Goal: Check status: Check status

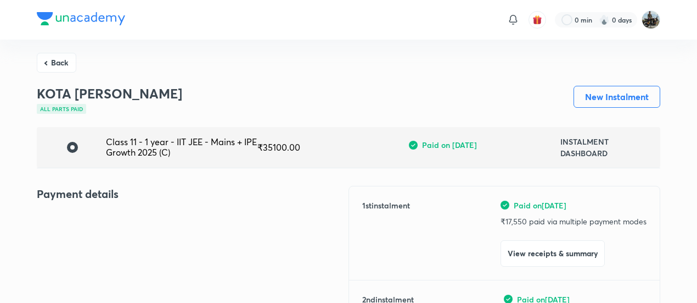
click at [60, 63] on button "Back" at bounding box center [57, 63] width 40 height 20
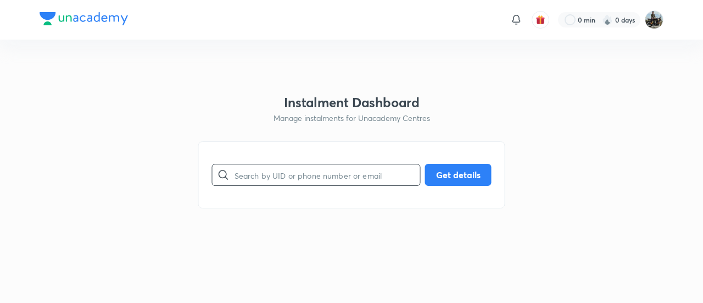
click at [288, 179] on input "text" at bounding box center [327, 175] width 186 height 28
paste input "ITJ6Q1Q152"
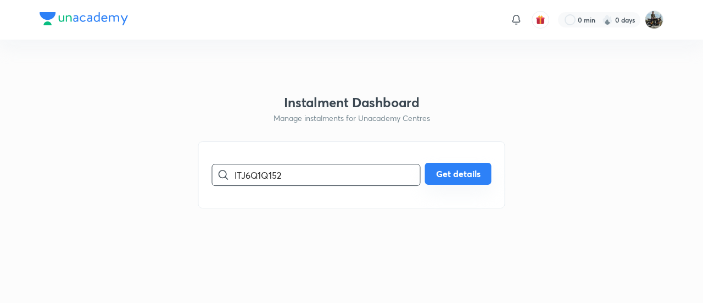
type input "ITJ6Q1Q152"
click at [449, 169] on button "Get details" at bounding box center [458, 174] width 66 height 22
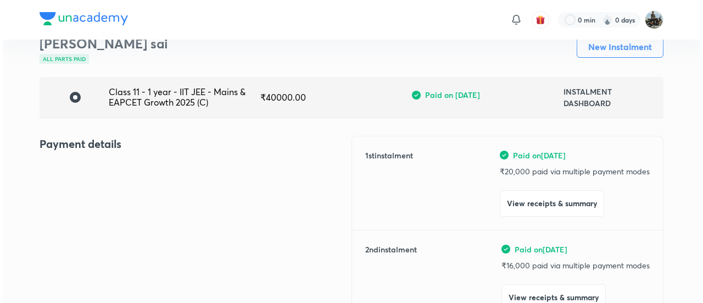
scroll to position [77, 0]
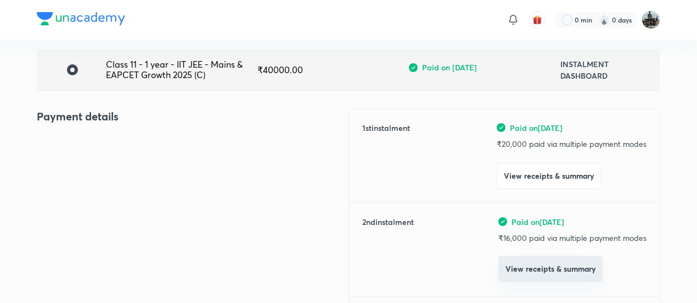
click at [519, 262] on button "View receipts & summary" at bounding box center [551, 268] width 104 height 26
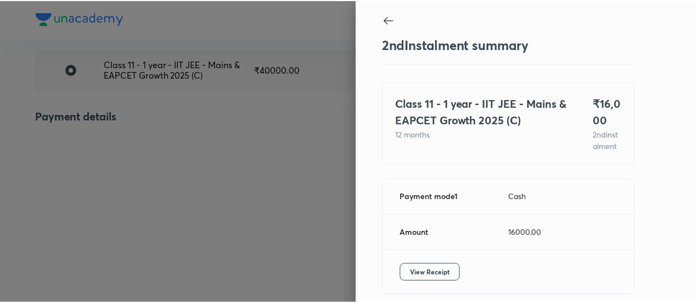
scroll to position [60, 0]
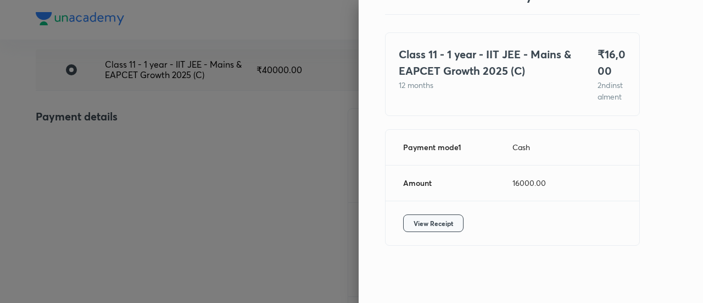
click at [445, 230] on button "View Receipt" at bounding box center [433, 223] width 60 height 18
click at [108, 161] on div at bounding box center [351, 151] width 703 height 303
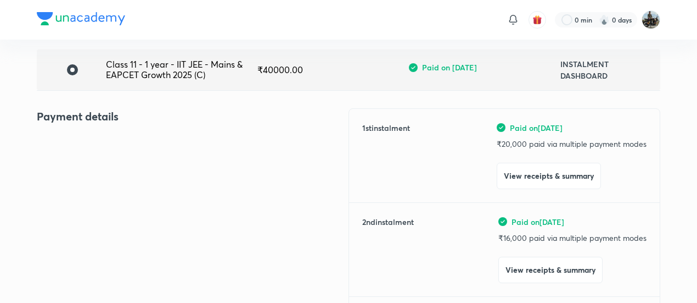
scroll to position [0, 0]
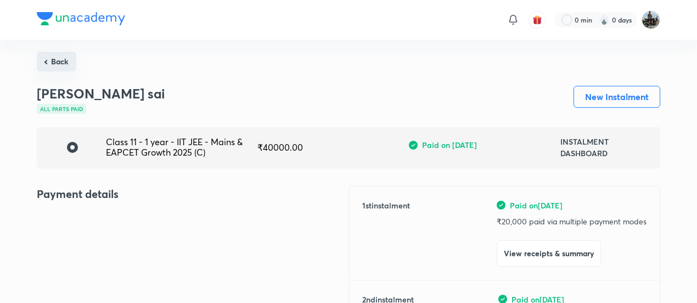
click at [60, 59] on button "Back" at bounding box center [57, 62] width 40 height 20
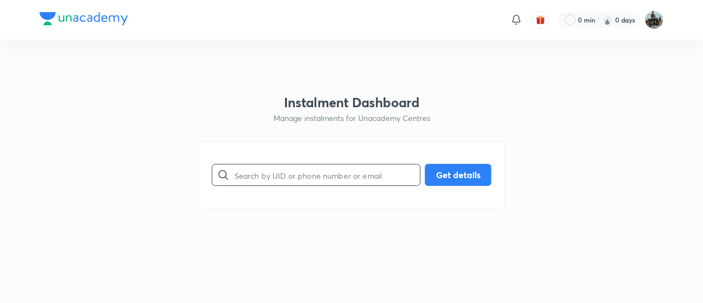
click at [283, 181] on input "text" at bounding box center [327, 175] width 186 height 28
paste input "ITJ6Q1Q152"
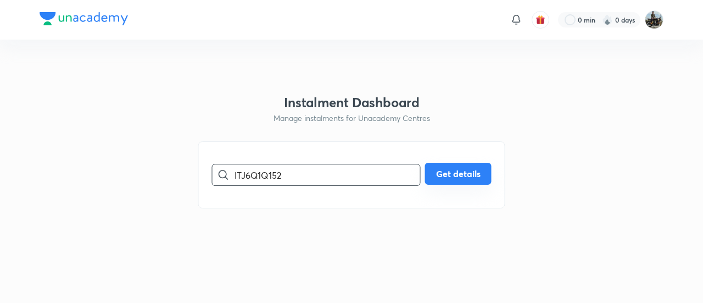
type input "ITJ6Q1Q152"
click at [477, 164] on button "Get details" at bounding box center [458, 174] width 66 height 22
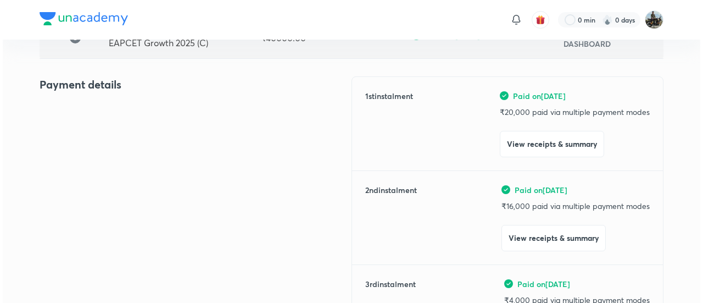
scroll to position [110, 0]
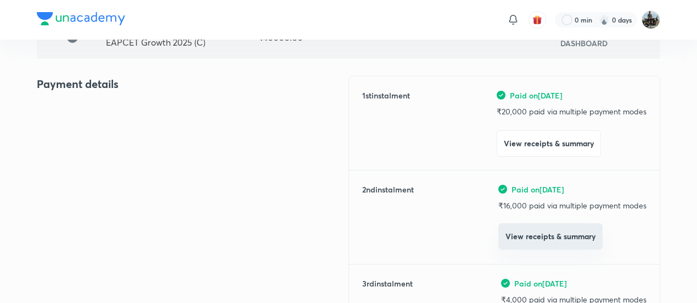
click at [512, 228] on button "View receipts & summary" at bounding box center [551, 236] width 104 height 26
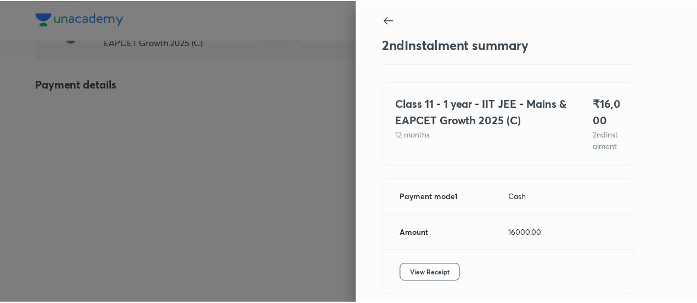
scroll to position [60, 0]
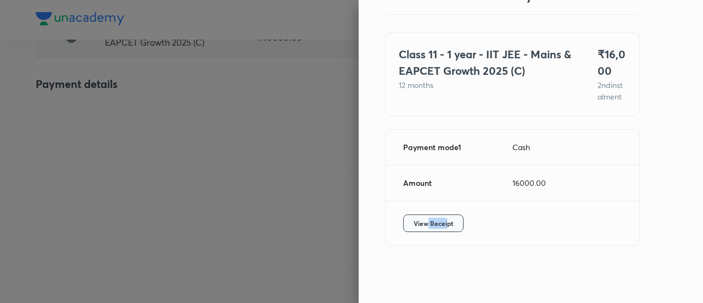
drag, startPoint x: 439, startPoint y: 211, endPoint x: 410, endPoint y: 225, distance: 32.2
click at [410, 225] on div "View Receipt" at bounding box center [512, 223] width 254 height 44
click at [413, 225] on span "View Receipt" at bounding box center [433, 222] width 40 height 11
click at [96, 106] on div at bounding box center [351, 151] width 703 height 303
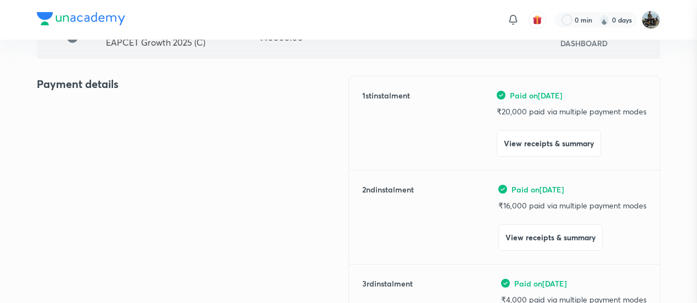
click at [96, 106] on div at bounding box center [348, 151] width 697 height 303
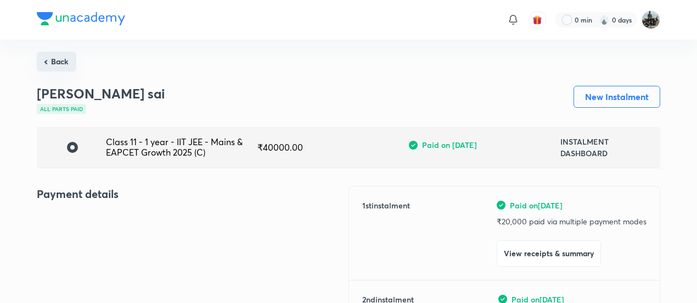
click at [59, 59] on button "Back" at bounding box center [57, 62] width 40 height 20
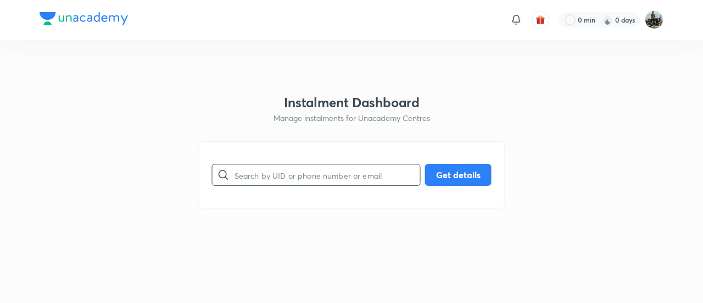
click at [290, 177] on input "text" at bounding box center [327, 175] width 186 height 28
paste input "A3TGCIK405"
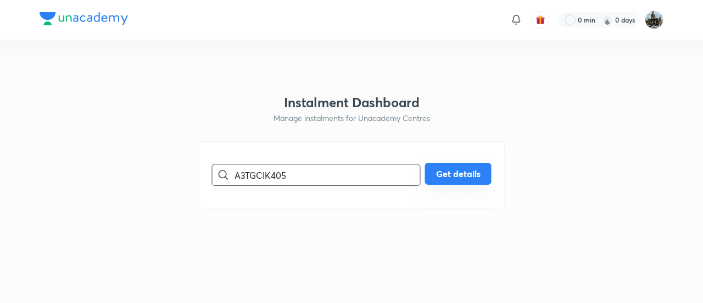
type input "A3TGCIK405"
click at [450, 180] on button "Get details" at bounding box center [458, 174] width 66 height 22
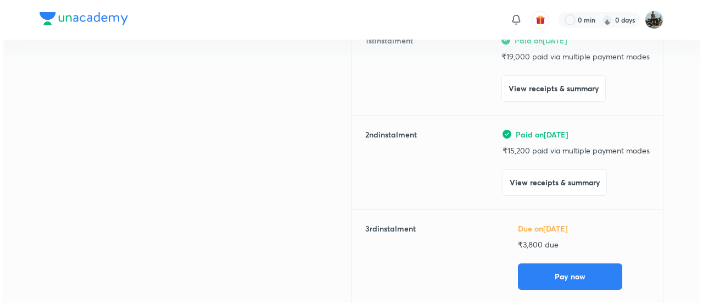
scroll to position [166, 0]
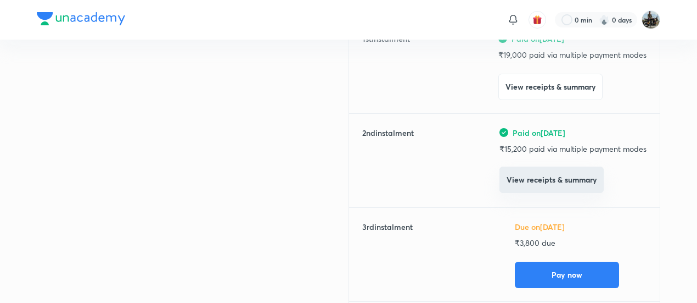
click at [516, 183] on button "View receipts & summary" at bounding box center [552, 179] width 104 height 26
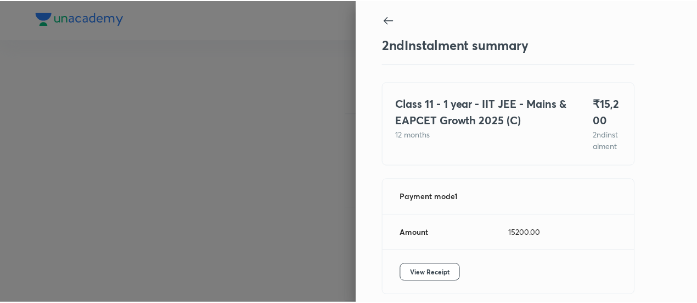
scroll to position [60, 0]
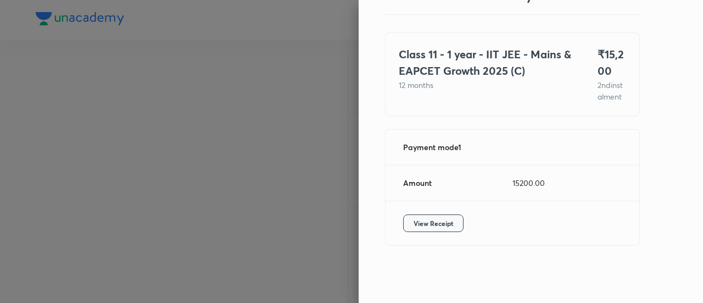
click at [424, 230] on button "View Receipt" at bounding box center [433, 223] width 60 height 18
click at [175, 86] on div at bounding box center [351, 151] width 703 height 303
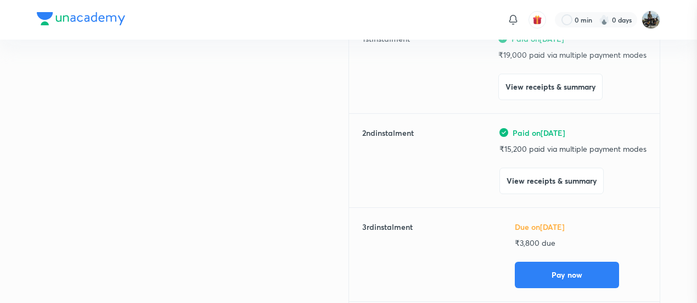
click at [175, 86] on div at bounding box center [348, 151] width 697 height 303
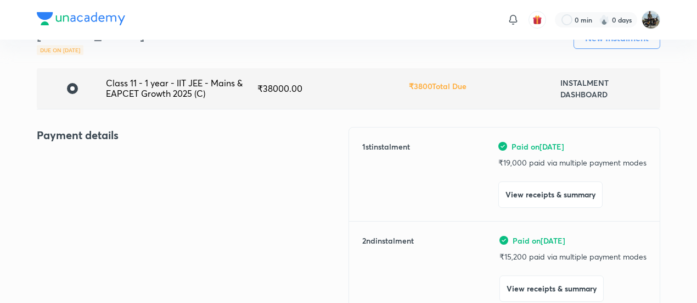
scroll to position [0, 0]
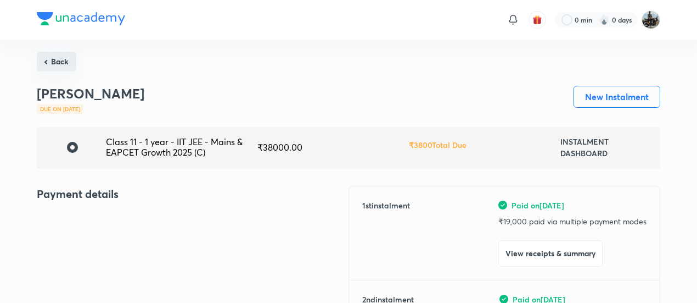
click at [66, 60] on button "Back" at bounding box center [57, 62] width 40 height 20
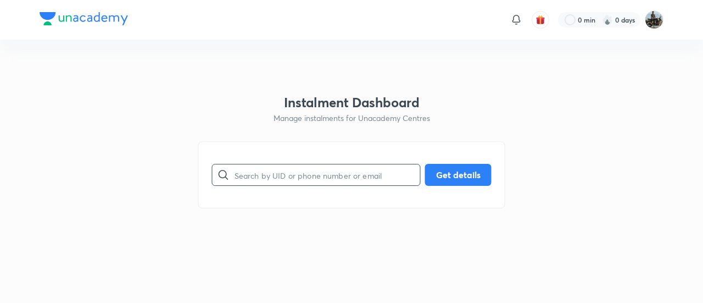
click at [322, 173] on input "text" at bounding box center [327, 175] width 186 height 28
paste input "LQE7L9HTSF"
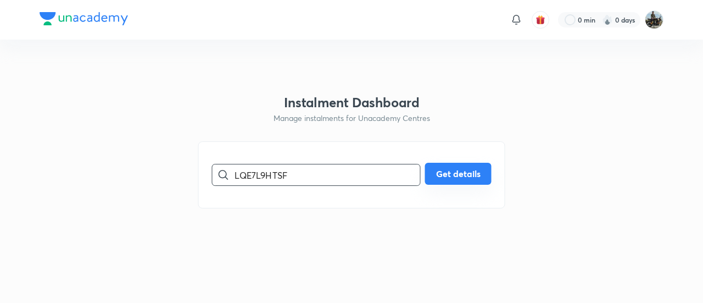
type input "LQE7L9HTSF"
click at [451, 178] on button "Get details" at bounding box center [458, 174] width 66 height 22
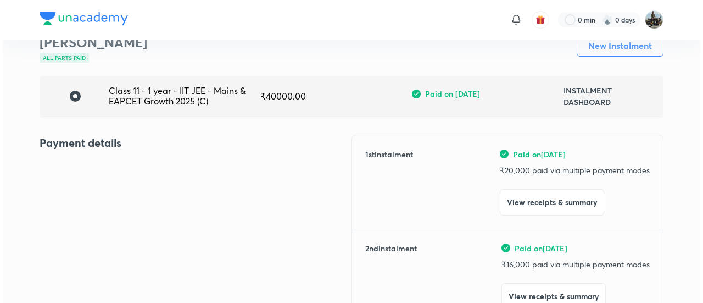
scroll to position [79, 0]
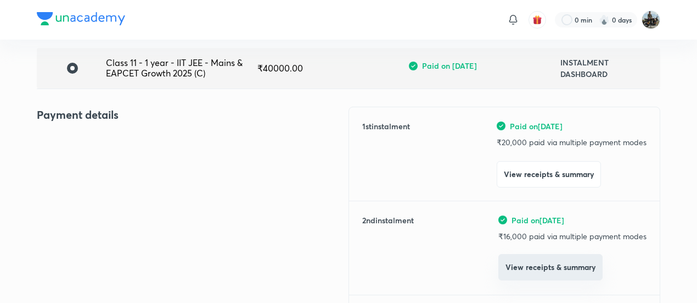
click at [534, 268] on button "View receipts & summary" at bounding box center [551, 267] width 104 height 26
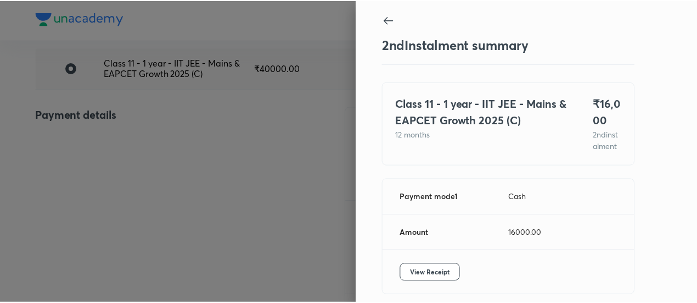
scroll to position [60, 0]
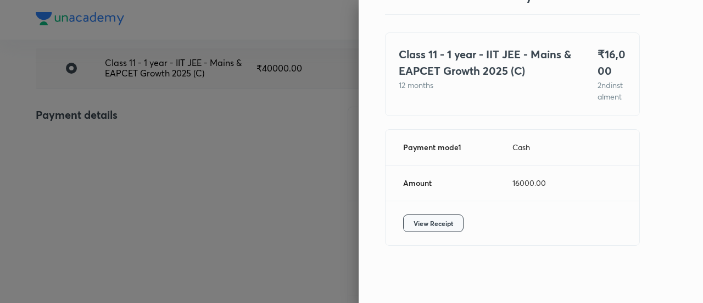
click at [437, 226] on span "View Receipt" at bounding box center [433, 222] width 40 height 11
click at [180, 84] on div at bounding box center [351, 151] width 703 height 303
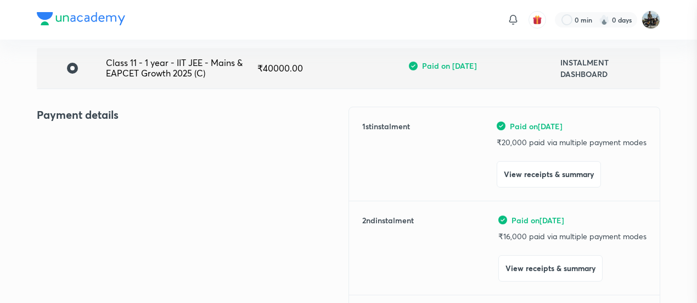
click at [180, 84] on div at bounding box center [348, 151] width 697 height 303
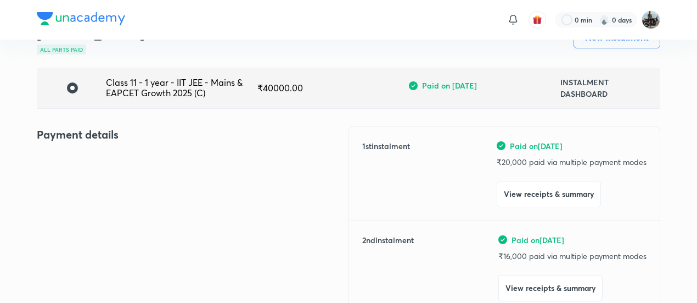
scroll to position [57, 0]
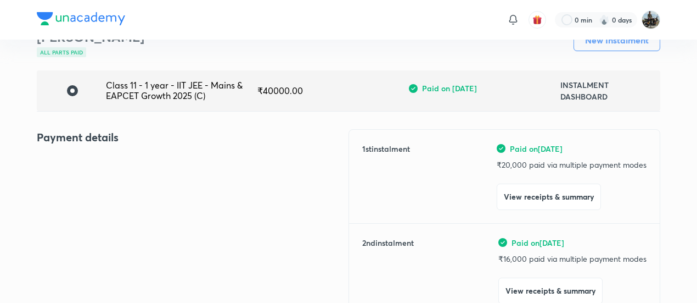
click at [104, 175] on div "Payment details" at bounding box center [193, 296] width 312 height 334
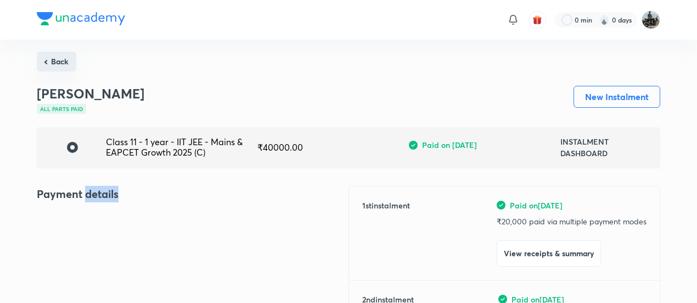
click at [64, 60] on button "Back" at bounding box center [57, 62] width 40 height 20
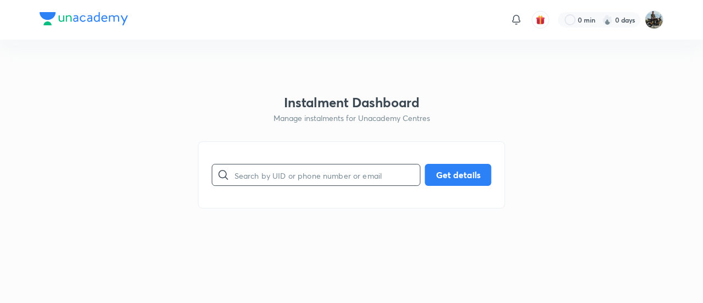
click at [303, 181] on input "text" at bounding box center [327, 175] width 186 height 28
paste input "530WKPUW8V"
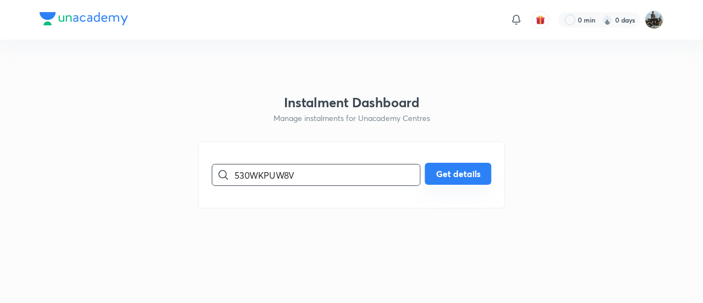
type input "530WKPUW8V"
click at [456, 167] on button "Get details" at bounding box center [458, 174] width 66 height 22
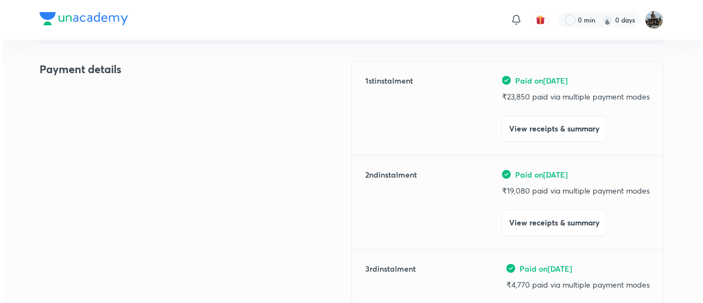
scroll to position [125, 0]
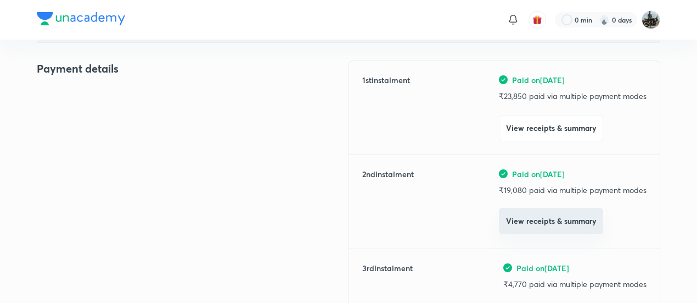
click at [529, 232] on button "View receipts & summary" at bounding box center [551, 221] width 104 height 26
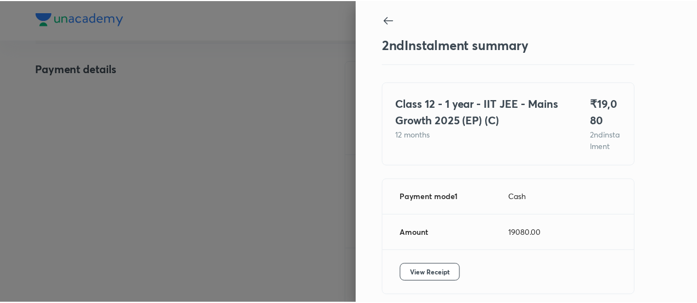
scroll to position [60, 0]
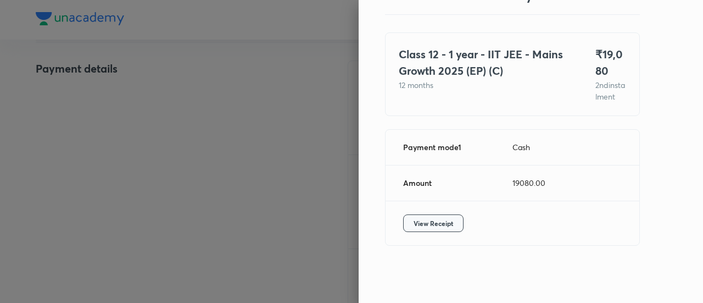
click at [428, 224] on span "View Receipt" at bounding box center [433, 222] width 40 height 11
click at [184, 164] on div at bounding box center [351, 151] width 703 height 303
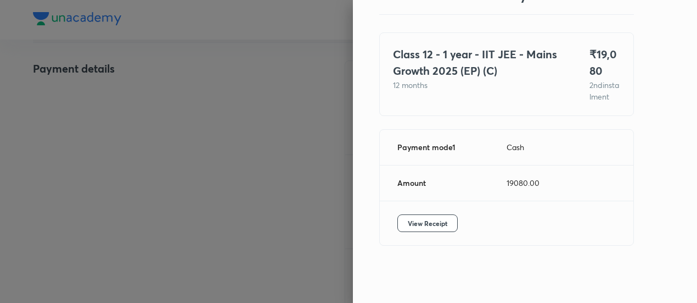
click at [184, 164] on div at bounding box center [348, 151] width 697 height 303
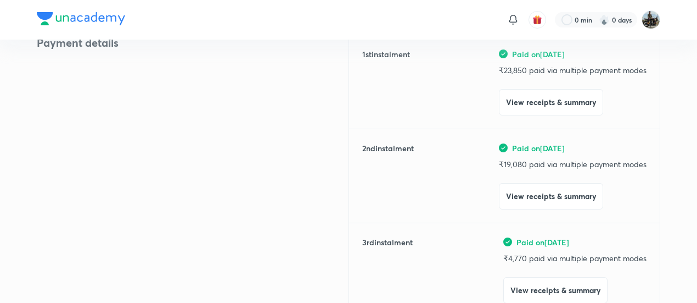
scroll to position [152, 0]
click at [136, 63] on div "Payment details" at bounding box center [193, 200] width 312 height 334
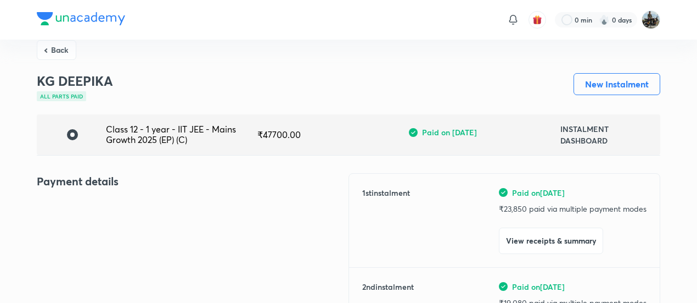
scroll to position [0, 0]
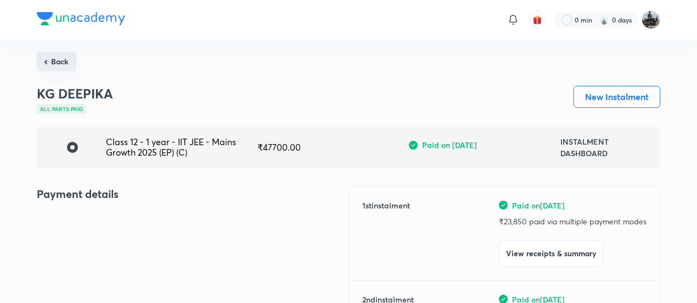
click at [59, 61] on button "Back" at bounding box center [57, 62] width 40 height 20
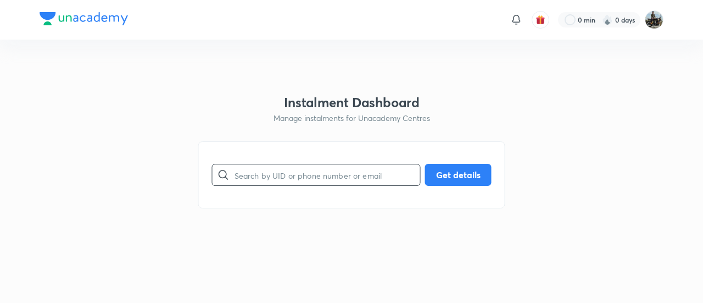
click at [295, 184] on input "text" at bounding box center [327, 175] width 186 height 28
paste input "YJ15CH8YI9"
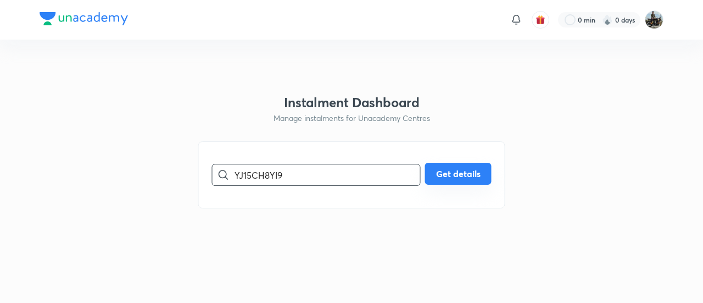
type input "YJ15CH8YI9"
click at [468, 171] on button "Get details" at bounding box center [458, 174] width 66 height 22
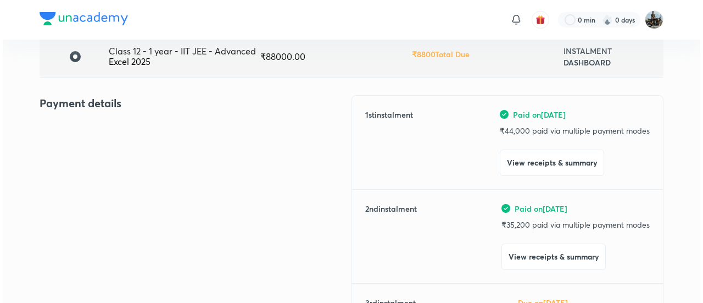
scroll to position [93, 0]
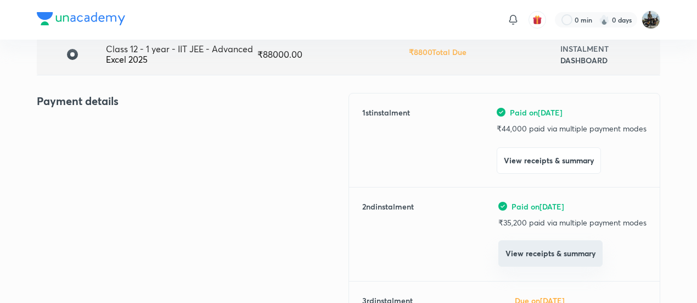
click at [527, 250] on button "View receipts & summary" at bounding box center [551, 253] width 104 height 26
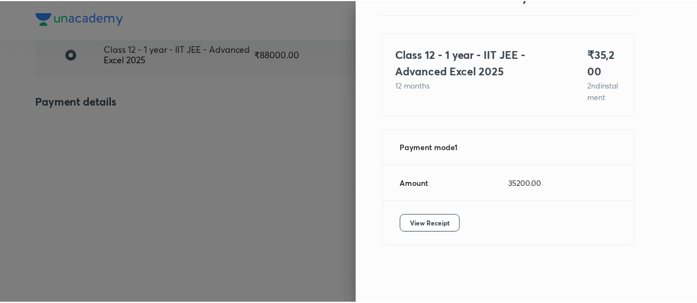
scroll to position [60, 0]
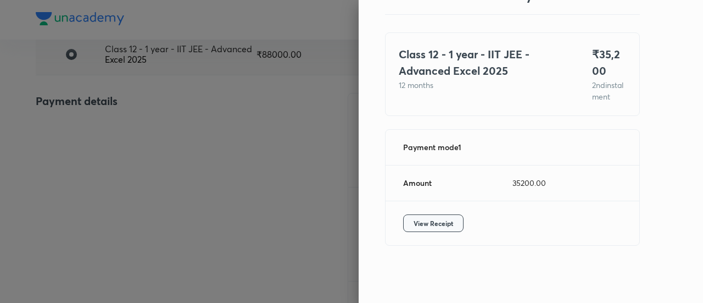
click at [454, 223] on button "View Receipt" at bounding box center [433, 223] width 60 height 18
click at [87, 129] on div at bounding box center [351, 151] width 703 height 303
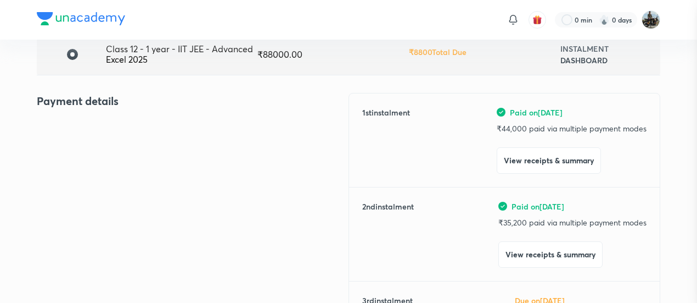
scroll to position [0, 0]
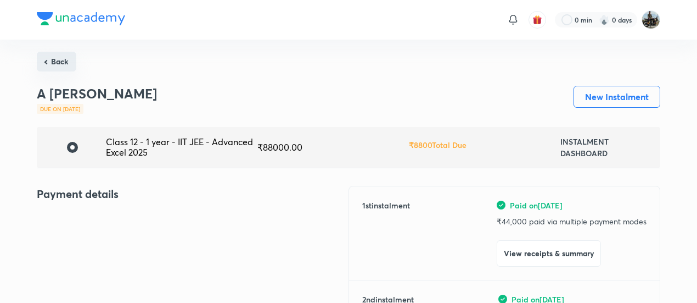
click at [65, 57] on button "Back" at bounding box center [57, 62] width 40 height 20
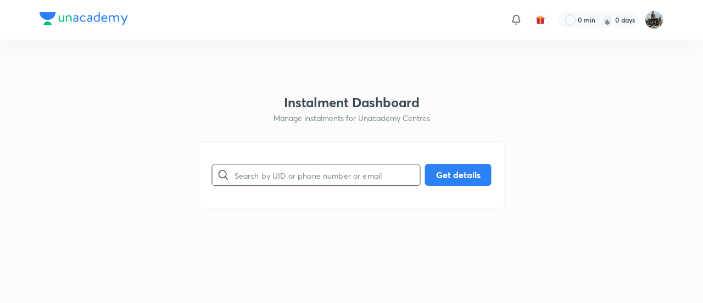
click at [296, 174] on input "text" at bounding box center [327, 175] width 186 height 28
paste input "7EFBM4XERR"
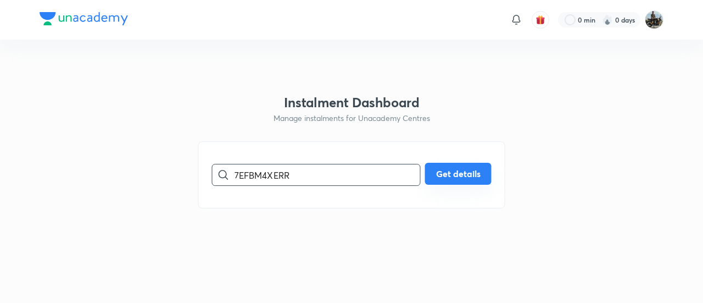
type input "7EFBM4XERR"
click at [443, 167] on button "Get details" at bounding box center [458, 174] width 66 height 22
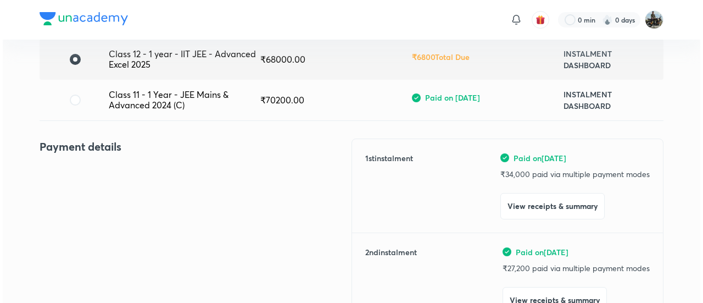
scroll to position [103, 0]
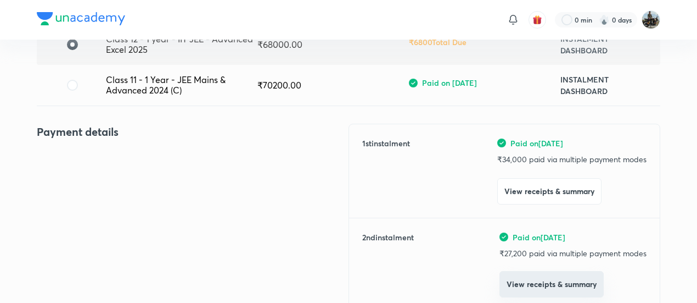
click at [523, 274] on button "View receipts & summary" at bounding box center [552, 284] width 104 height 26
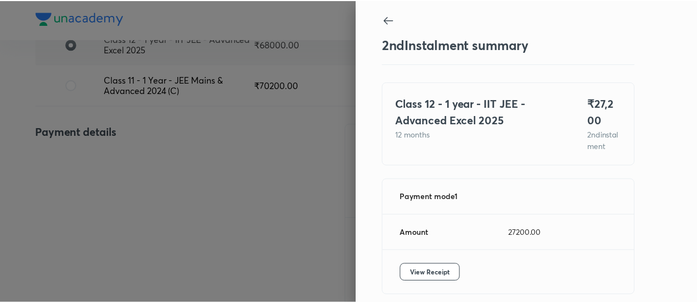
scroll to position [60, 0]
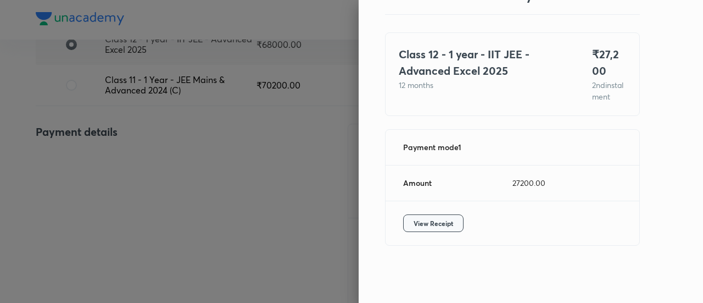
click at [435, 220] on span "View Receipt" at bounding box center [433, 222] width 40 height 11
click at [79, 135] on div at bounding box center [351, 151] width 703 height 303
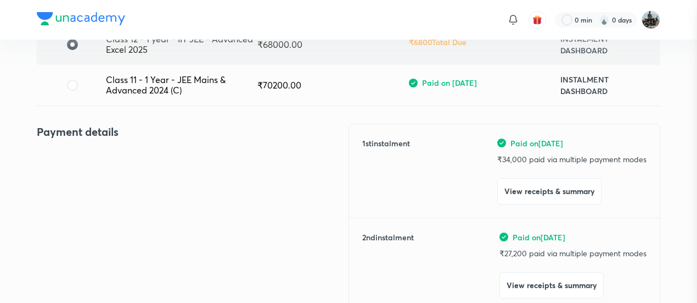
click at [79, 135] on div at bounding box center [348, 151] width 697 height 303
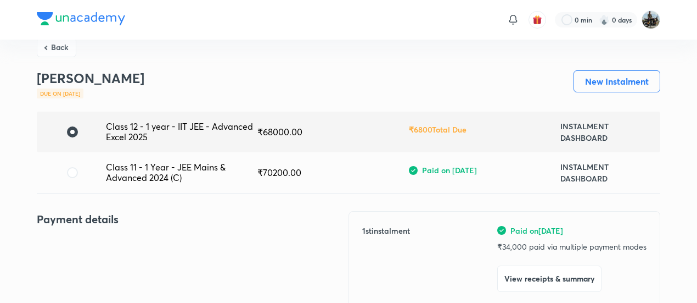
scroll to position [0, 0]
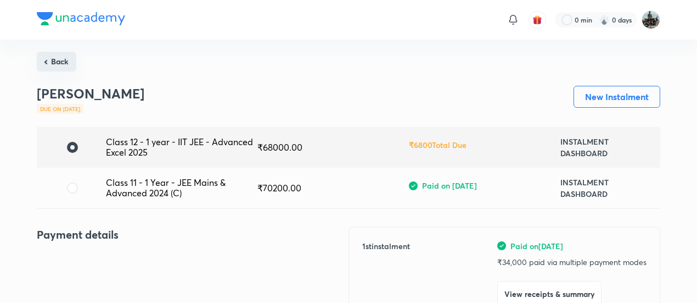
click at [55, 71] on button "Back" at bounding box center [57, 62] width 40 height 20
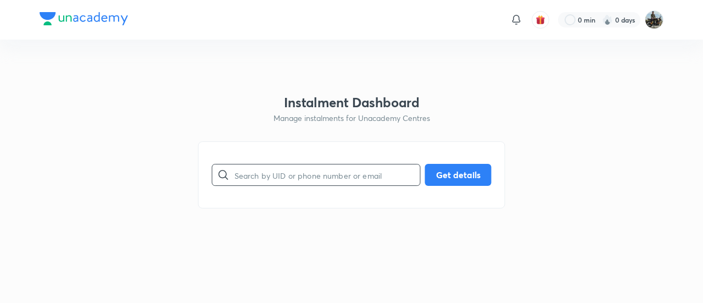
click at [254, 169] on input "text" at bounding box center [327, 175] width 186 height 28
paste input "KT6HAKAZ0T"
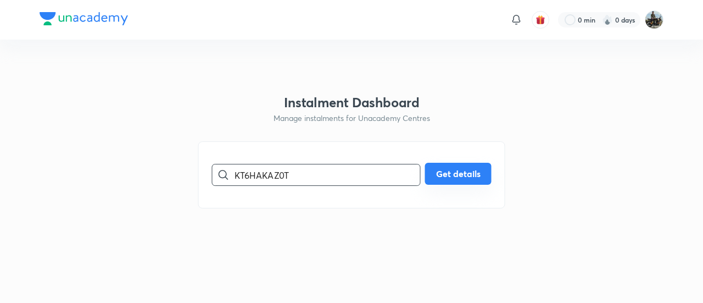
type input "KT6HAKAZ0T"
click at [481, 181] on button "Get details" at bounding box center [458, 174] width 66 height 22
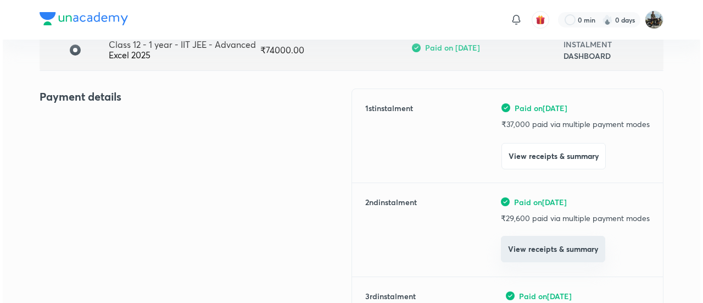
scroll to position [98, 0]
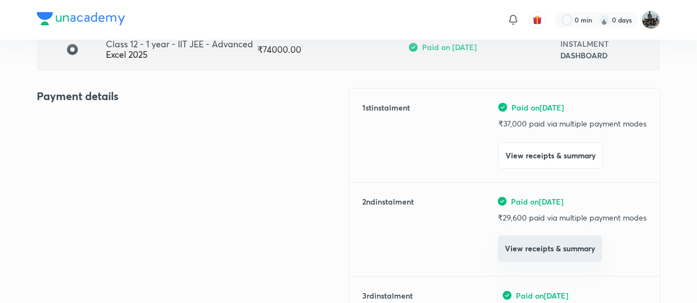
click at [519, 244] on button "View receipts & summary" at bounding box center [550, 248] width 104 height 26
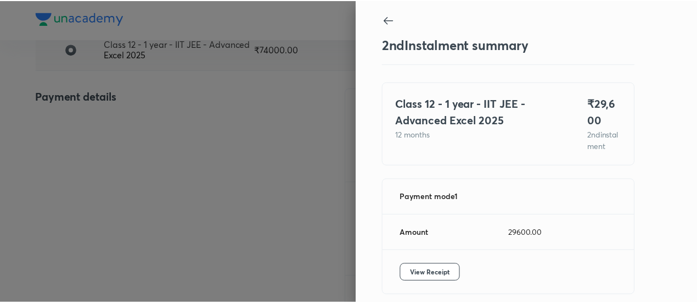
scroll to position [60, 0]
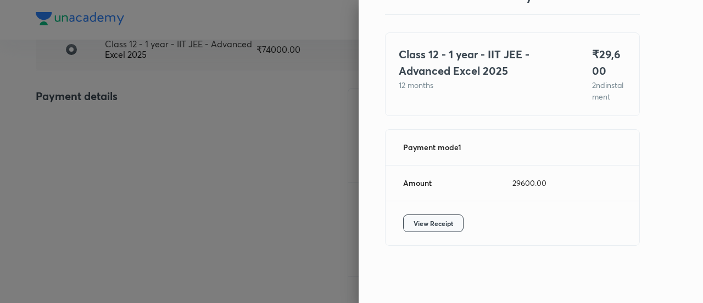
click at [439, 223] on span "View Receipt" at bounding box center [433, 222] width 40 height 11
click at [312, 174] on div at bounding box center [351, 151] width 703 height 303
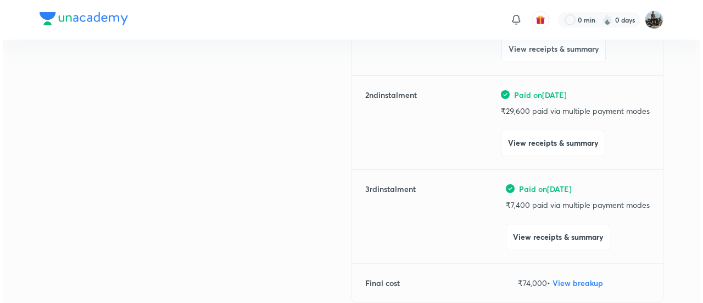
scroll to position [205, 0]
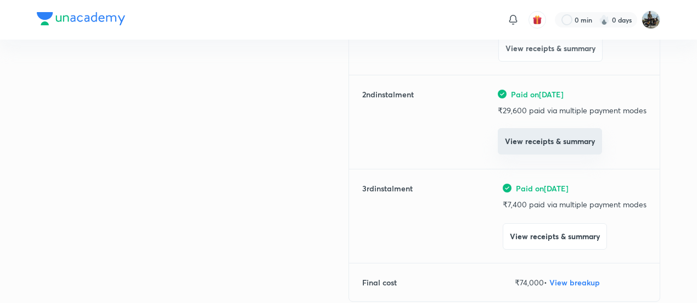
click at [535, 144] on button "View receipts & summary" at bounding box center [550, 141] width 104 height 26
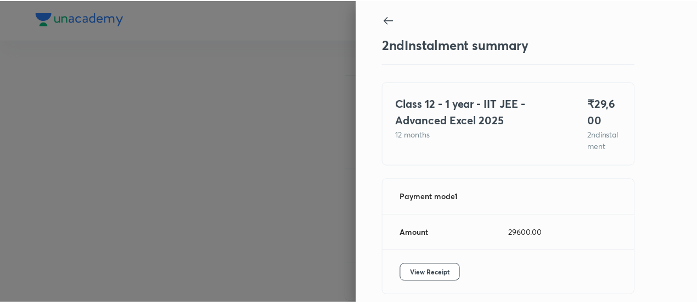
scroll to position [60, 0]
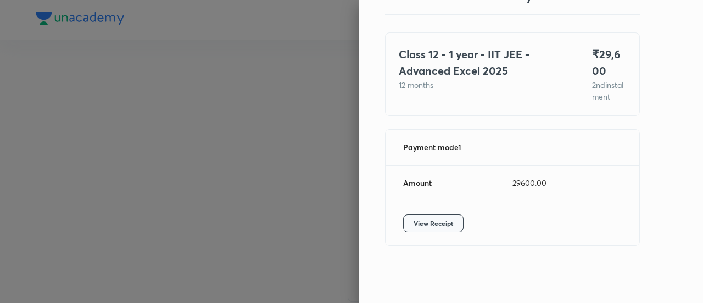
click at [416, 225] on span "View Receipt" at bounding box center [433, 222] width 40 height 11
click at [236, 192] on div at bounding box center [351, 151] width 703 height 303
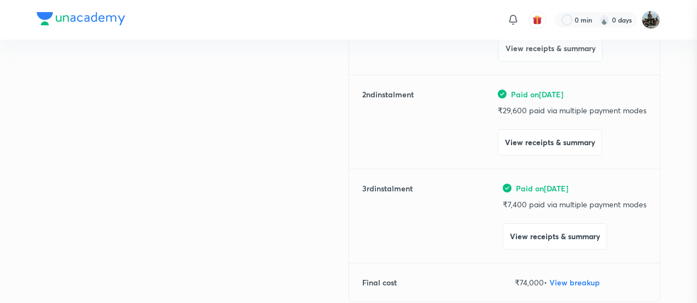
click at [236, 192] on div at bounding box center [348, 151] width 697 height 303
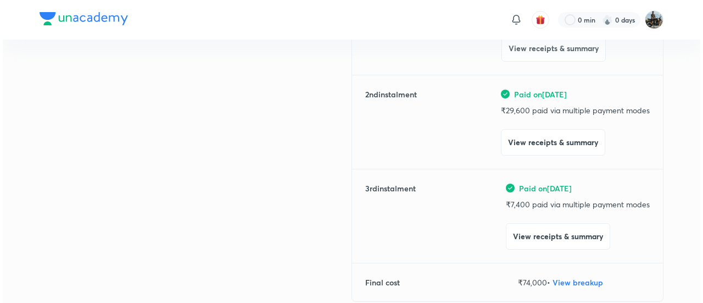
scroll to position [290, 0]
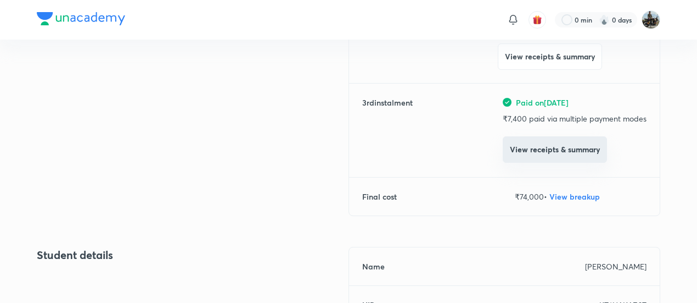
click at [518, 147] on button "View receipts & summary" at bounding box center [555, 149] width 104 height 26
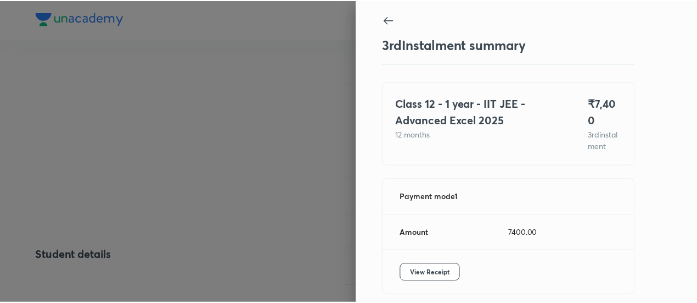
scroll to position [43, 0]
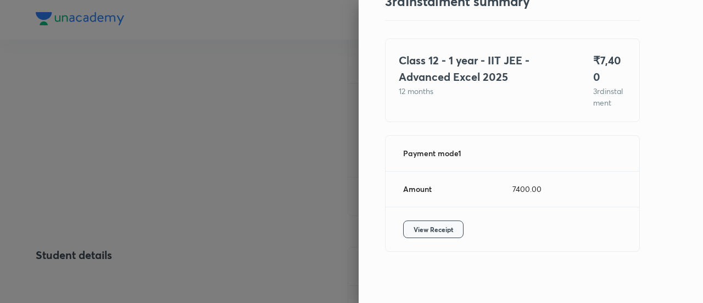
click at [408, 230] on button "View Receipt" at bounding box center [433, 229] width 60 height 18
click at [95, 109] on div at bounding box center [351, 151] width 703 height 303
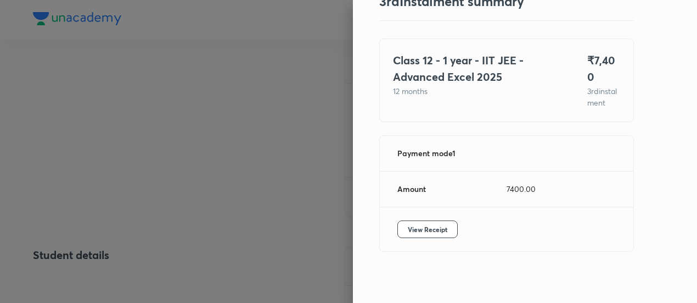
click at [95, 109] on div at bounding box center [348, 151] width 697 height 303
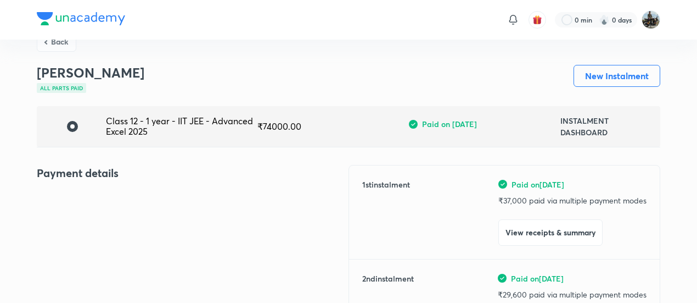
scroll to position [0, 0]
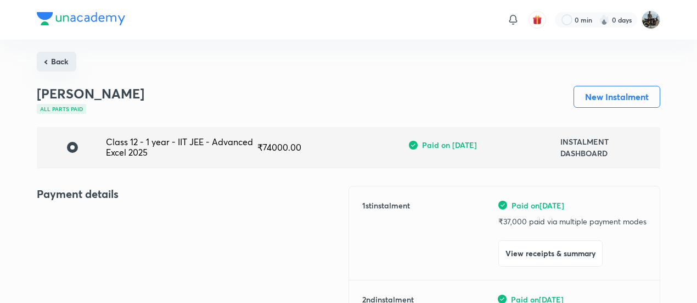
click at [48, 66] on button "Back" at bounding box center [57, 62] width 40 height 20
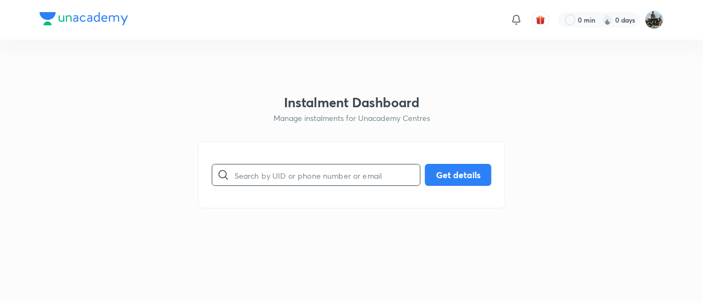
click at [322, 183] on input "text" at bounding box center [327, 175] width 186 height 28
paste input "T6T7FAD3ZI"
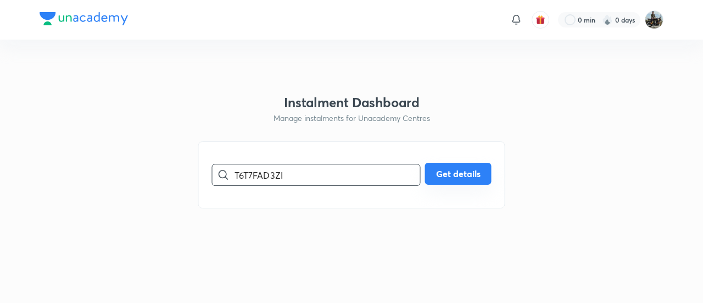
type input "T6T7FAD3ZI"
click at [465, 175] on button "Get details" at bounding box center [458, 174] width 66 height 22
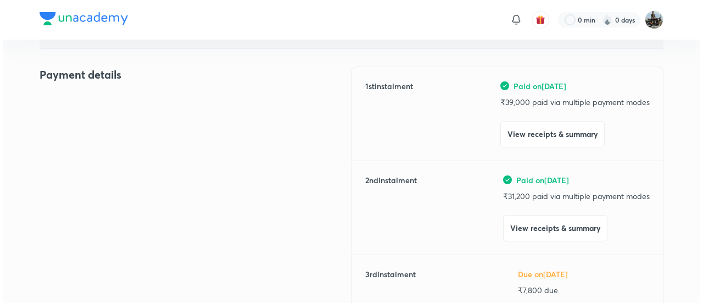
scroll to position [120, 0]
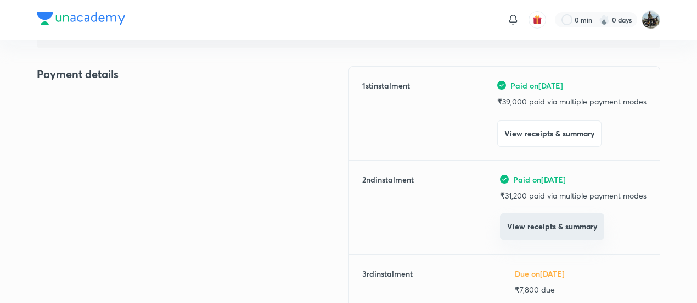
click at [517, 236] on button "View receipts & summary" at bounding box center [552, 226] width 104 height 26
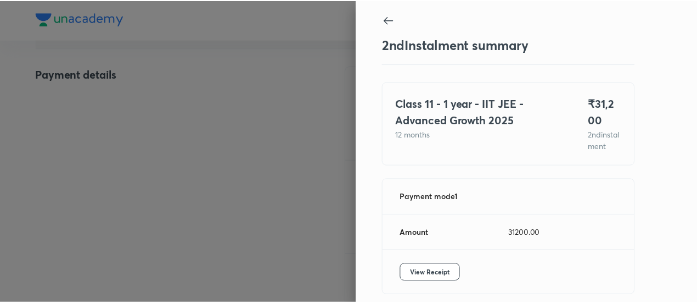
scroll to position [60, 0]
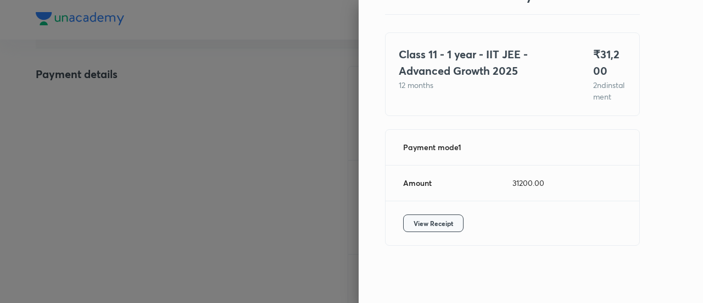
click at [413, 230] on button "View Receipt" at bounding box center [433, 223] width 60 height 18
click at [101, 108] on div at bounding box center [351, 151] width 703 height 303
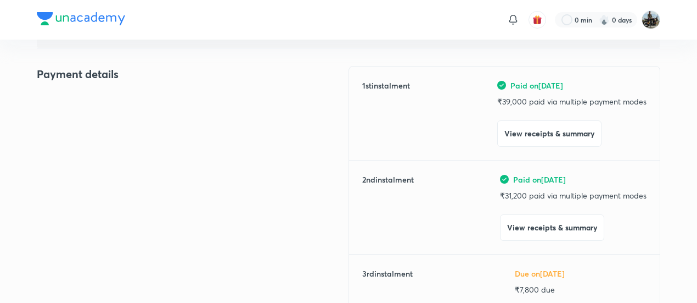
scroll to position [0, 0]
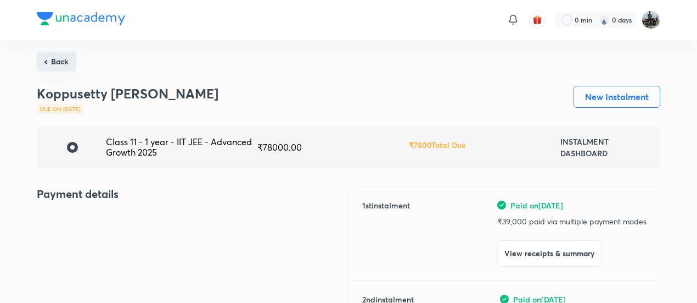
click at [57, 63] on button "Back" at bounding box center [57, 62] width 40 height 20
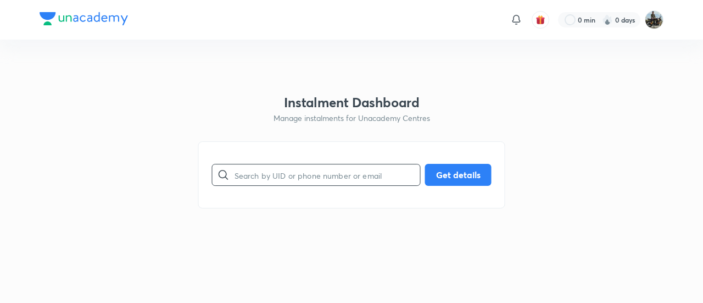
click at [349, 173] on input "text" at bounding box center [327, 175] width 186 height 28
paste input "XYVMNOD9K8"
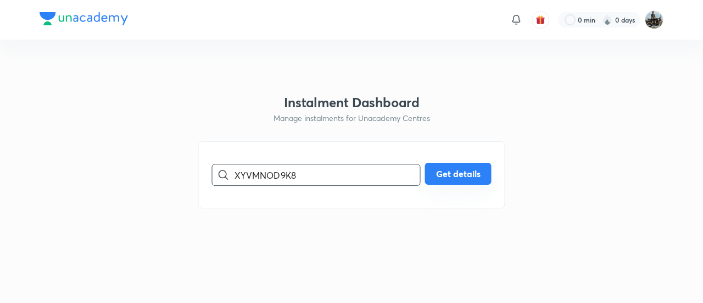
type input "XYVMNOD9K8"
click at [454, 171] on button "Get details" at bounding box center [458, 174] width 66 height 22
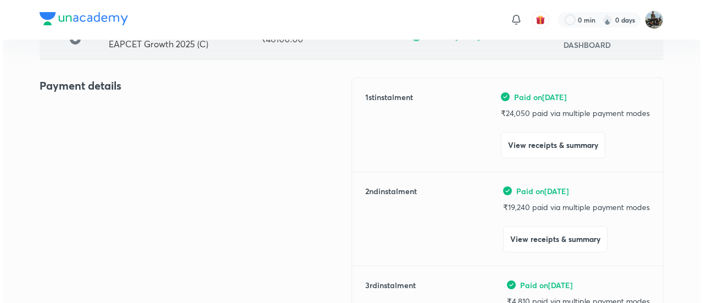
scroll to position [112, 0]
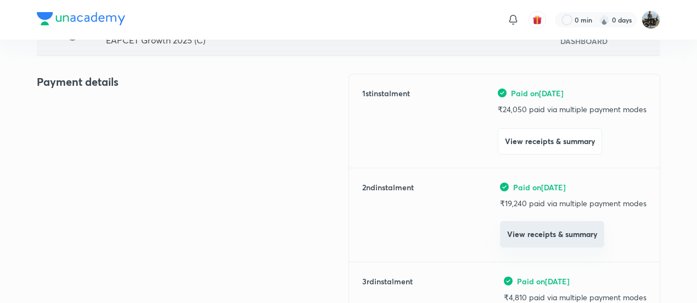
click at [515, 234] on button "View receipts & summary" at bounding box center [552, 234] width 104 height 26
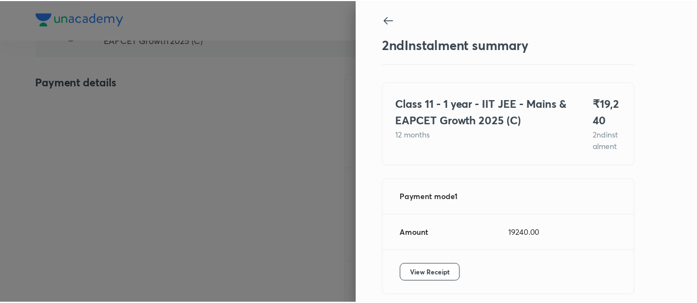
scroll to position [60, 0]
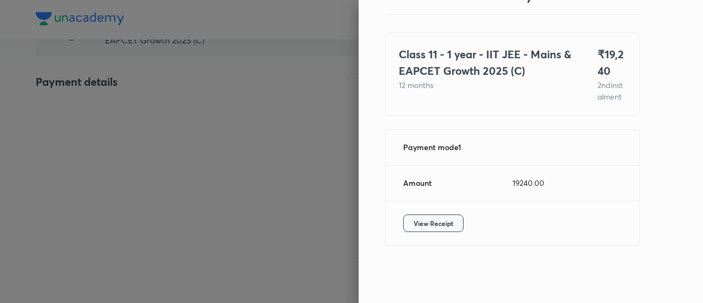
click at [440, 223] on span "View Receipt" at bounding box center [433, 222] width 40 height 11
click at [298, 194] on div at bounding box center [351, 151] width 703 height 303
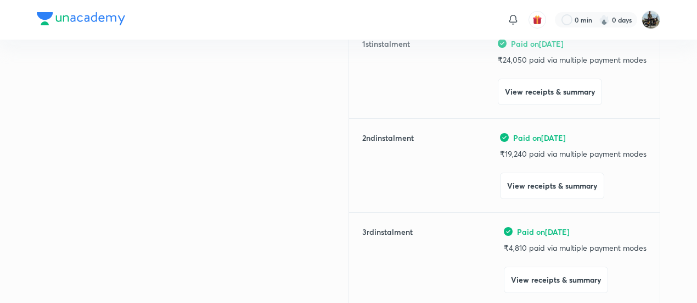
scroll to position [158, 0]
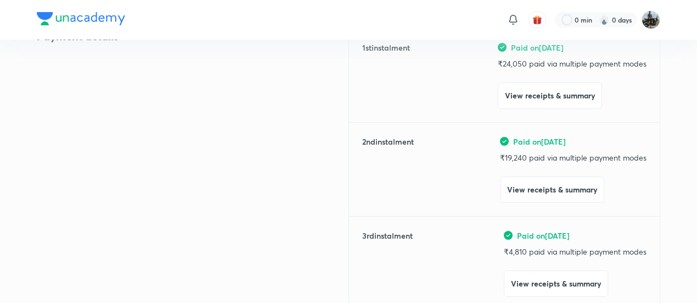
click at [81, 113] on div "Payment details" at bounding box center [193, 195] width 312 height 334
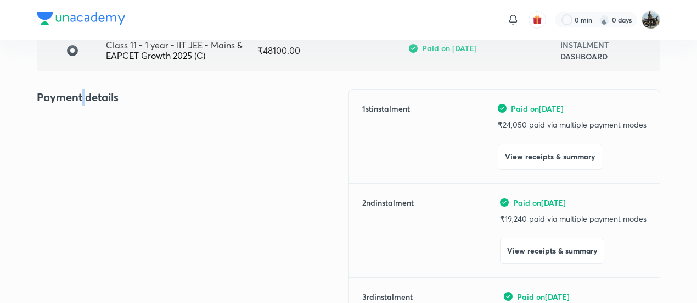
scroll to position [0, 0]
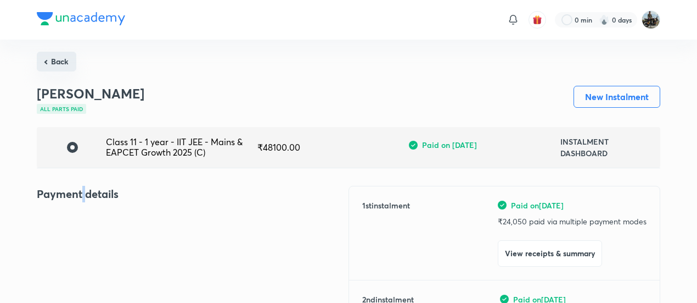
click at [40, 63] on button "Back" at bounding box center [57, 62] width 40 height 20
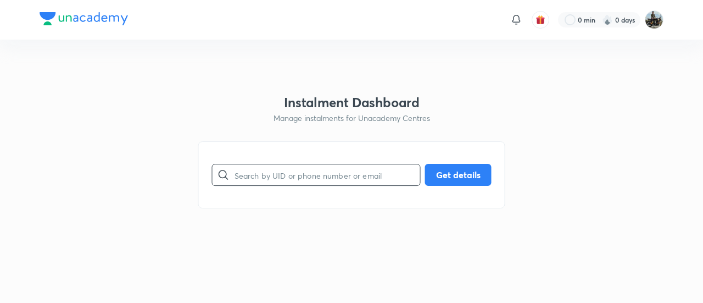
click at [282, 187] on input "text" at bounding box center [327, 175] width 186 height 28
paste input "MZL69CLCQC"
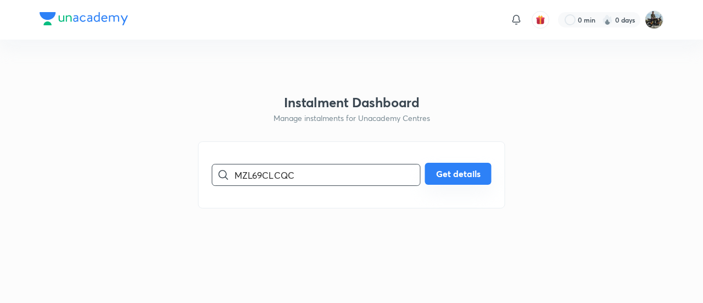
type input "MZL69CLCQC"
click at [433, 170] on button "Get details" at bounding box center [458, 174] width 66 height 22
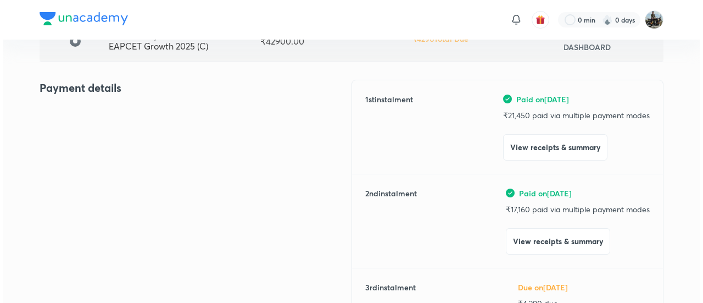
scroll to position [107, 0]
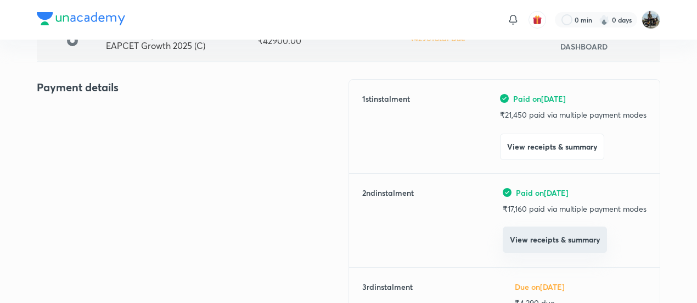
click at [526, 242] on button "View receipts & summary" at bounding box center [555, 239] width 104 height 26
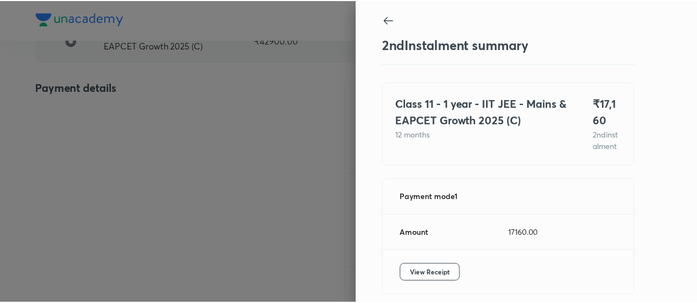
scroll to position [60, 0]
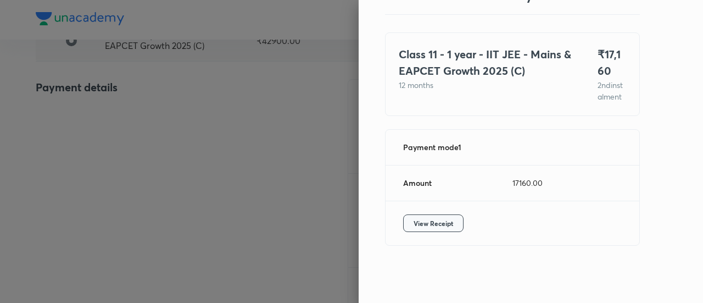
click at [430, 227] on span "View Receipt" at bounding box center [433, 222] width 40 height 11
click at [92, 132] on div at bounding box center [351, 151] width 703 height 303
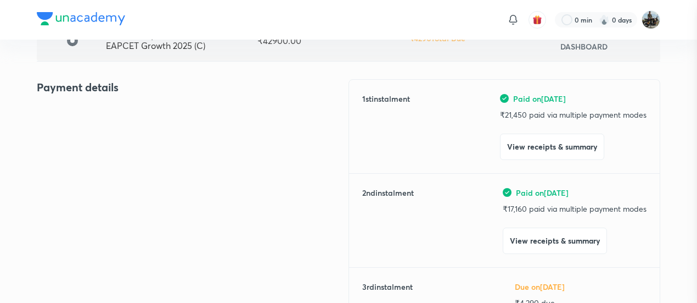
click at [92, 132] on div at bounding box center [348, 151] width 697 height 303
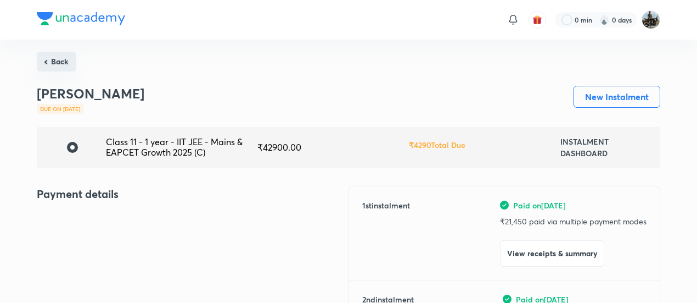
click at [65, 66] on button "Back" at bounding box center [57, 62] width 40 height 20
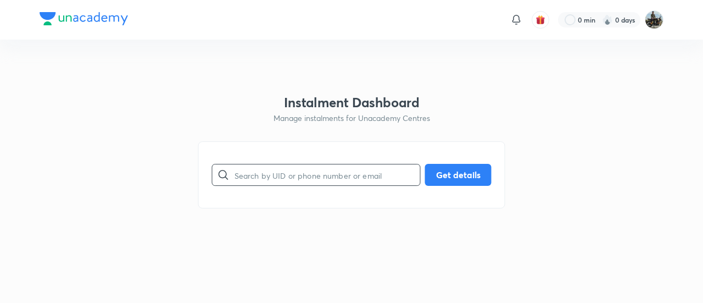
click at [264, 168] on input "text" at bounding box center [327, 175] width 186 height 28
paste input "YEZREH7RJ7"
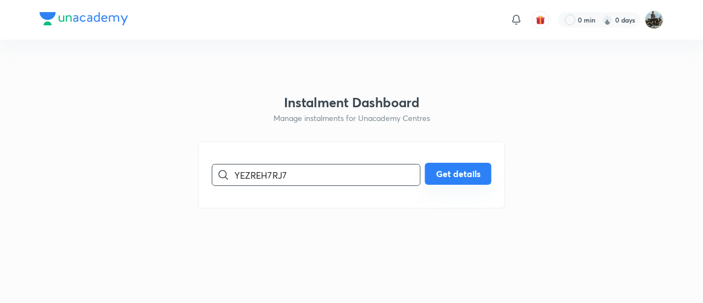
type input "YEZREH7RJ7"
click at [440, 175] on button "Get details" at bounding box center [458, 174] width 66 height 22
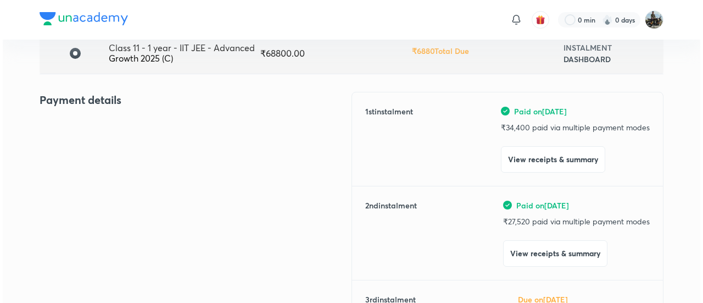
scroll to position [95, 0]
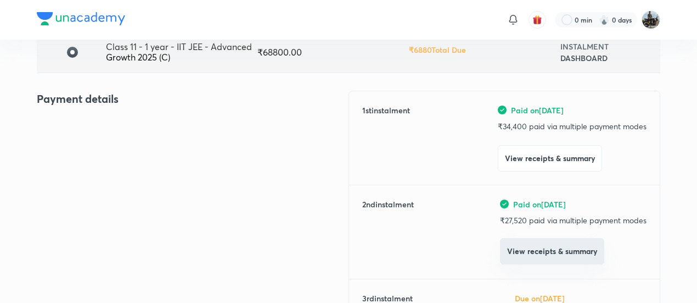
click at [505, 258] on button "View receipts & summary" at bounding box center [552, 251] width 104 height 26
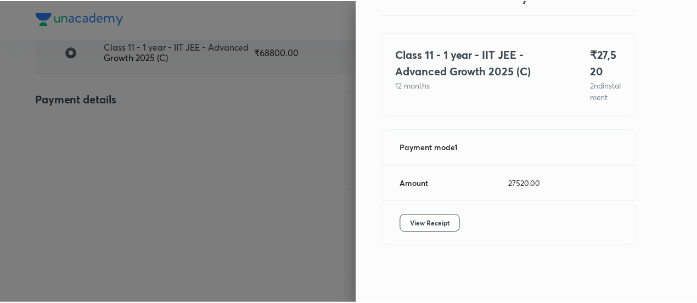
scroll to position [60, 0]
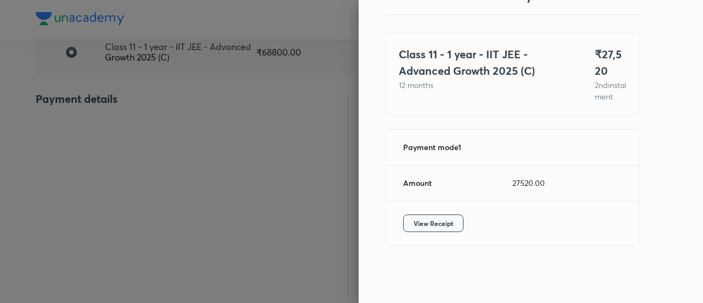
click at [427, 220] on span "View Receipt" at bounding box center [433, 222] width 40 height 11
click at [103, 110] on div at bounding box center [351, 151] width 703 height 303
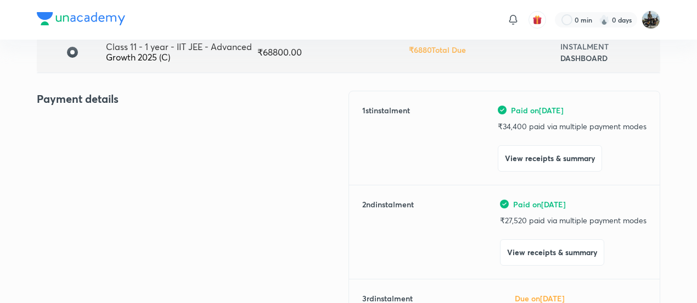
scroll to position [0, 0]
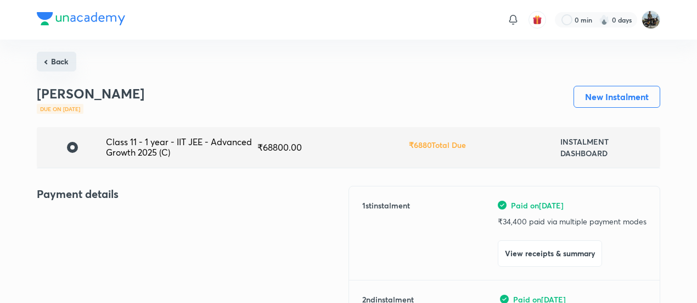
click at [52, 61] on button "Back" at bounding box center [57, 62] width 40 height 20
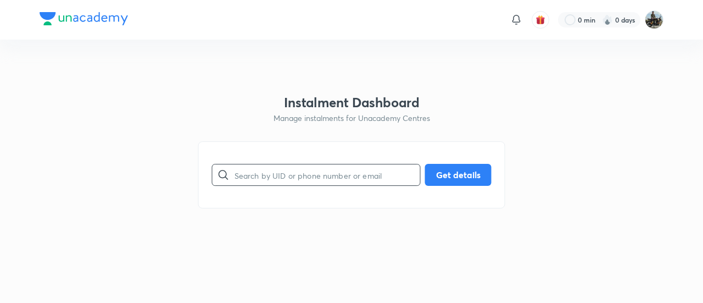
click at [276, 166] on input "text" at bounding box center [327, 175] width 186 height 28
paste input "H840FETXKH"
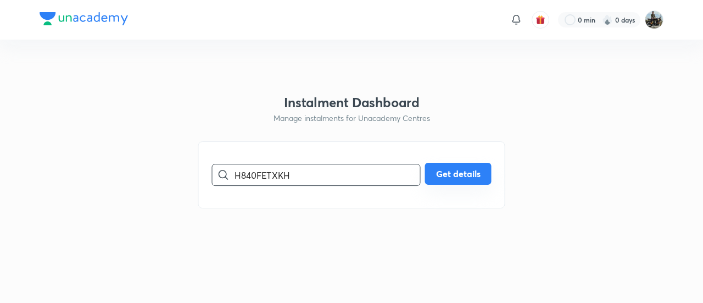
type input "H840FETXKH"
click at [455, 168] on button "Get details" at bounding box center [458, 174] width 66 height 22
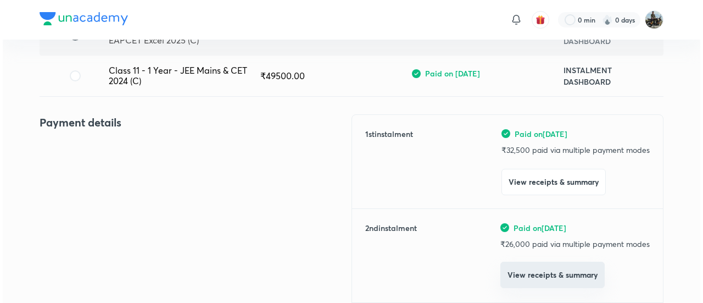
scroll to position [113, 0]
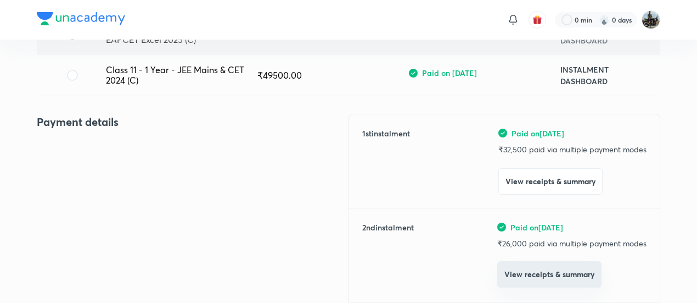
click at [522, 283] on button "View receipts & summary" at bounding box center [549, 274] width 104 height 26
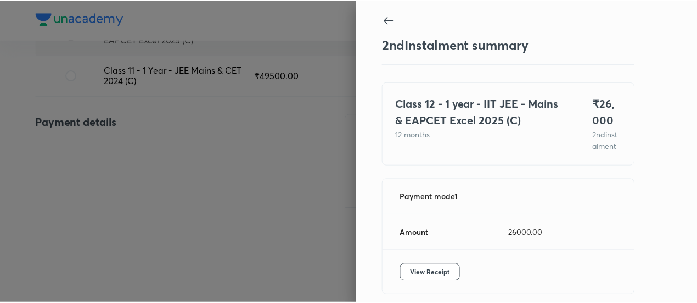
scroll to position [60, 0]
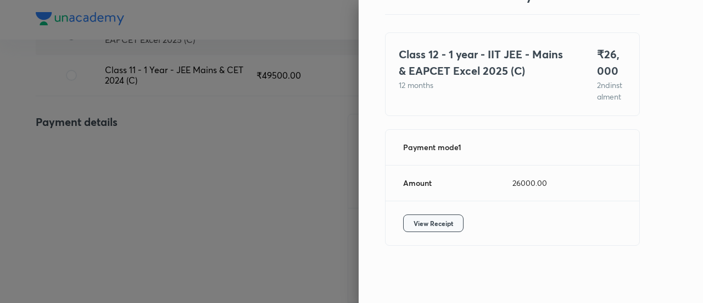
click at [434, 223] on span "View Receipt" at bounding box center [433, 222] width 40 height 11
click at [129, 127] on div at bounding box center [351, 151] width 703 height 303
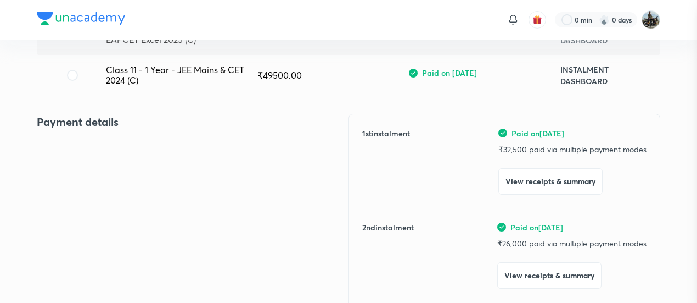
click at [129, 127] on div at bounding box center [348, 151] width 697 height 303
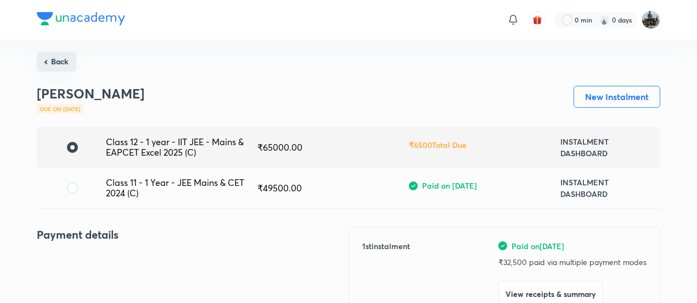
click at [54, 68] on button "Back" at bounding box center [57, 62] width 40 height 20
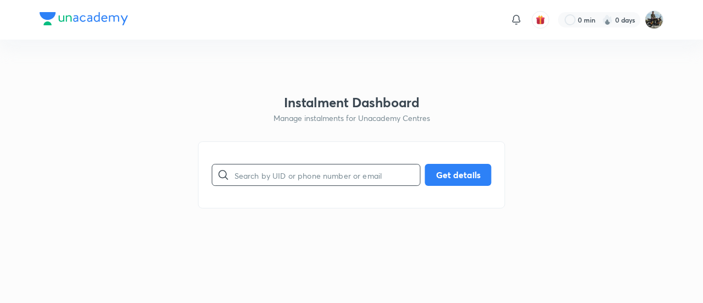
click at [266, 173] on input "text" at bounding box center [327, 175] width 186 height 28
paste input "OT5SU0S5JZ"
click at [266, 173] on input "OT5SU0S5JZ" at bounding box center [327, 175] width 186 height 28
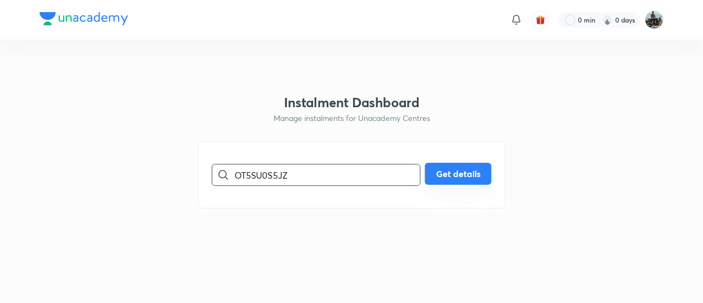
type input "OT5SU0S5JZ"
click at [449, 176] on button "Get details" at bounding box center [458, 174] width 66 height 22
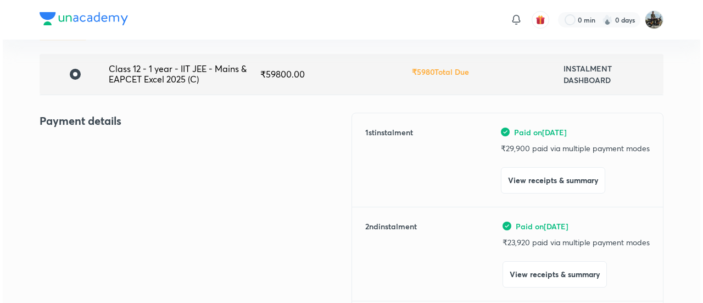
scroll to position [75, 0]
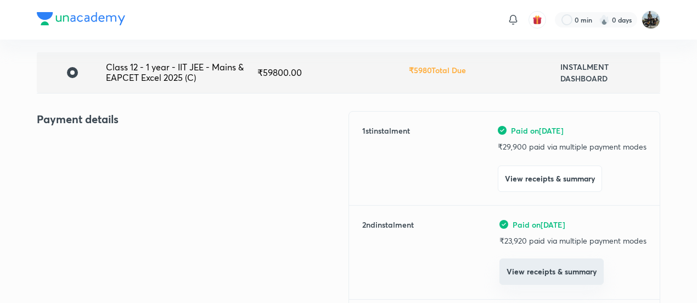
click at [524, 266] on button "View receipts & summary" at bounding box center [552, 271] width 104 height 26
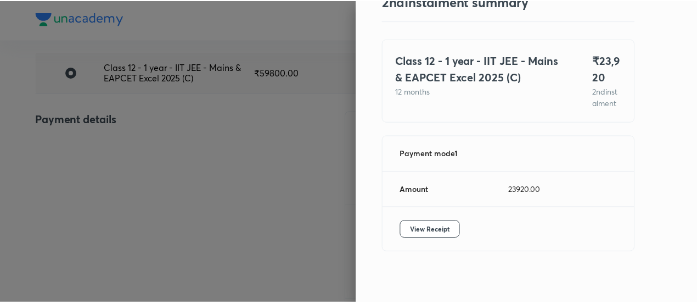
scroll to position [60, 0]
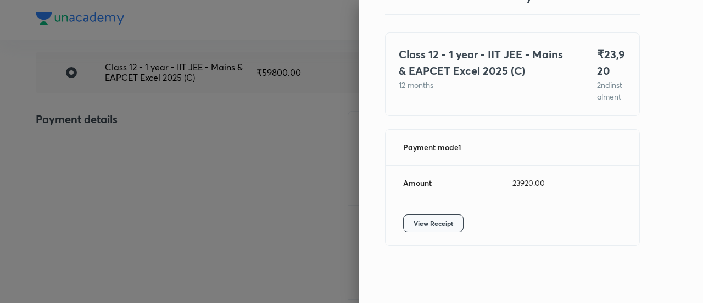
click at [435, 219] on span "View Receipt" at bounding box center [433, 222] width 40 height 11
click at [140, 116] on div at bounding box center [351, 151] width 703 height 303
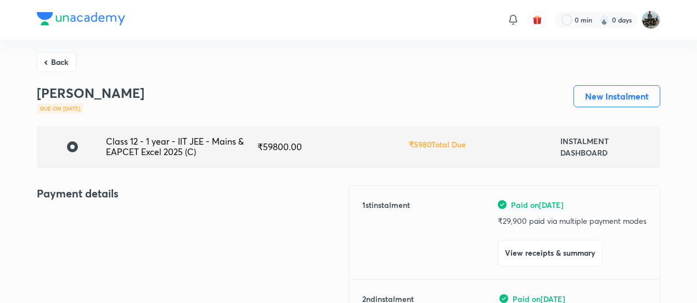
scroll to position [0, 0]
click at [63, 62] on button "Back" at bounding box center [57, 62] width 40 height 20
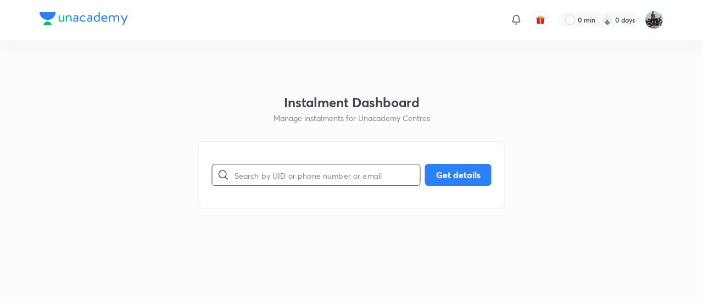
click at [304, 178] on input "text" at bounding box center [327, 175] width 186 height 28
paste input "PK15MWALNQ"
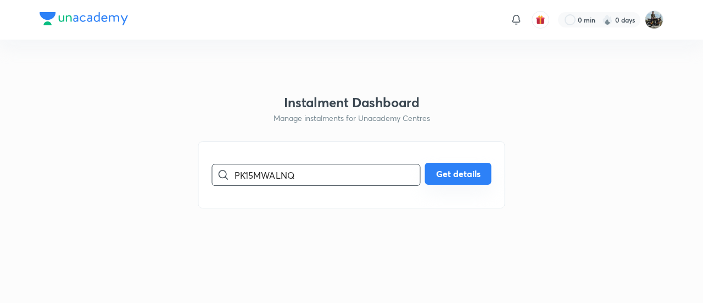
type input "PK15MWALNQ"
click at [441, 178] on button "Get details" at bounding box center [458, 174] width 66 height 22
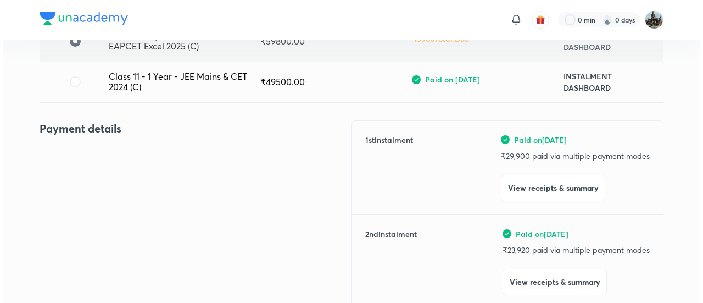
scroll to position [110, 0]
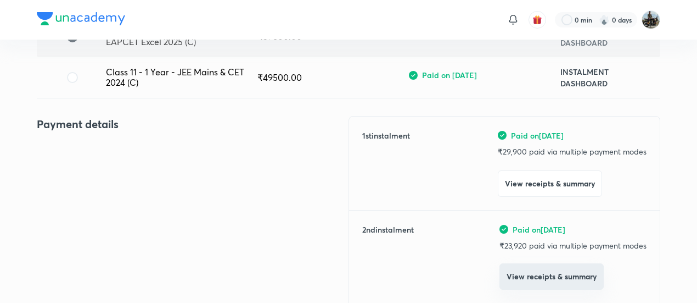
click at [524, 269] on button "View receipts & summary" at bounding box center [552, 276] width 104 height 26
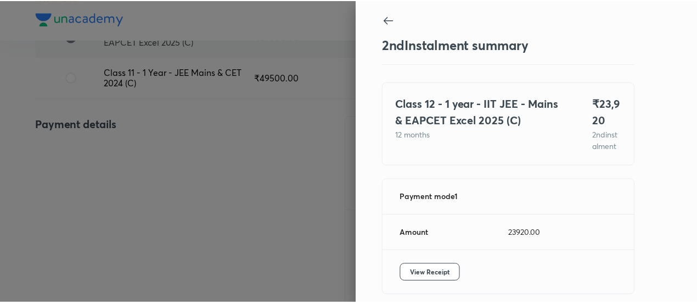
scroll to position [60, 0]
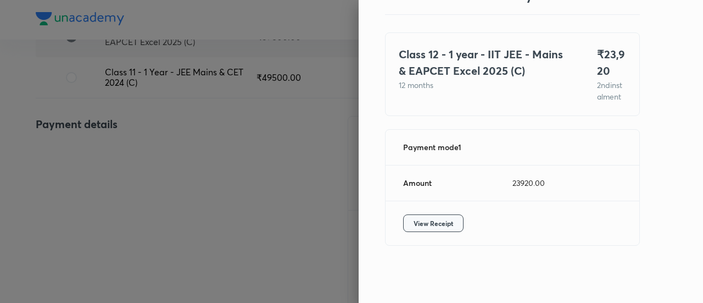
click at [435, 223] on span "View Receipt" at bounding box center [433, 222] width 40 height 11
click at [131, 125] on div at bounding box center [351, 151] width 703 height 303
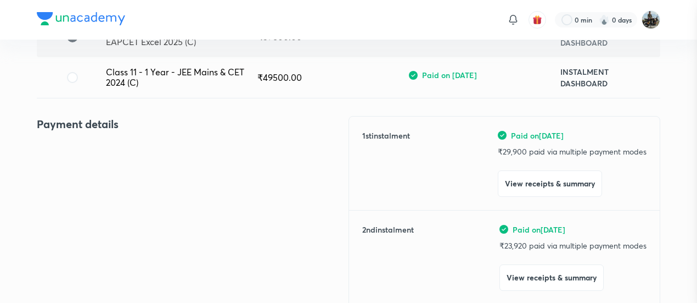
click at [131, 125] on div at bounding box center [348, 151] width 697 height 303
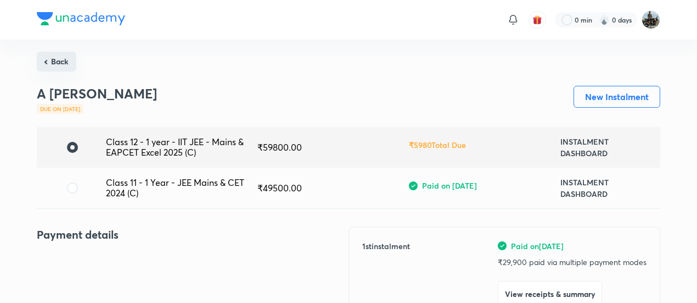
click at [55, 65] on button "Back" at bounding box center [57, 62] width 40 height 20
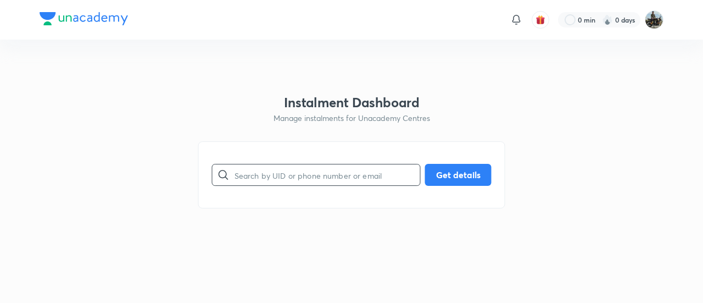
click at [283, 177] on input "text" at bounding box center [327, 175] width 186 height 28
paste input "XX0D6N9IZ8"
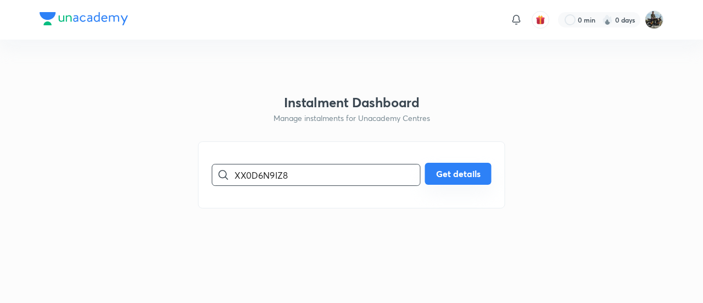
type input "XX0D6N9IZ8"
click at [434, 177] on button "Get details" at bounding box center [458, 174] width 66 height 22
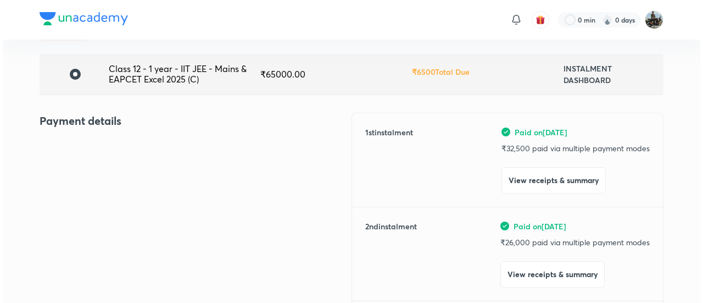
scroll to position [89, 0]
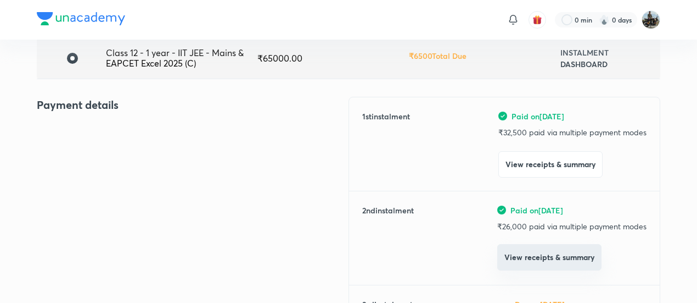
click at [524, 255] on button "View receipts & summary" at bounding box center [549, 257] width 104 height 26
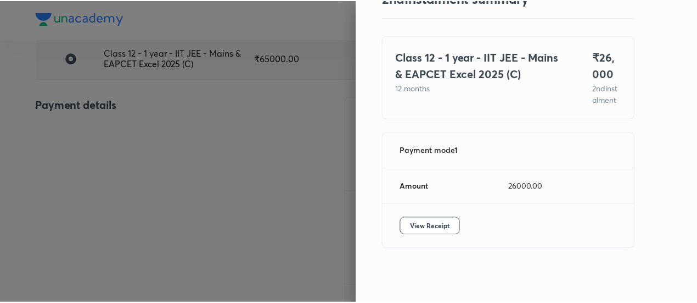
scroll to position [60, 0]
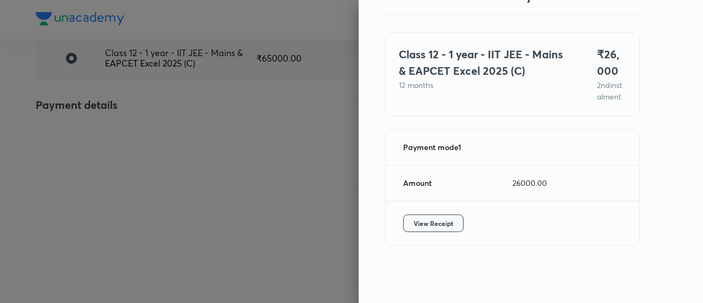
click at [433, 220] on span "View Receipt" at bounding box center [433, 222] width 40 height 11
click at [120, 129] on div at bounding box center [351, 151] width 703 height 303
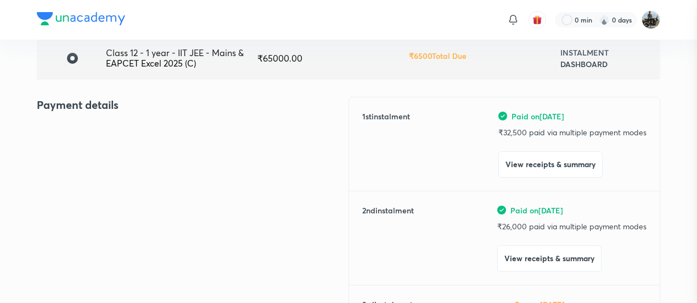
click at [120, 129] on div at bounding box center [348, 151] width 697 height 303
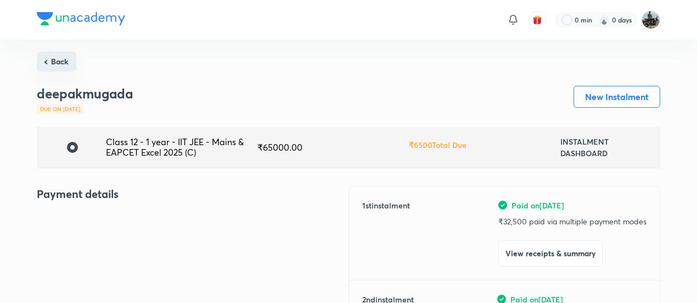
click at [60, 63] on button "Back" at bounding box center [57, 62] width 40 height 20
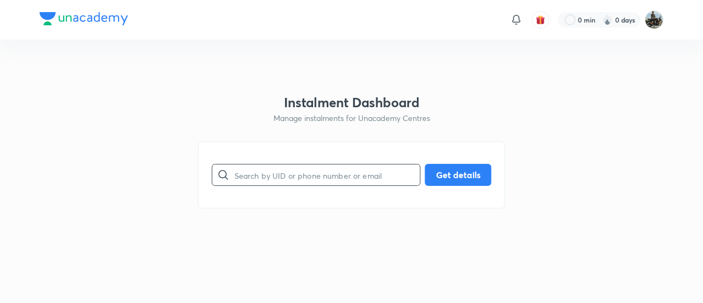
click at [256, 167] on input "text" at bounding box center [327, 175] width 186 height 28
paste input "GFYFCABO7F"
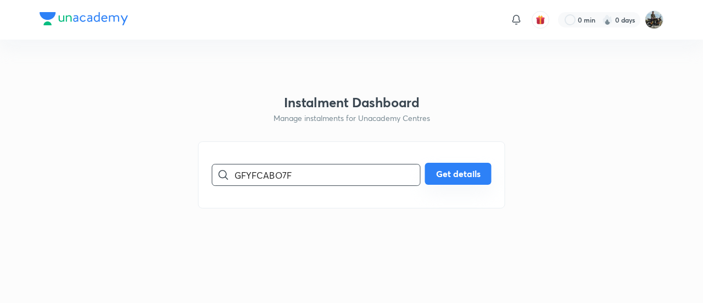
type input "GFYFCABO7F"
click at [438, 184] on button "Get details" at bounding box center [458, 174] width 66 height 22
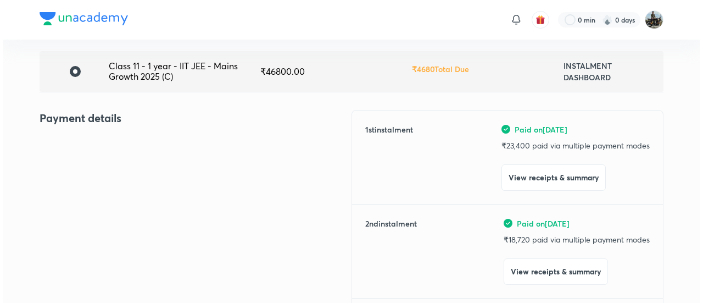
scroll to position [76, 0]
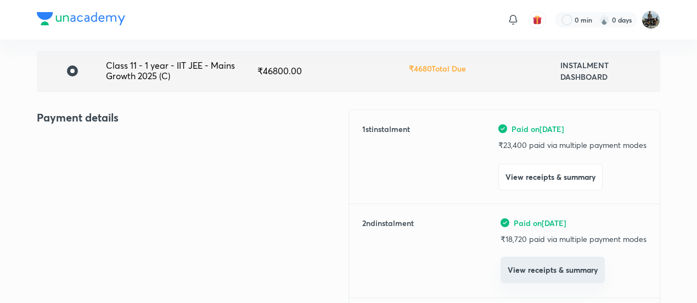
click at [518, 270] on button "View receipts & summary" at bounding box center [553, 269] width 104 height 26
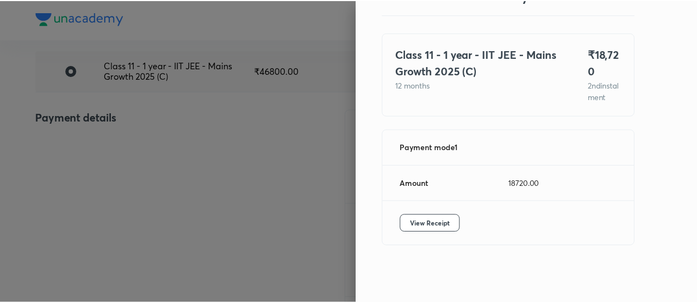
scroll to position [60, 0]
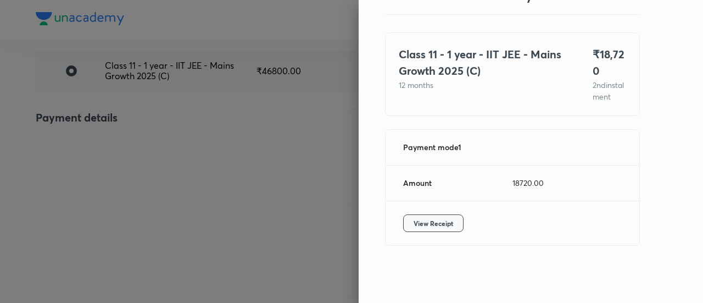
click at [447, 226] on button "View Receipt" at bounding box center [433, 223] width 60 height 18
click at [126, 117] on div at bounding box center [351, 151] width 703 height 303
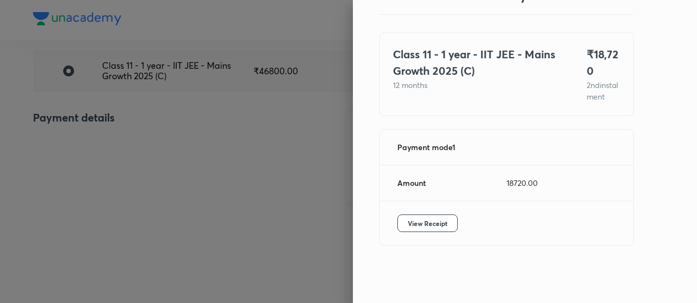
click at [126, 117] on div at bounding box center [348, 151] width 697 height 303
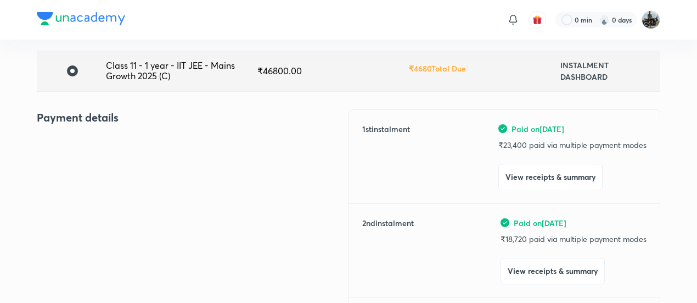
scroll to position [0, 0]
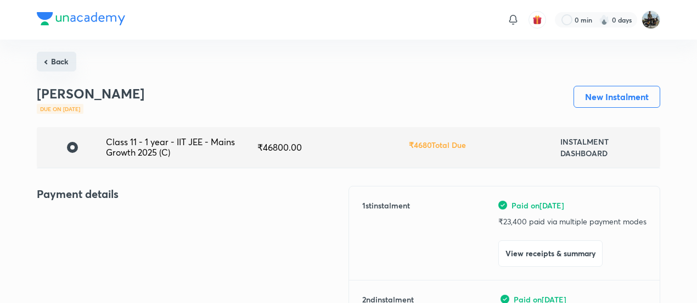
click at [67, 61] on button "Back" at bounding box center [57, 62] width 40 height 20
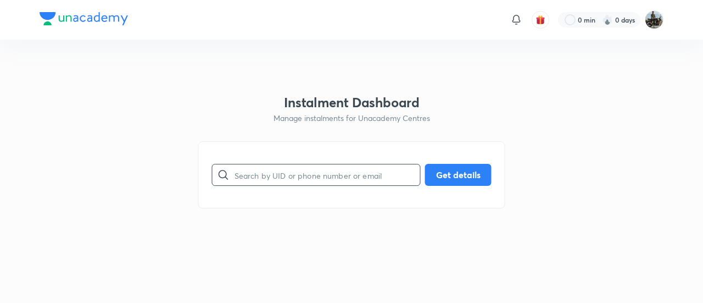
click at [258, 175] on input "text" at bounding box center [327, 175] width 186 height 28
paste input "IYOIFFA04T"
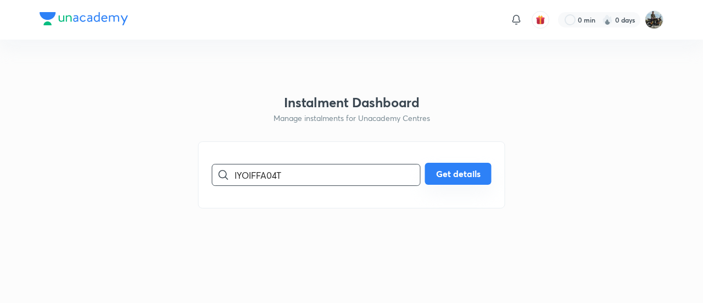
type input "IYOIFFA04T"
click at [450, 177] on button "Get details" at bounding box center [458, 174] width 66 height 22
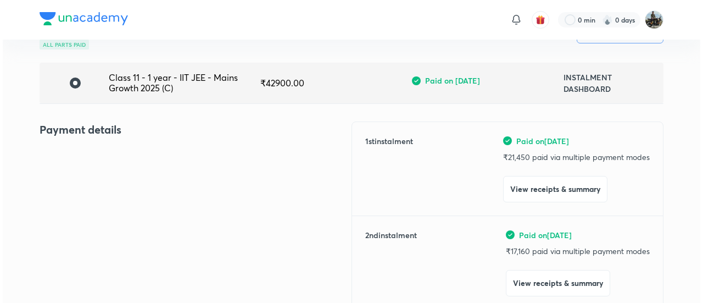
scroll to position [66, 0]
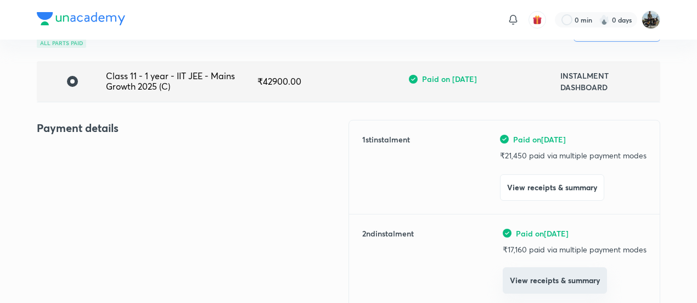
click at [540, 278] on button "View receipts & summary" at bounding box center [555, 280] width 104 height 26
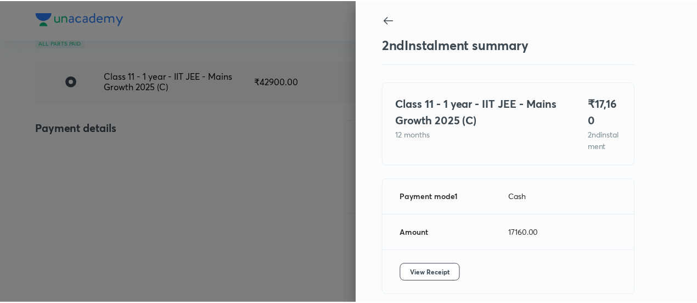
scroll to position [60, 0]
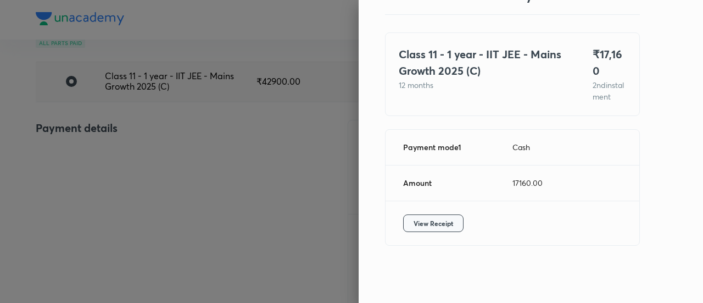
click at [423, 217] on button "View Receipt" at bounding box center [433, 223] width 60 height 18
click at [164, 143] on div at bounding box center [351, 151] width 703 height 303
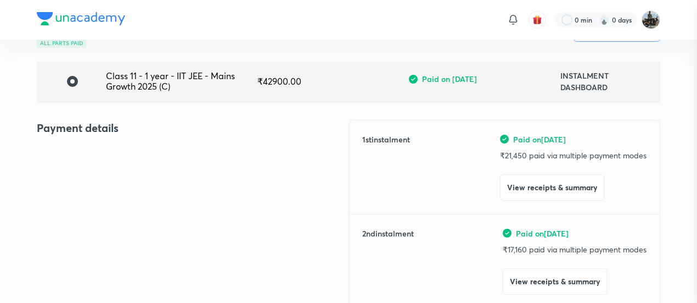
click at [164, 143] on div at bounding box center [348, 151] width 697 height 303
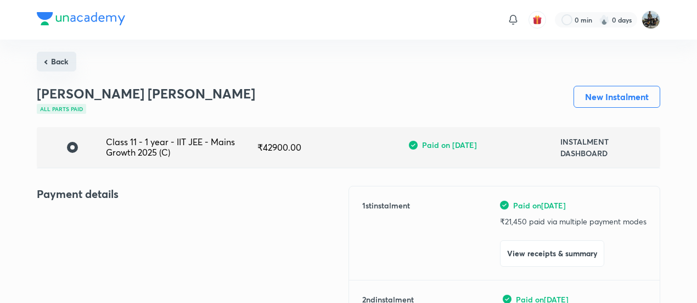
click at [59, 57] on button "Back" at bounding box center [57, 62] width 40 height 20
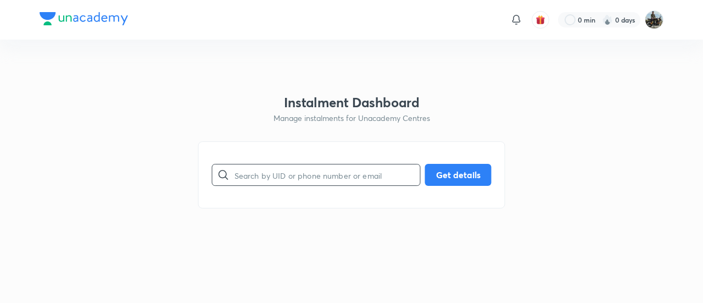
click at [245, 180] on input "text" at bounding box center [327, 175] width 186 height 28
paste input "QPYE586S1U"
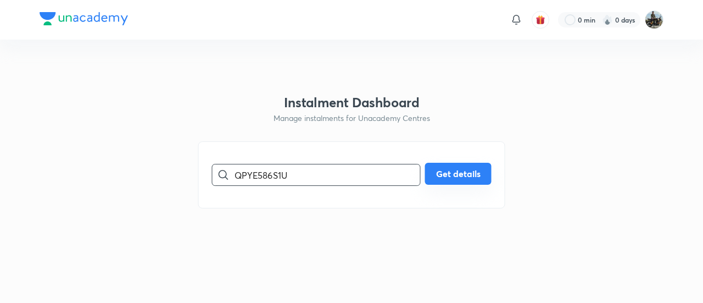
type input "QPYE586S1U"
click at [448, 175] on button "Get details" at bounding box center [458, 174] width 66 height 22
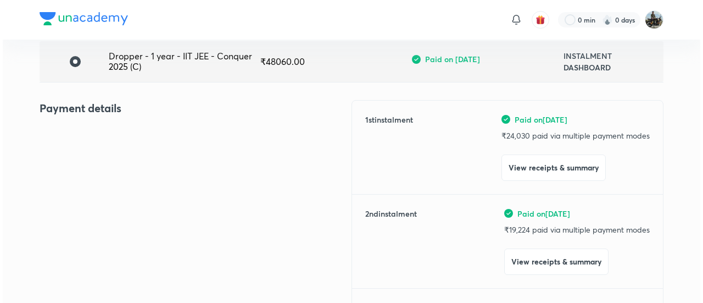
scroll to position [87, 0]
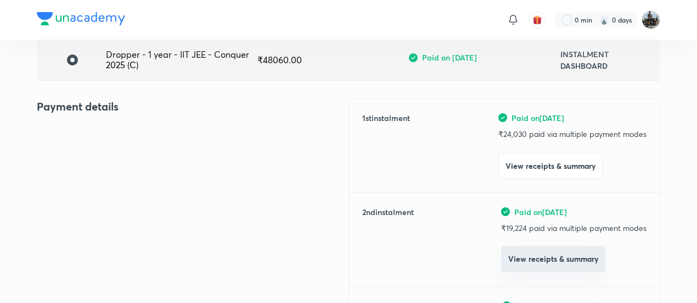
click at [517, 251] on button "View receipts & summary" at bounding box center [553, 258] width 104 height 26
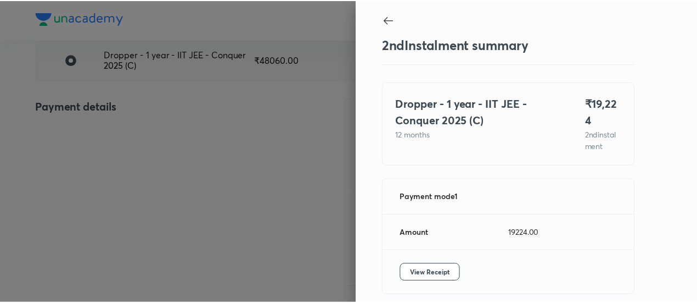
scroll to position [37, 0]
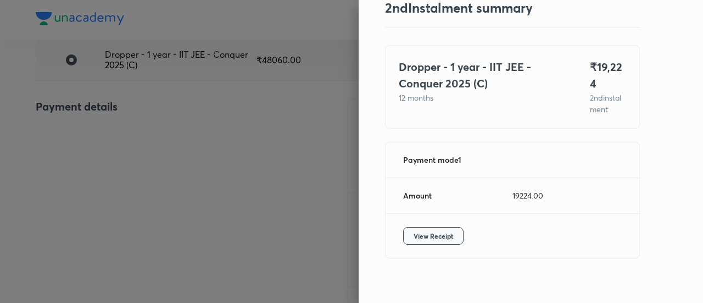
click at [433, 230] on span "View Receipt" at bounding box center [433, 235] width 40 height 11
click at [172, 108] on div at bounding box center [351, 151] width 703 height 303
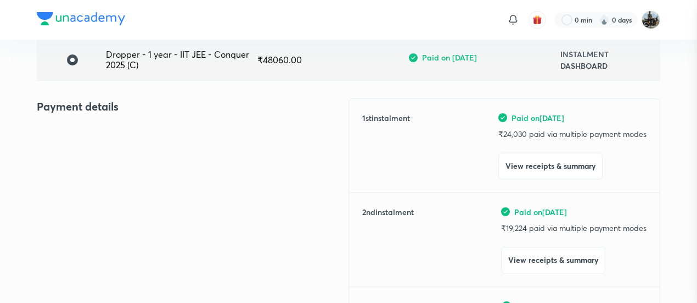
click at [172, 108] on div at bounding box center [348, 151] width 697 height 303
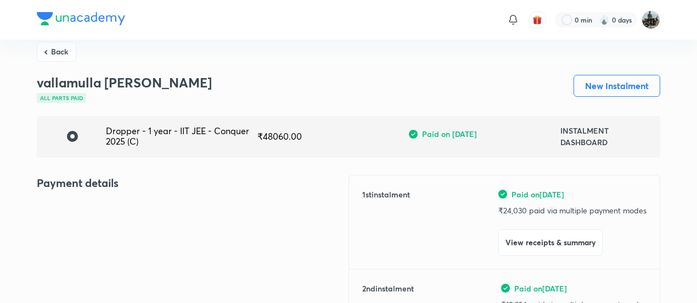
scroll to position [0, 0]
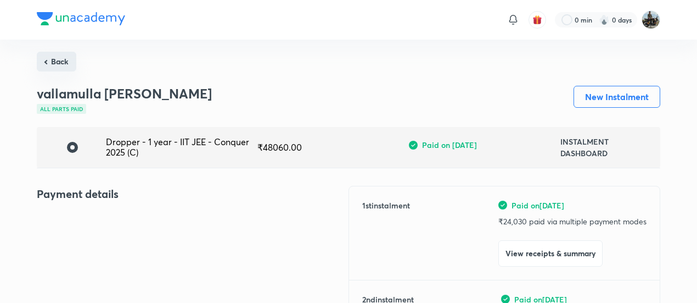
click at [55, 60] on button "Back" at bounding box center [57, 62] width 40 height 20
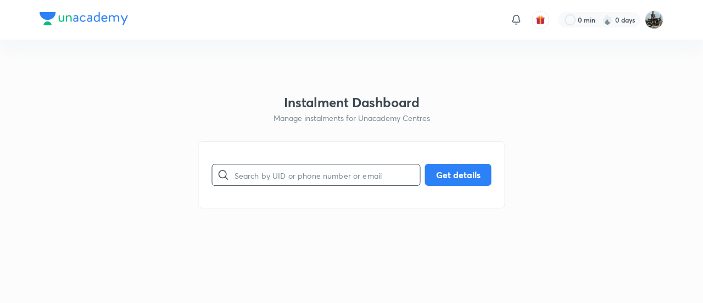
click at [280, 166] on input "text" at bounding box center [327, 175] width 186 height 28
paste input "MZ7FL1CK0M"
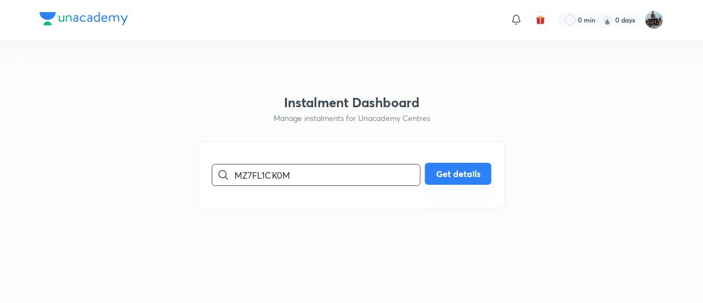
type input "MZ7FL1CK0M"
click at [463, 168] on button "Get details" at bounding box center [458, 174] width 66 height 22
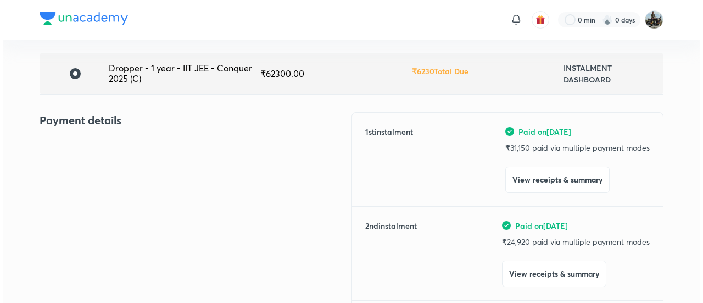
scroll to position [94, 0]
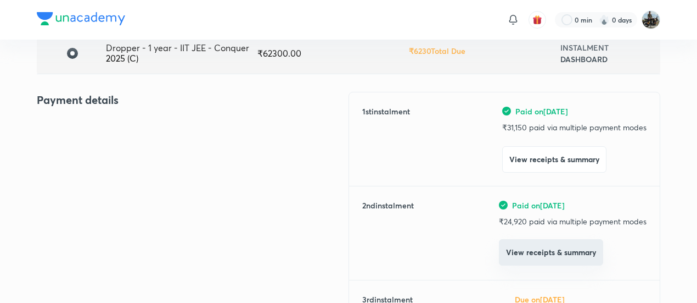
click at [510, 253] on button "View receipts & summary" at bounding box center [551, 252] width 104 height 26
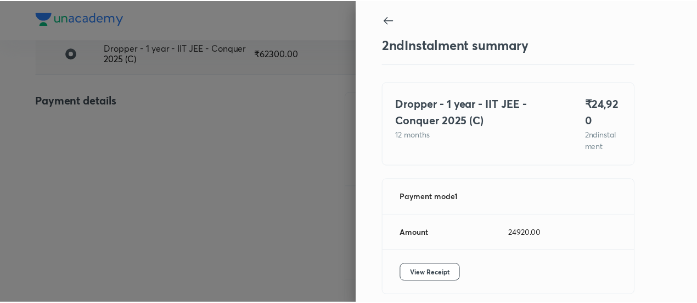
scroll to position [48, 0]
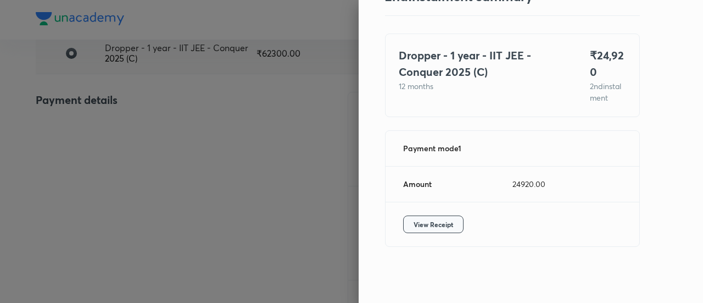
click at [438, 221] on span "View Receipt" at bounding box center [433, 224] width 40 height 11
click at [134, 121] on div at bounding box center [351, 151] width 703 height 303
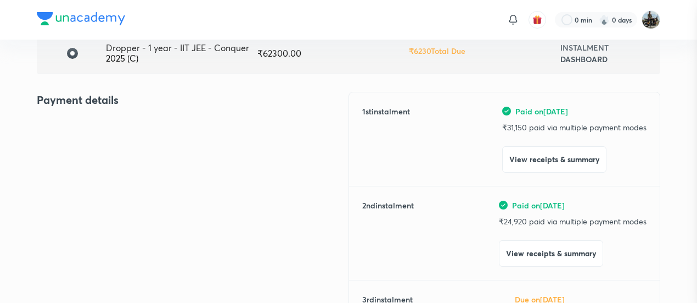
click at [134, 121] on div at bounding box center [348, 151] width 697 height 303
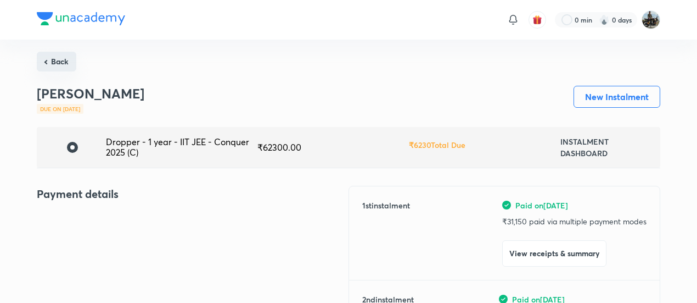
click at [61, 52] on button "Back" at bounding box center [57, 62] width 40 height 20
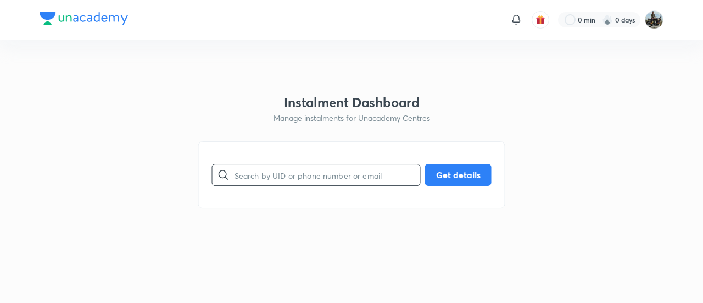
click at [284, 171] on input "text" at bounding box center [327, 175] width 186 height 28
paste input "9WFIX1JSGT"
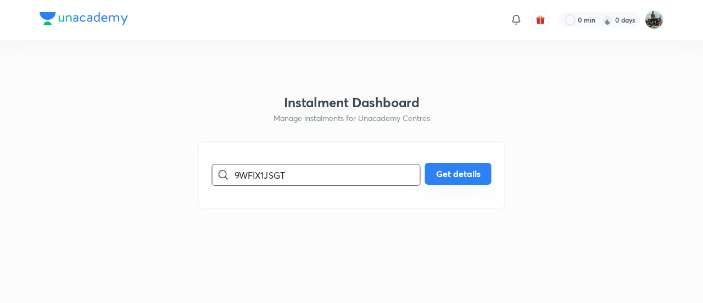
type input "9WFIX1JSGT"
click at [430, 171] on button "Get details" at bounding box center [458, 174] width 66 height 22
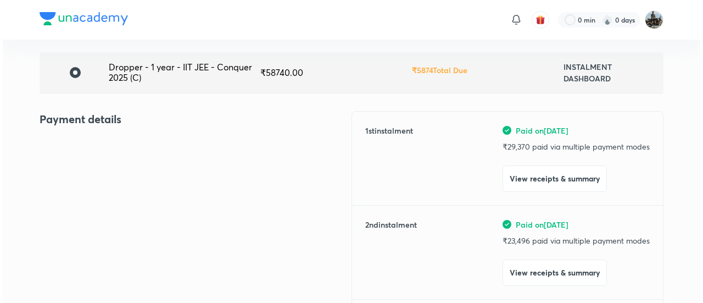
scroll to position [77, 0]
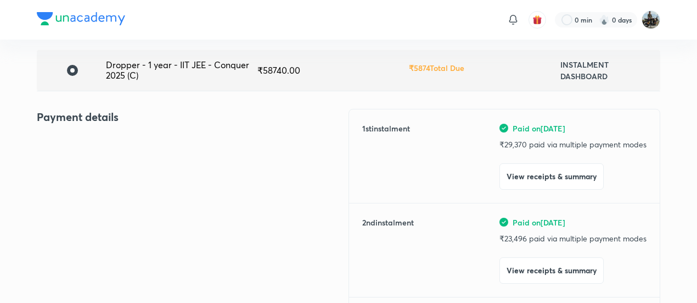
click at [529, 284] on div "1 st instalment Paid on [DATE] ₹ 29,370 paid via multiple payment modes View re…" at bounding box center [505, 269] width 312 height 321
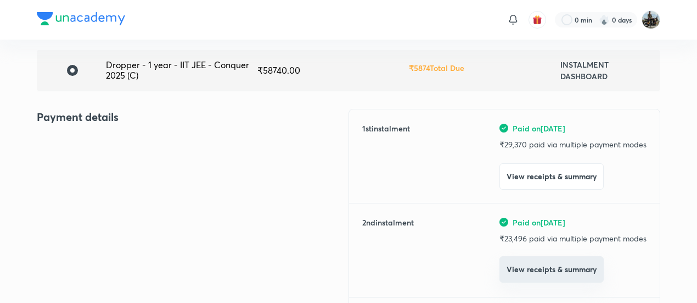
click at [521, 269] on button "View receipts & summary" at bounding box center [552, 269] width 104 height 26
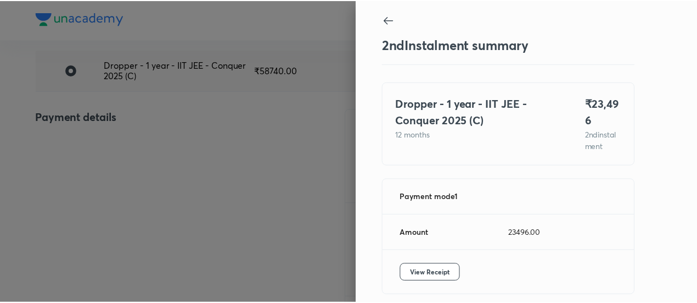
scroll to position [48, 0]
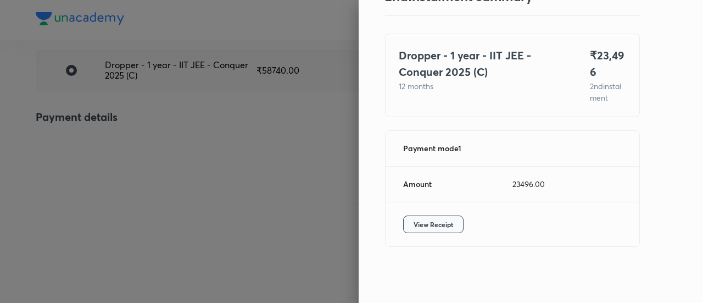
click at [430, 222] on span "View Receipt" at bounding box center [433, 224] width 40 height 11
click at [119, 143] on div at bounding box center [351, 151] width 703 height 303
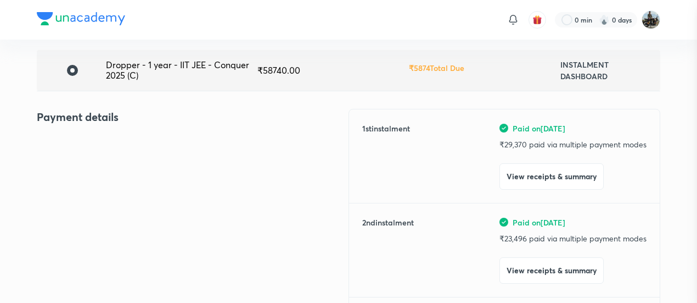
scroll to position [0, 0]
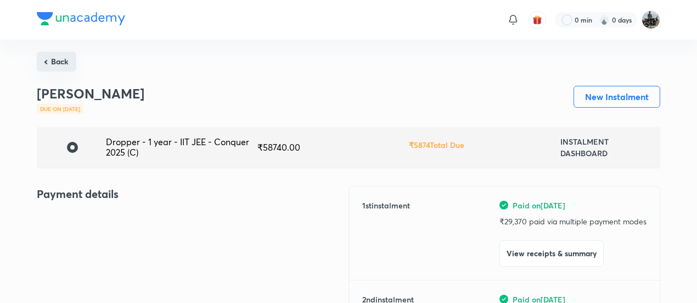
click at [63, 52] on button "Back" at bounding box center [57, 62] width 40 height 20
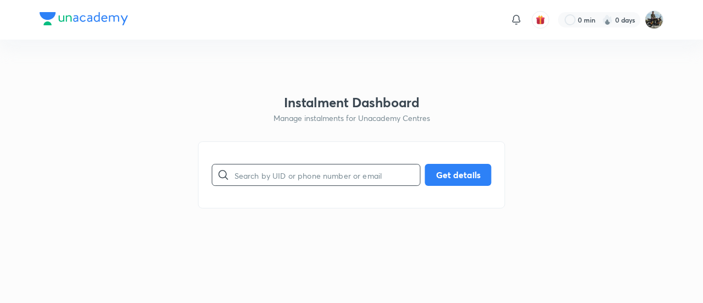
click at [321, 178] on input "text" at bounding box center [327, 175] width 186 height 28
paste input "HNSL9MB7ZZ"
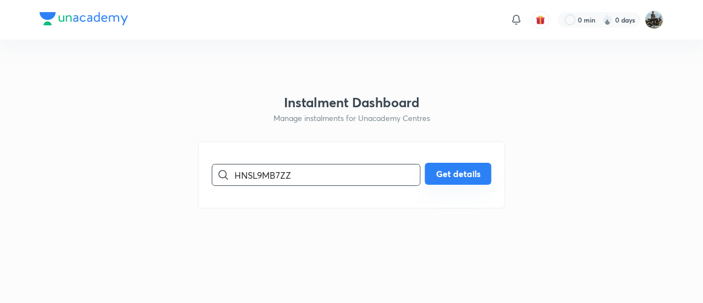
type input "HNSL9MB7ZZ"
click at [469, 167] on button "Get details" at bounding box center [458, 174] width 66 height 22
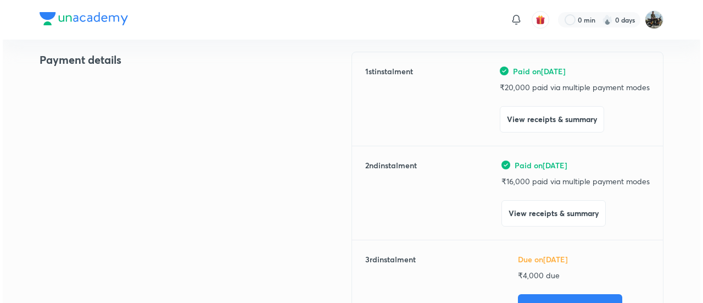
scroll to position [135, 0]
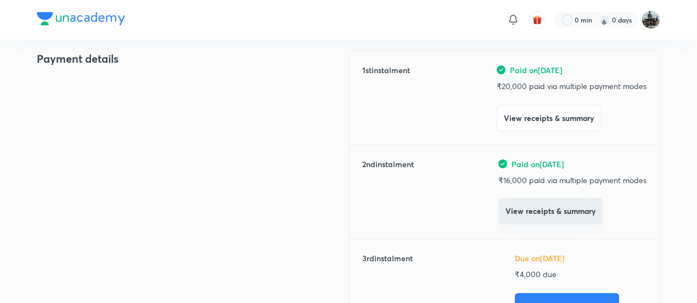
click at [524, 215] on button "View receipts & summary" at bounding box center [551, 211] width 104 height 26
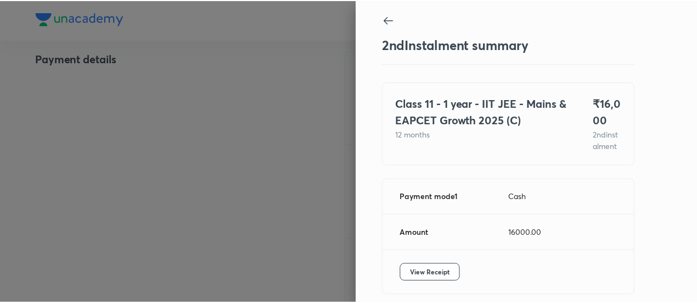
scroll to position [60, 0]
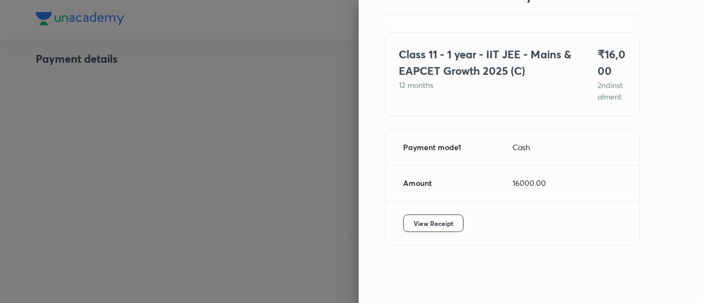
click at [443, 233] on div "View Receipt" at bounding box center [512, 223] width 254 height 44
click at [436, 221] on span "View Receipt" at bounding box center [433, 222] width 40 height 11
click at [170, 44] on div at bounding box center [351, 151] width 703 height 303
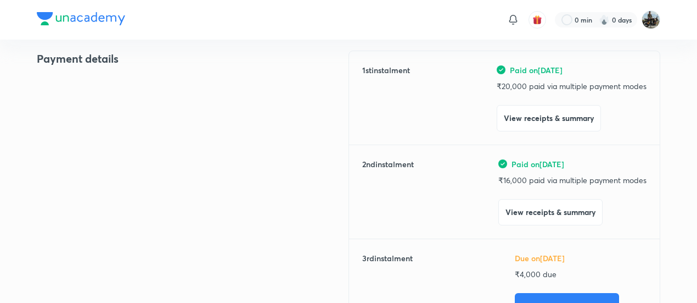
scroll to position [0, 0]
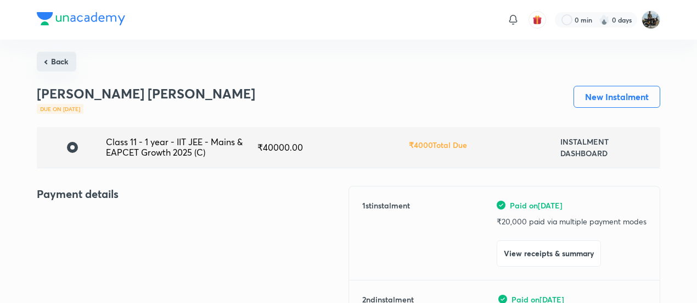
click at [67, 56] on button "Back" at bounding box center [57, 62] width 40 height 20
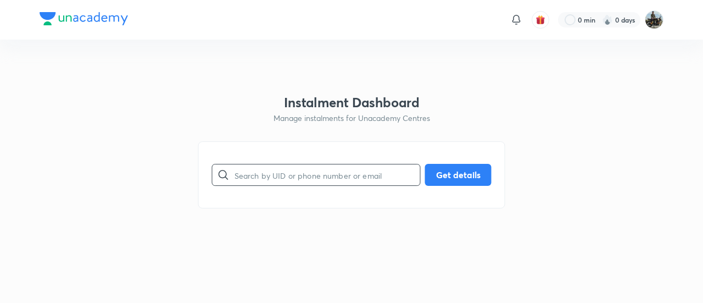
click at [316, 178] on input "text" at bounding box center [327, 175] width 186 height 28
paste input "LO7HPK7BAJ"
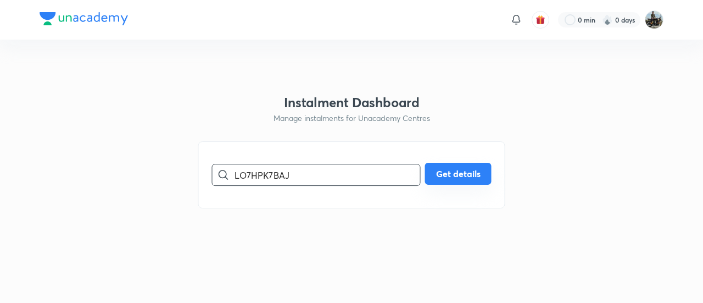
type input "LO7HPK7BAJ"
click at [484, 167] on button "Get details" at bounding box center [458, 174] width 66 height 22
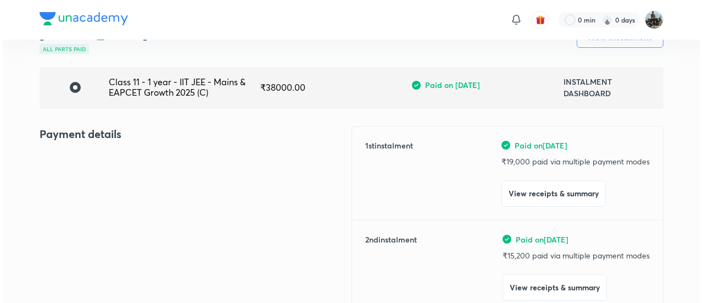
scroll to position [60, 0]
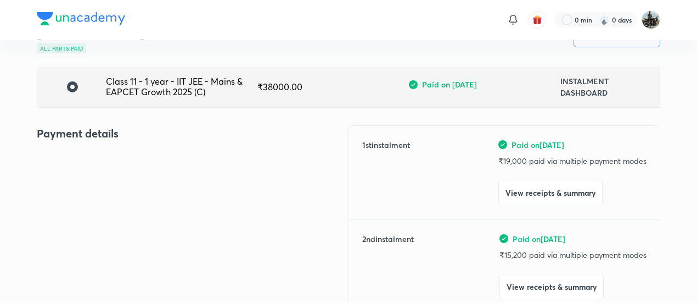
click at [529, 270] on div "Paid on [DATE] ₹ 15,200 paid via multiple payment modes View receipts & summary" at bounding box center [573, 266] width 147 height 67
click at [517, 278] on button "View receipts & summary" at bounding box center [552, 285] width 104 height 26
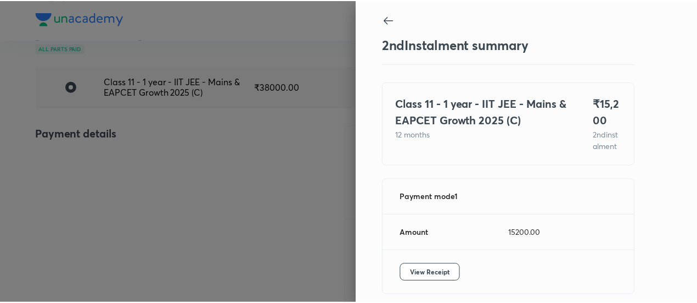
scroll to position [60, 0]
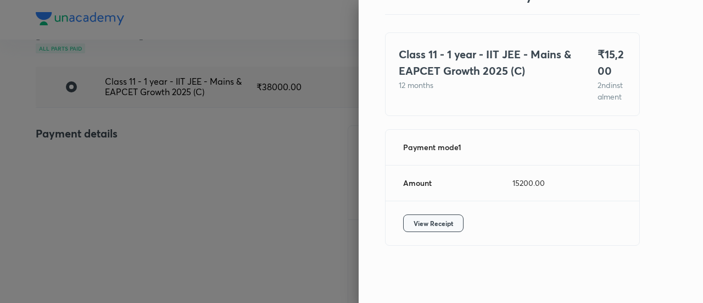
click at [432, 228] on span "View Receipt" at bounding box center [433, 222] width 40 height 11
click at [91, 106] on div at bounding box center [351, 151] width 703 height 303
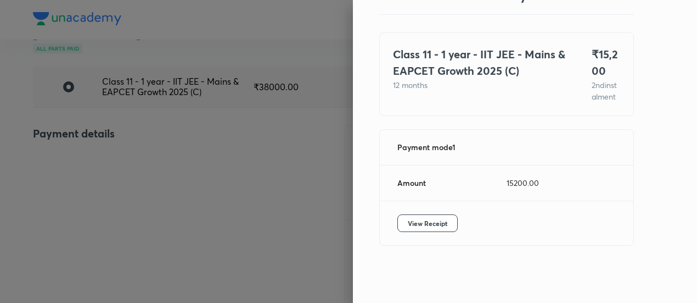
click at [91, 106] on div at bounding box center [348, 151] width 697 height 303
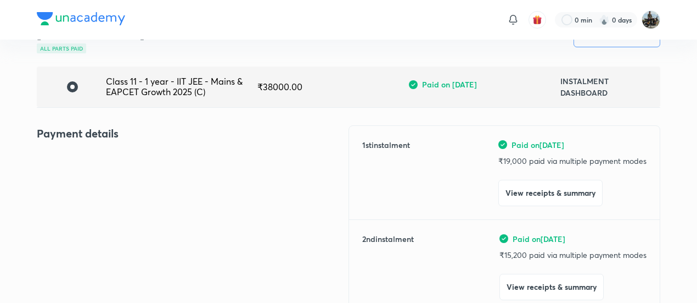
scroll to position [0, 0]
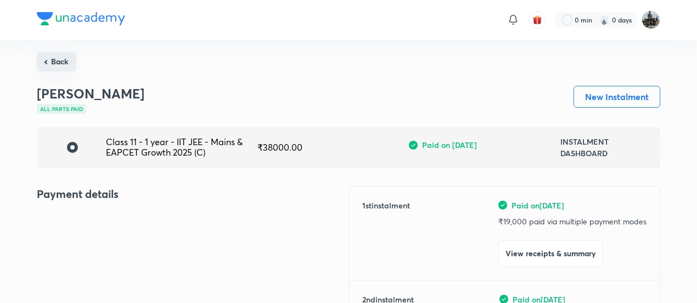
click at [56, 62] on button "Back" at bounding box center [57, 62] width 40 height 20
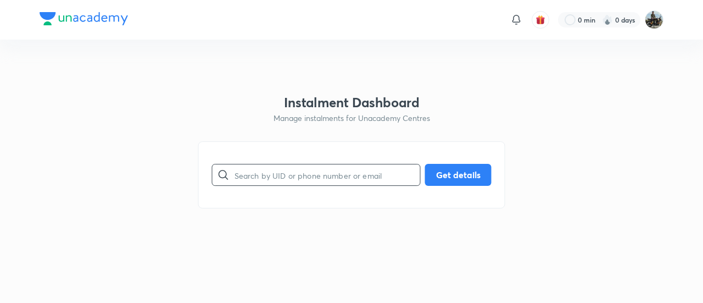
click at [305, 162] on input "text" at bounding box center [327, 175] width 186 height 28
paste input "NDCRS82V6S"
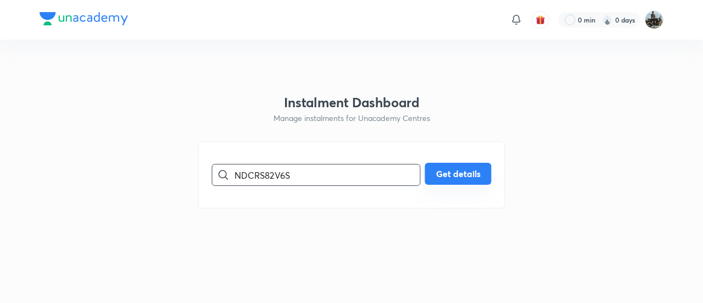
type input "NDCRS82V6S"
click at [441, 179] on button "Get details" at bounding box center [458, 174] width 66 height 22
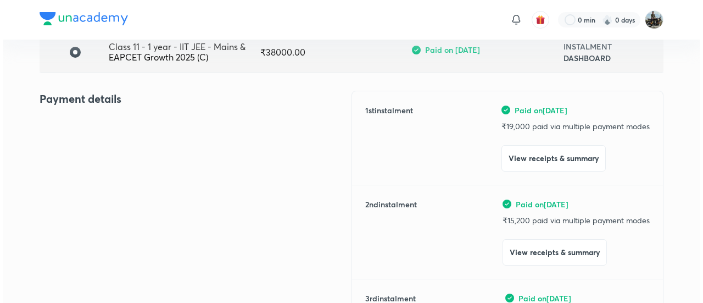
scroll to position [109, 0]
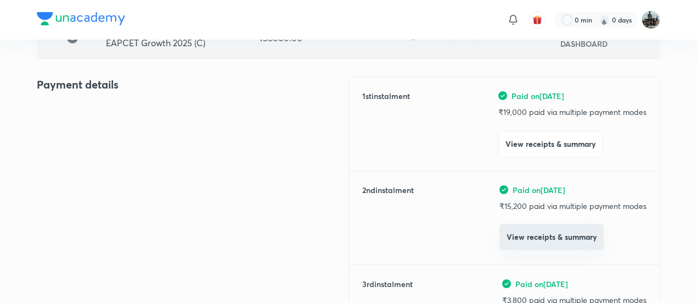
click at [502, 229] on button "View receipts & summary" at bounding box center [552, 236] width 104 height 26
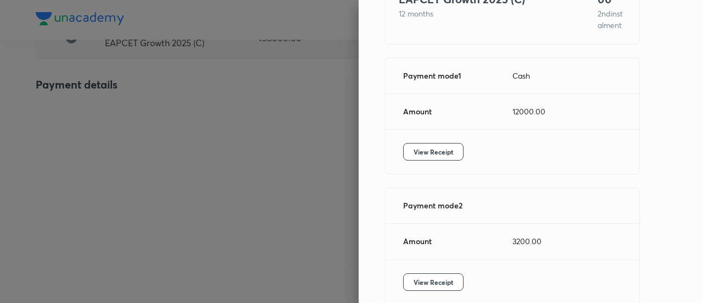
scroll to position [133, 0]
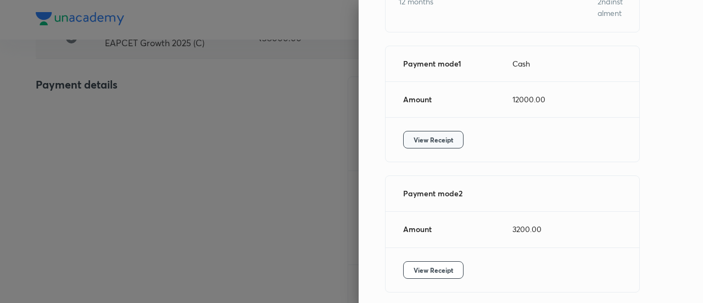
click at [444, 148] on button "View Receipt" at bounding box center [433, 140] width 60 height 18
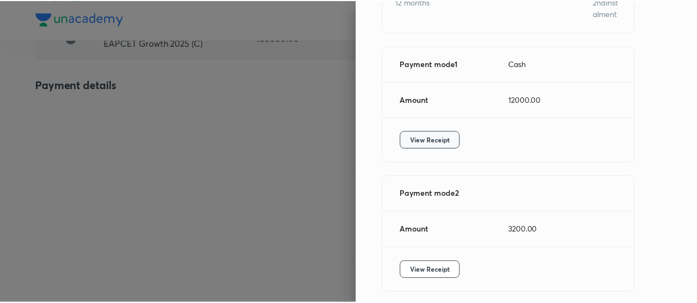
scroll to position [189, 0]
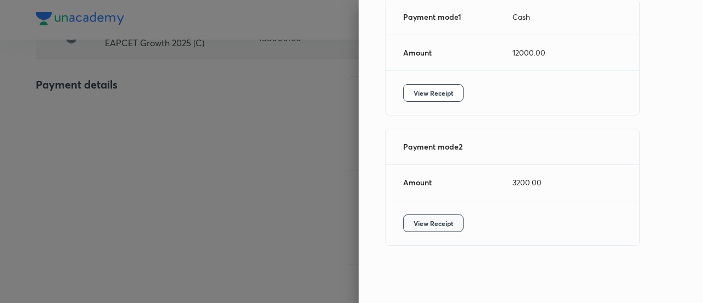
click at [418, 230] on button "View Receipt" at bounding box center [433, 223] width 60 height 18
click at [130, 136] on div at bounding box center [351, 151] width 703 height 303
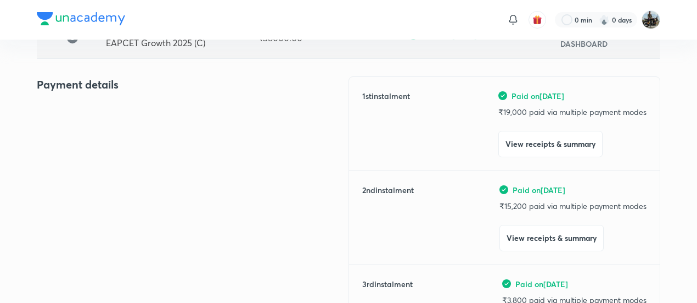
scroll to position [0, 0]
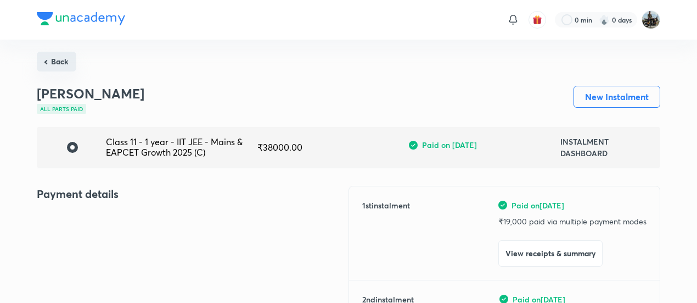
click at [58, 59] on button "Back" at bounding box center [57, 62] width 40 height 20
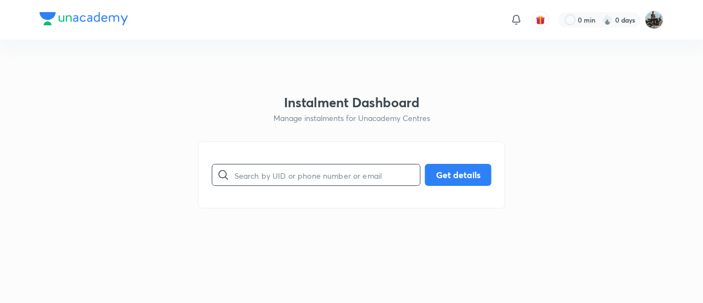
click at [305, 177] on input "text" at bounding box center [327, 175] width 186 height 28
paste input "AW0MY53MMO"
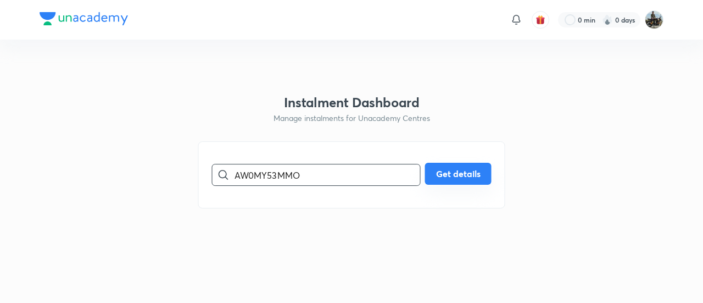
type input "AW0MY53MMO"
click at [457, 172] on button "Get details" at bounding box center [458, 174] width 66 height 22
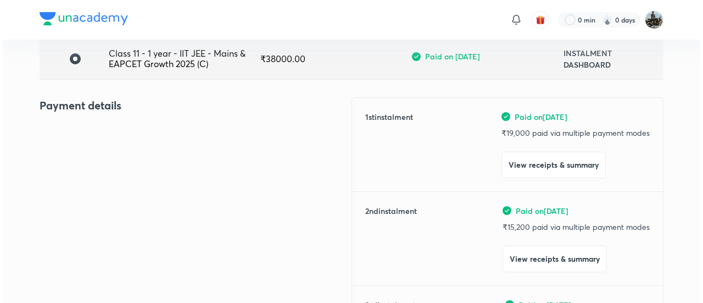
scroll to position [90, 0]
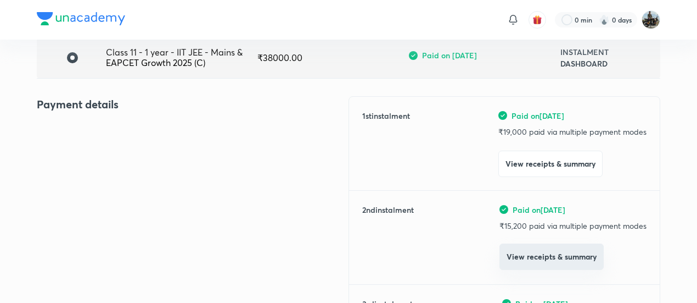
click at [526, 264] on button "View receipts & summary" at bounding box center [552, 256] width 104 height 26
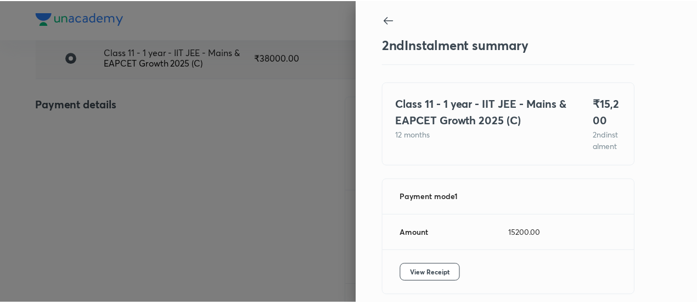
scroll to position [60, 0]
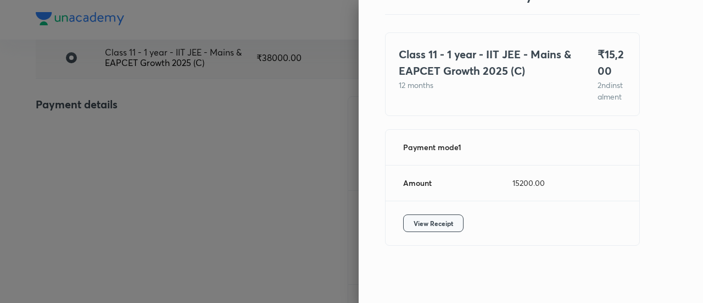
click at [433, 222] on span "View Receipt" at bounding box center [433, 222] width 40 height 11
click at [100, 177] on div at bounding box center [351, 151] width 703 height 303
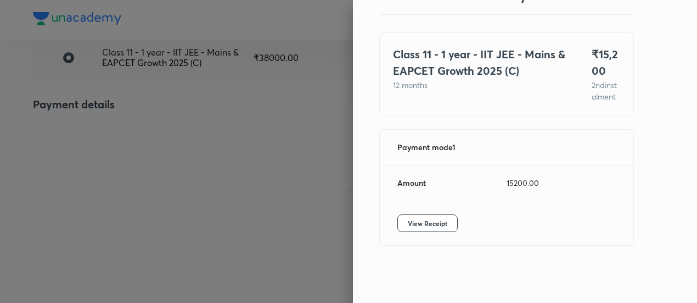
click at [100, 177] on div at bounding box center [348, 151] width 697 height 303
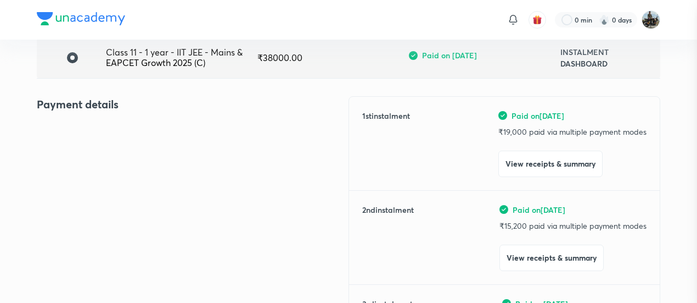
scroll to position [0, 0]
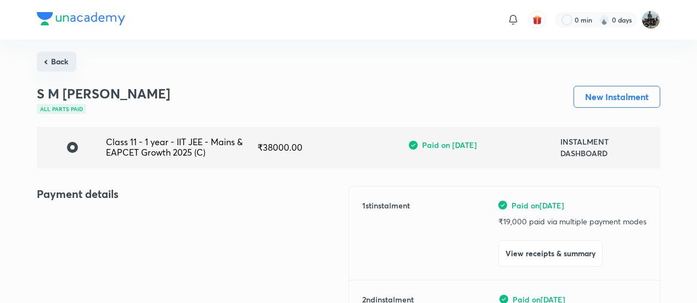
click at [64, 57] on button "Back" at bounding box center [57, 62] width 40 height 20
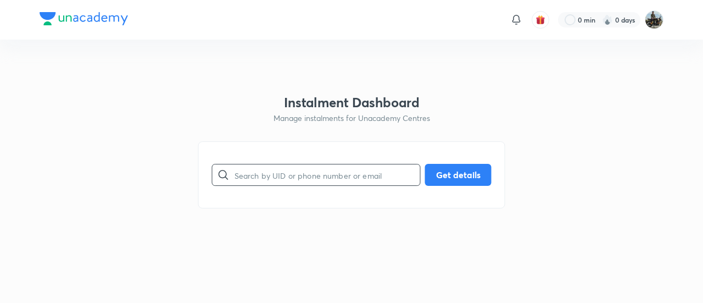
click at [290, 176] on input "text" at bounding box center [327, 175] width 186 height 28
paste input "AW0MY53MMO"
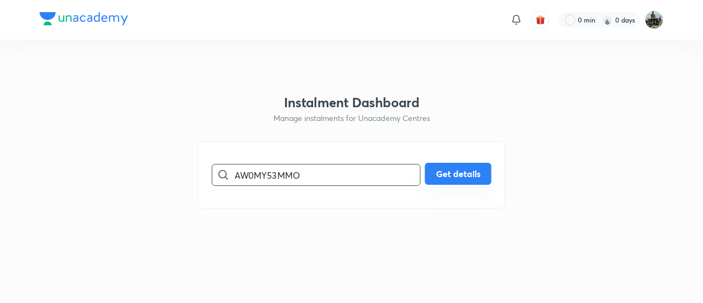
type input "AW0MY53MMO"
click at [467, 178] on button "Get details" at bounding box center [458, 174] width 66 height 22
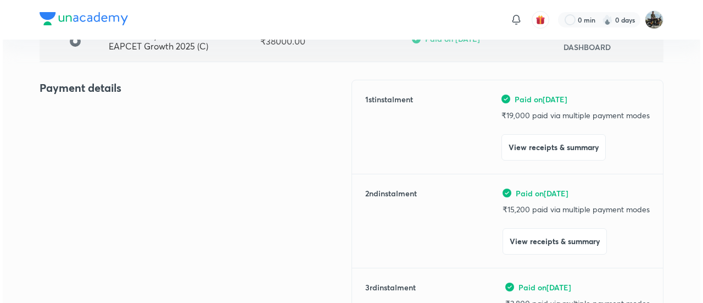
scroll to position [108, 0]
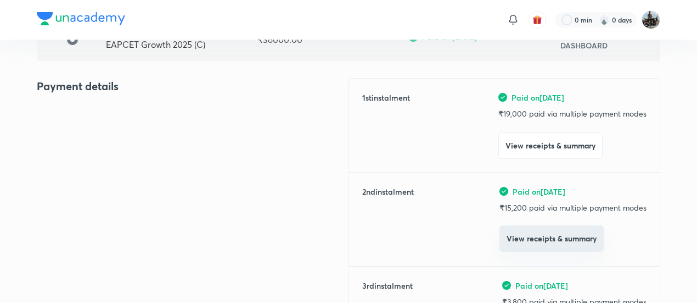
drag, startPoint x: 513, startPoint y: 253, endPoint x: 512, endPoint y: 236, distance: 17.6
click at [512, 236] on div "1 st instalment Paid on [DATE] ₹ 19,000 paid via multiple payment modes View re…" at bounding box center [505, 238] width 312 height 321
click at [512, 236] on button "View receipts & summary" at bounding box center [552, 238] width 104 height 26
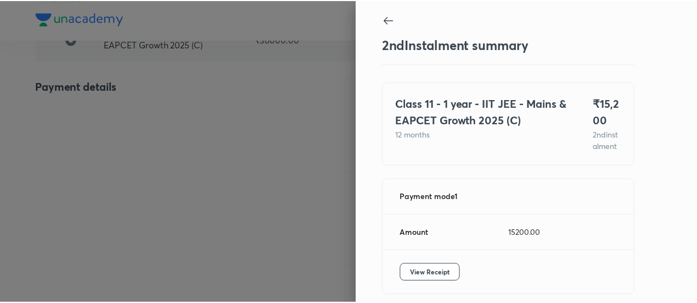
scroll to position [60, 0]
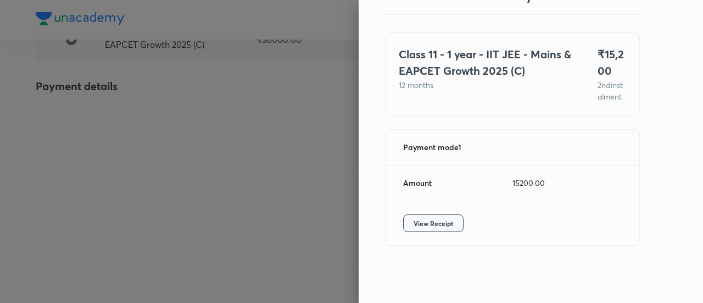
click at [417, 227] on span "View Receipt" at bounding box center [433, 222] width 40 height 11
click at [122, 139] on div at bounding box center [351, 151] width 703 height 303
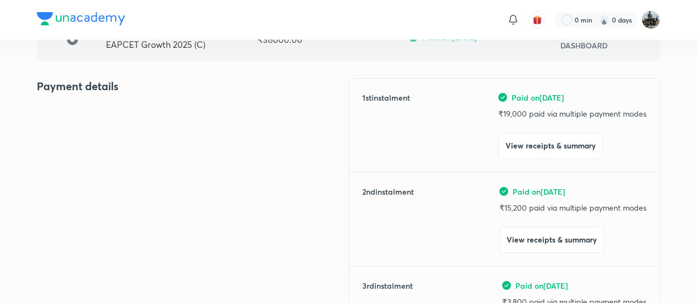
scroll to position [0, 0]
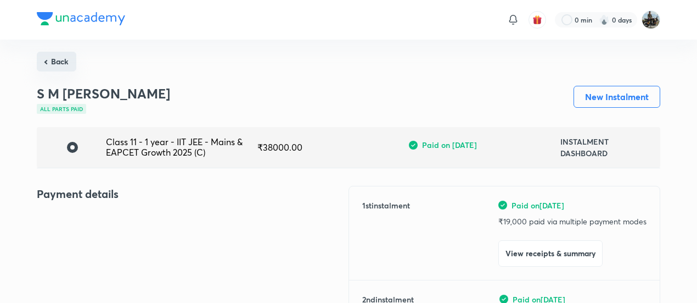
click at [57, 63] on button "Back" at bounding box center [57, 62] width 40 height 20
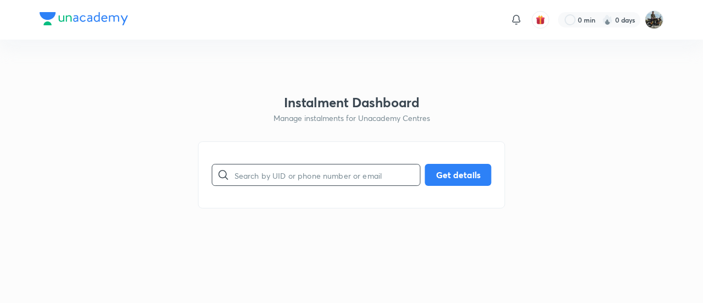
click at [267, 177] on input "text" at bounding box center [327, 175] width 186 height 28
paste input "2ASC36MN3Q"
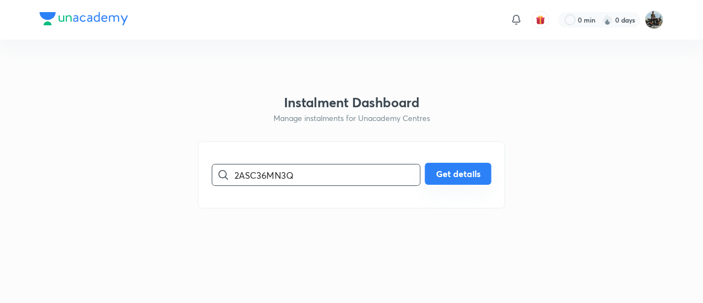
type input "2ASC36MN3Q"
click at [466, 169] on button "Get details" at bounding box center [458, 174] width 66 height 22
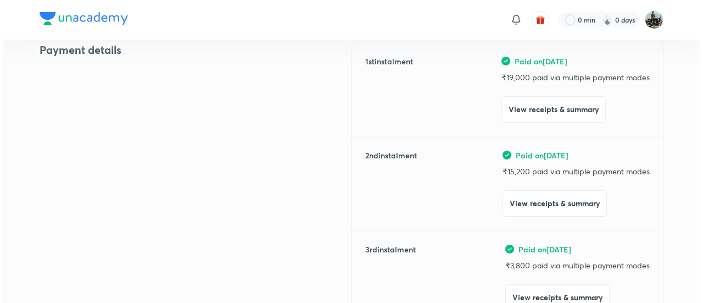
scroll to position [146, 0]
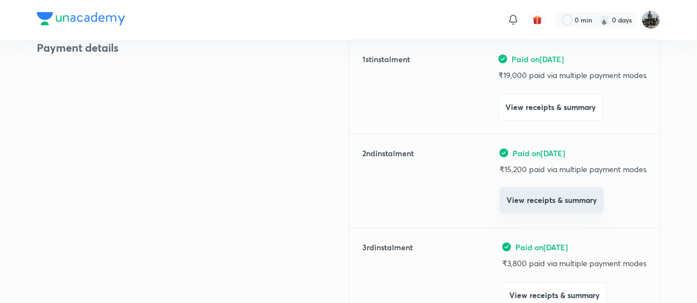
click at [533, 207] on button "View receipts & summary" at bounding box center [552, 200] width 104 height 26
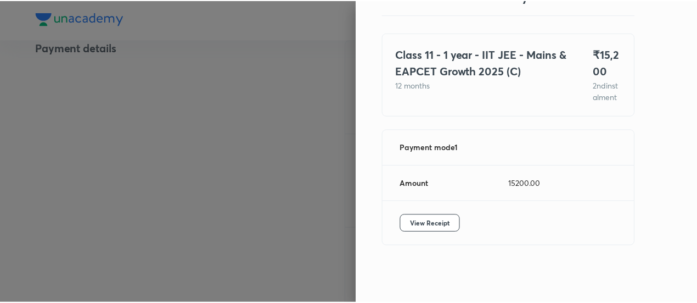
scroll to position [60, 0]
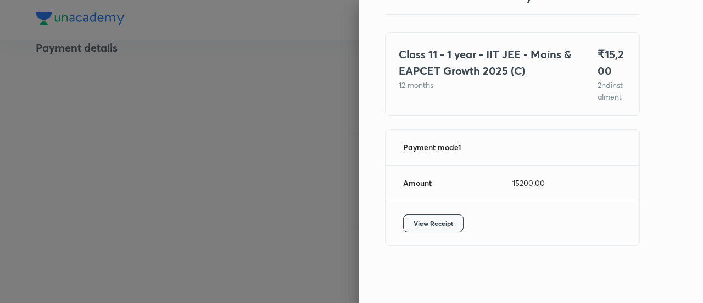
click at [422, 220] on span "View Receipt" at bounding box center [433, 222] width 40 height 11
click at [110, 138] on div at bounding box center [351, 151] width 703 height 303
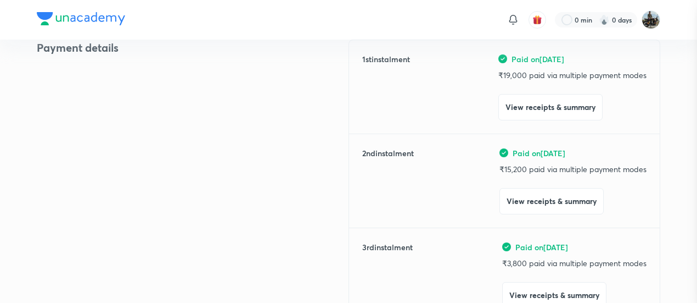
click at [110, 138] on div at bounding box center [348, 151] width 697 height 303
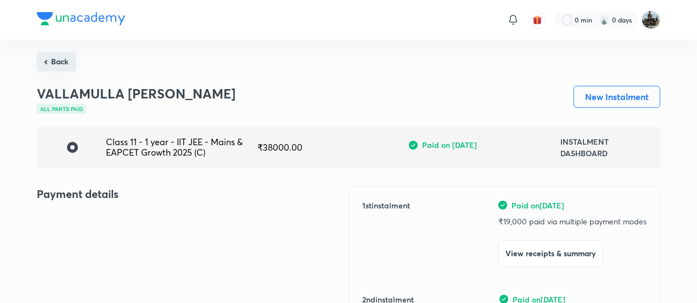
click at [60, 61] on button "Back" at bounding box center [57, 62] width 40 height 20
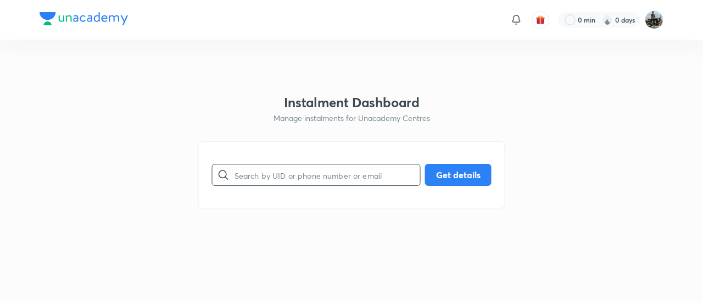
click at [278, 177] on input "text" at bounding box center [327, 175] width 186 height 28
paste input "SK8SZLBM5F"
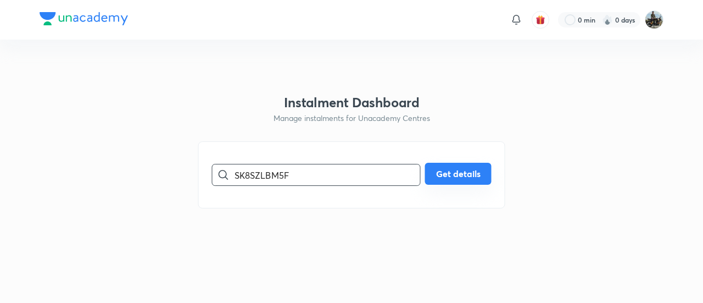
type input "SK8SZLBM5F"
click at [449, 180] on button "Get details" at bounding box center [458, 174] width 66 height 22
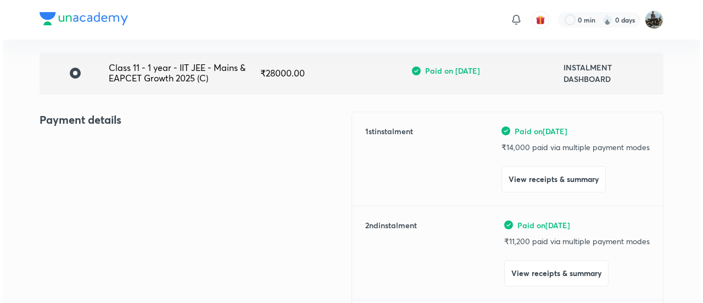
scroll to position [80, 0]
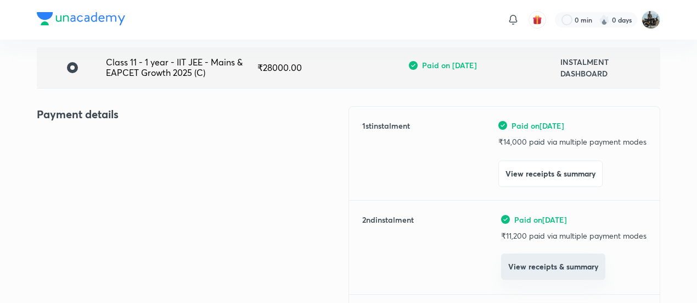
click at [510, 259] on button "View receipts & summary" at bounding box center [553, 266] width 104 height 26
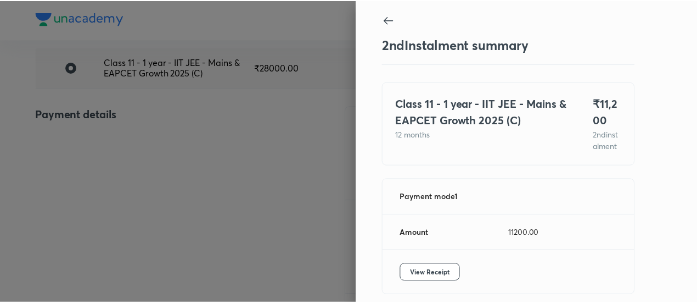
scroll to position [60, 0]
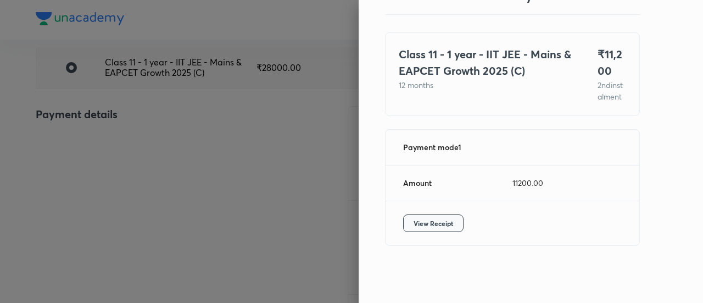
click at [436, 222] on span "View Receipt" at bounding box center [433, 222] width 40 height 11
click at [100, 135] on div at bounding box center [351, 151] width 703 height 303
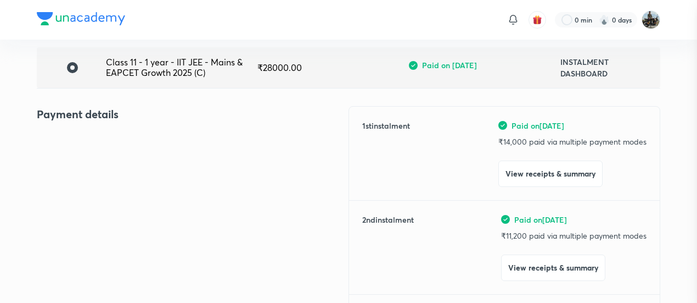
click at [100, 135] on div at bounding box center [348, 151] width 697 height 303
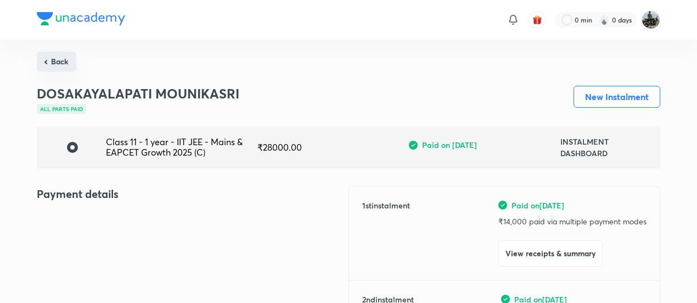
click at [73, 63] on button "Back" at bounding box center [57, 62] width 40 height 20
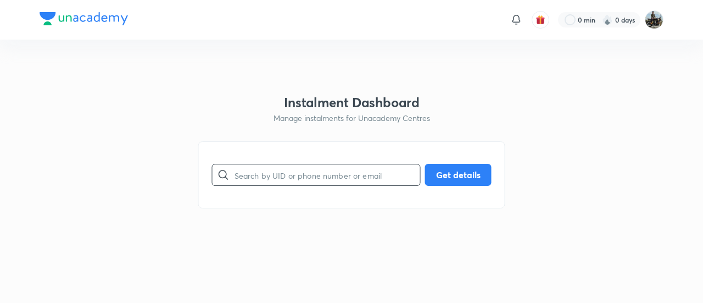
click at [334, 182] on input "text" at bounding box center [327, 175] width 186 height 28
paste input "HC3DNCMQJS"
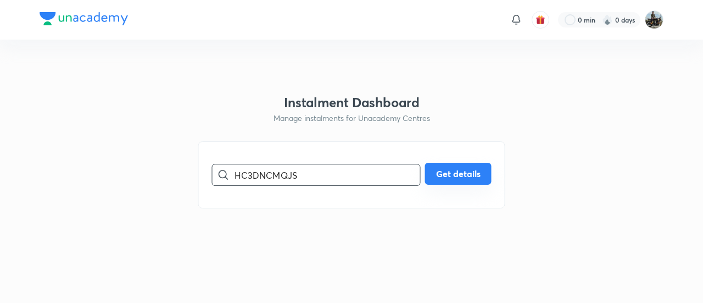
type input "HC3DNCMQJS"
click at [450, 176] on button "Get details" at bounding box center [458, 174] width 66 height 22
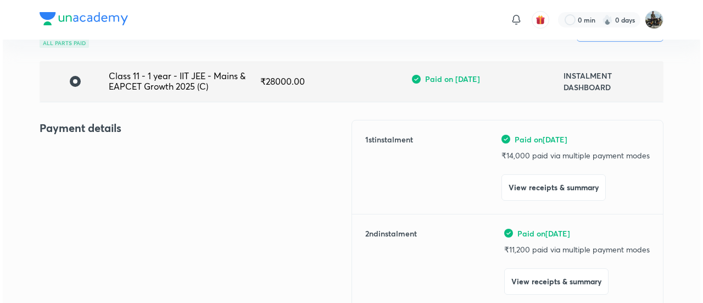
scroll to position [70, 0]
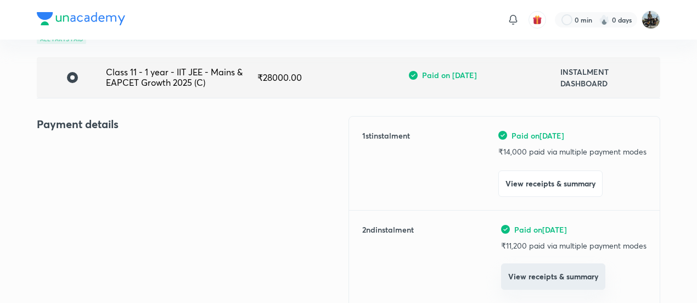
click at [513, 275] on button "View receipts & summary" at bounding box center [553, 276] width 104 height 26
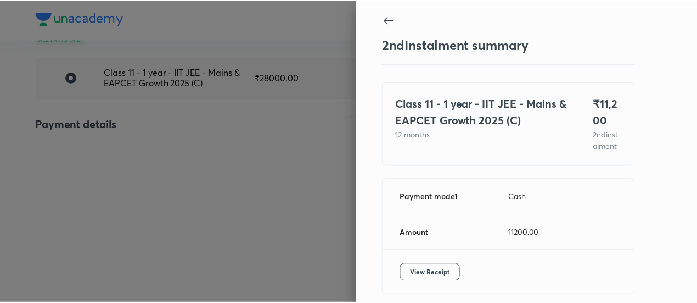
scroll to position [60, 0]
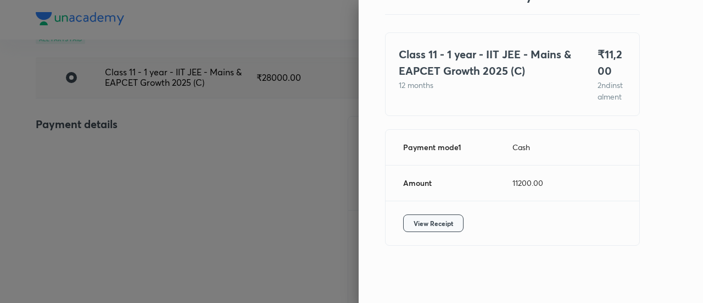
click at [425, 218] on span "View Receipt" at bounding box center [433, 222] width 40 height 11
click at [300, 194] on div at bounding box center [351, 151] width 703 height 303
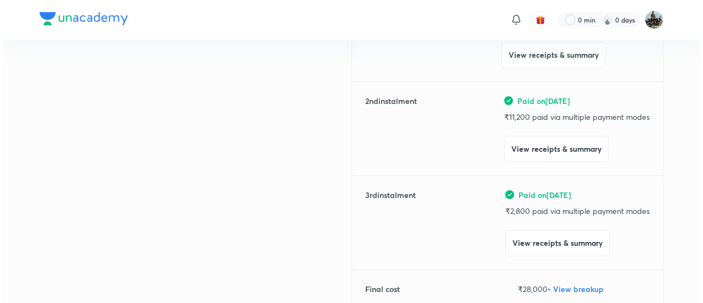
scroll to position [199, 0]
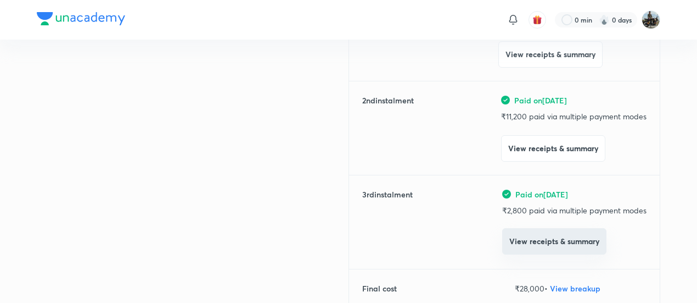
click at [530, 237] on button "View receipts & summary" at bounding box center [554, 241] width 104 height 26
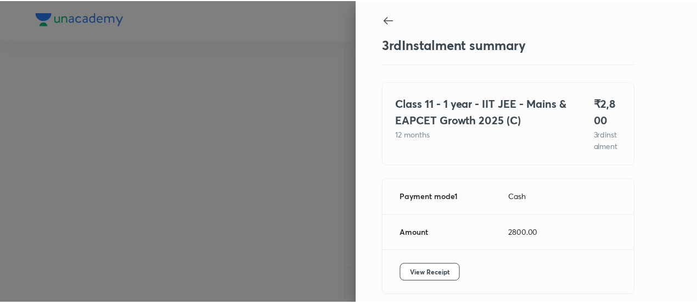
scroll to position [60, 0]
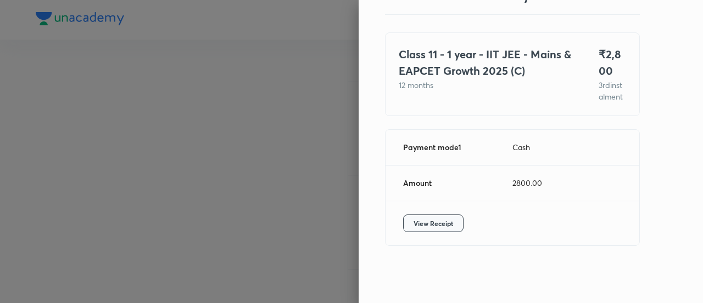
click at [427, 220] on span "View Receipt" at bounding box center [433, 222] width 40 height 11
click at [173, 97] on div at bounding box center [351, 151] width 703 height 303
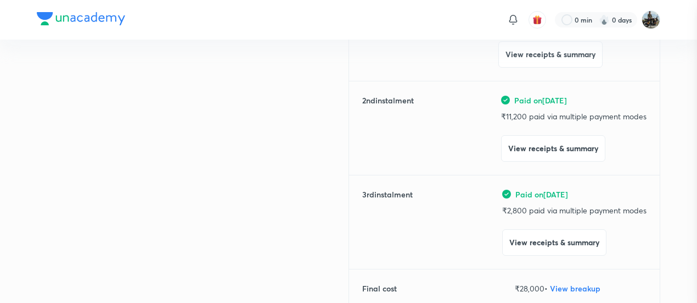
click at [173, 97] on div at bounding box center [348, 151] width 697 height 303
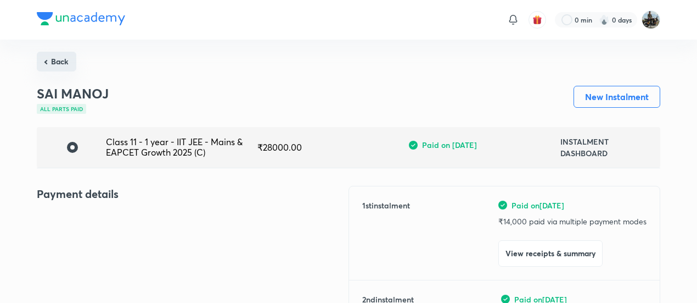
click at [70, 68] on button "Back" at bounding box center [57, 62] width 40 height 20
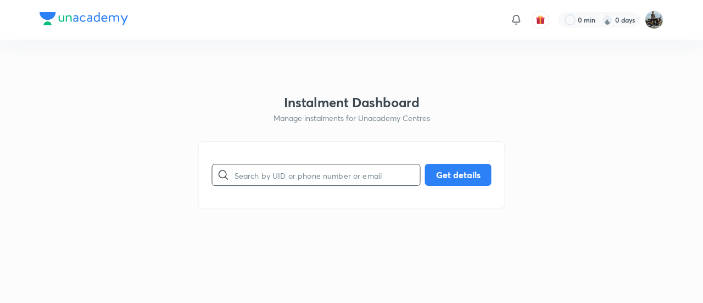
click at [367, 180] on input "text" at bounding box center [327, 175] width 186 height 28
paste input "2M1Z99E8GJ"
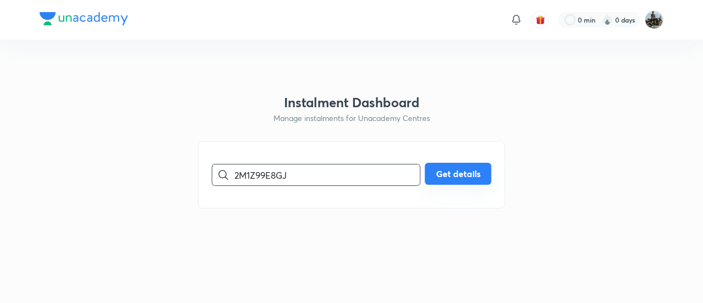
type input "2M1Z99E8GJ"
click at [432, 167] on button "Get details" at bounding box center [458, 174] width 66 height 22
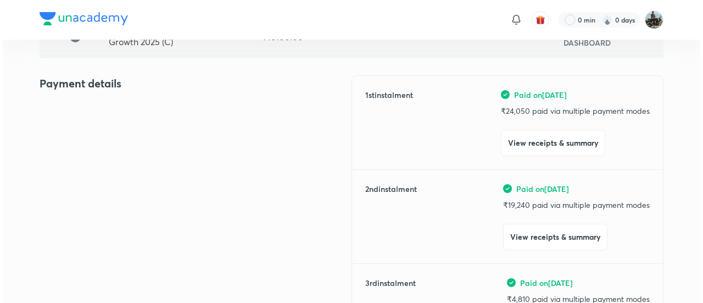
scroll to position [111, 0]
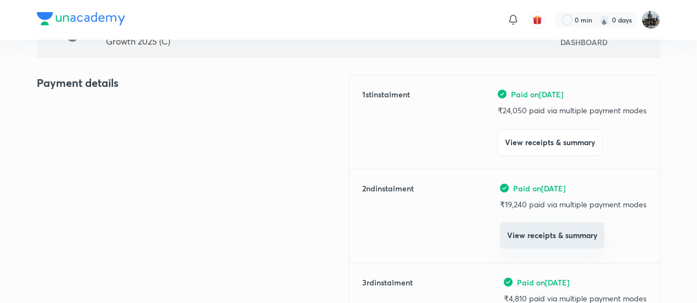
click at [525, 237] on button "View receipts & summary" at bounding box center [552, 235] width 104 height 26
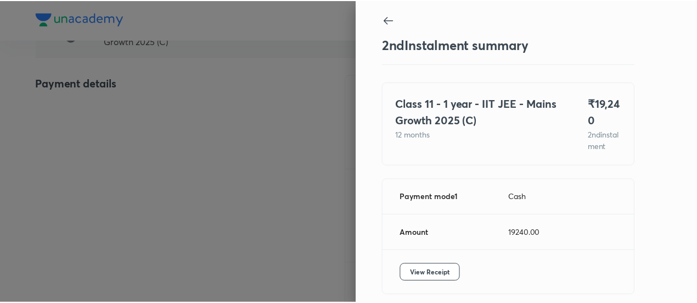
scroll to position [60, 0]
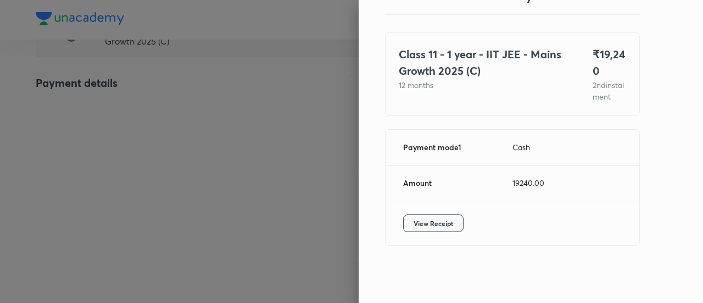
click at [426, 223] on span "View Receipt" at bounding box center [433, 222] width 40 height 11
click at [327, 186] on div at bounding box center [351, 151] width 703 height 303
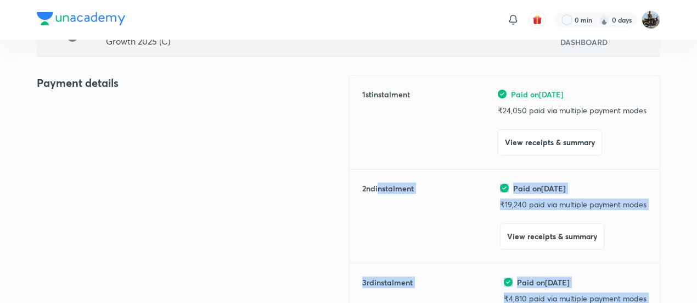
drag, startPoint x: 327, startPoint y: 186, endPoint x: 392, endPoint y: 230, distance: 78.3
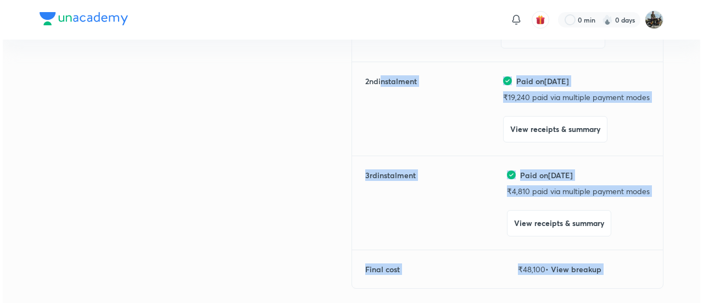
scroll to position [219, 0]
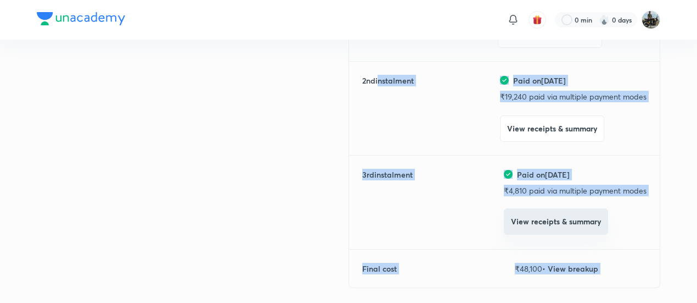
click at [526, 220] on button "View receipts & summary" at bounding box center [556, 221] width 104 height 26
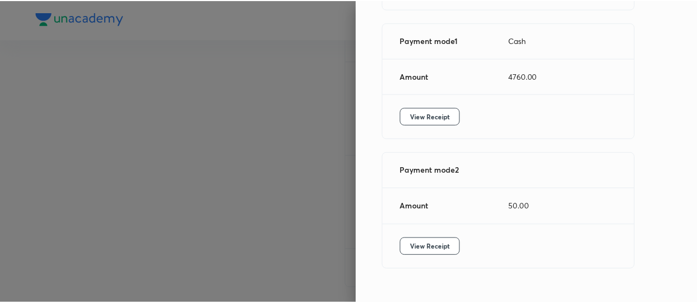
scroll to position [172, 0]
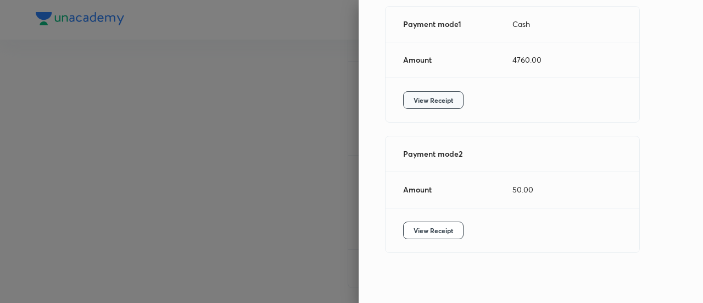
click at [433, 97] on span "View Receipt" at bounding box center [433, 99] width 40 height 11
click at [189, 76] on div at bounding box center [351, 151] width 703 height 303
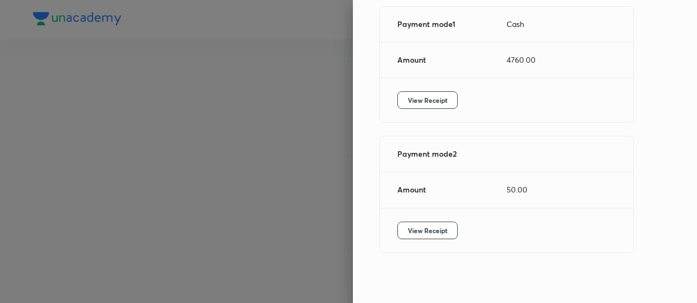
click at [189, 76] on div at bounding box center [348, 151] width 697 height 303
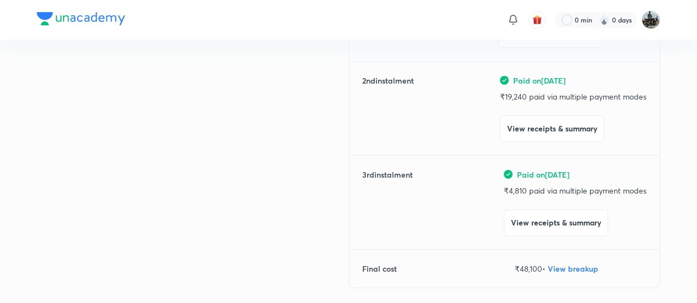
scroll to position [0, 0]
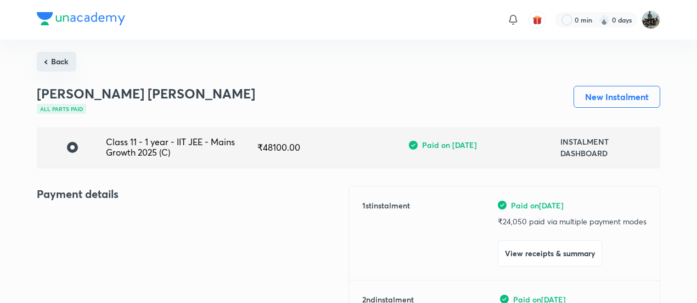
click at [72, 60] on button "Back" at bounding box center [57, 62] width 40 height 20
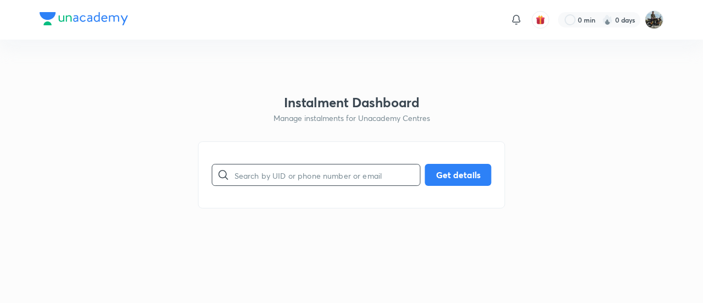
click at [321, 175] on input "text" at bounding box center [327, 175] width 186 height 28
paste input "VLQQB4DW2S"
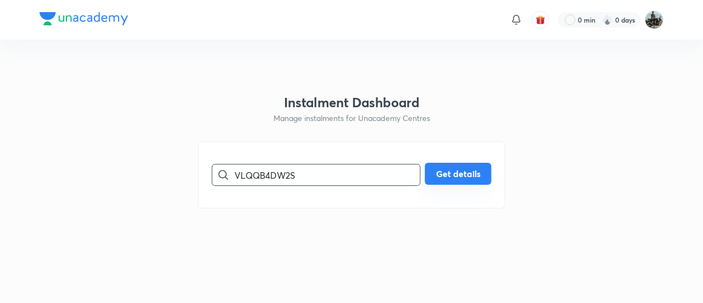
type input "VLQQB4DW2S"
click at [468, 176] on button "Get details" at bounding box center [458, 174] width 66 height 22
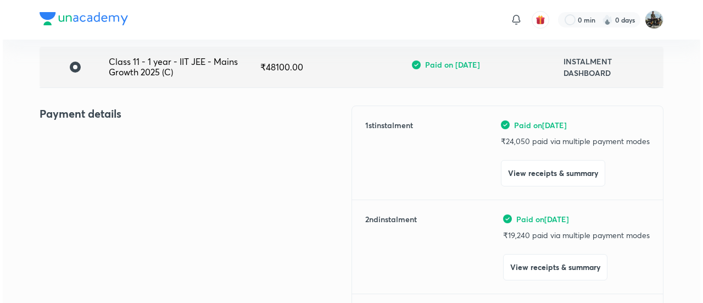
scroll to position [84, 0]
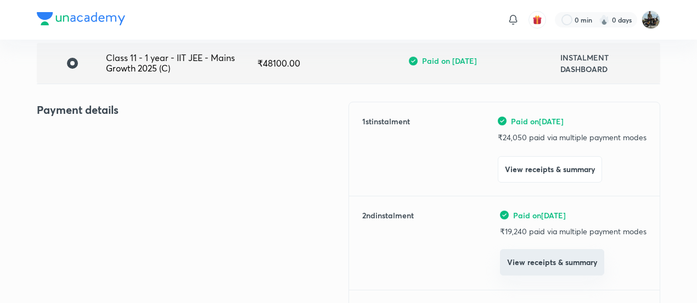
click at [519, 256] on button "View receipts & summary" at bounding box center [552, 262] width 104 height 26
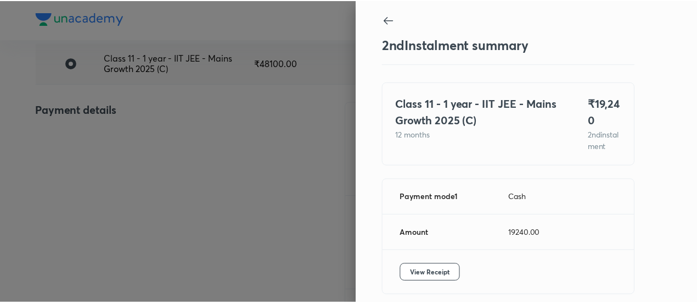
scroll to position [60, 0]
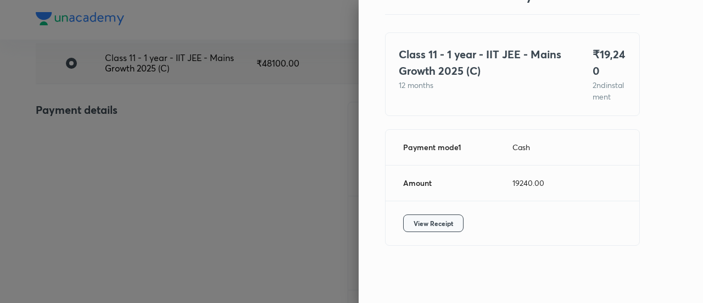
click at [437, 220] on span "View Receipt" at bounding box center [433, 222] width 40 height 11
click at [133, 167] on div at bounding box center [351, 151] width 703 height 303
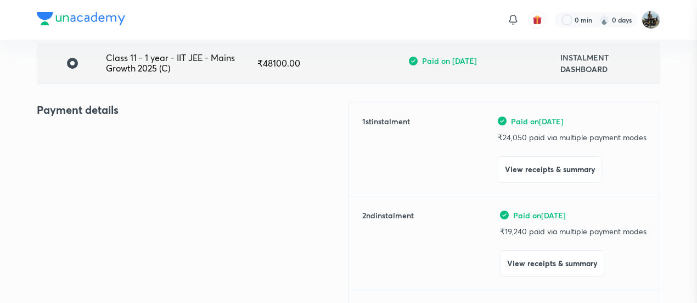
click at [133, 167] on div at bounding box center [348, 151] width 697 height 303
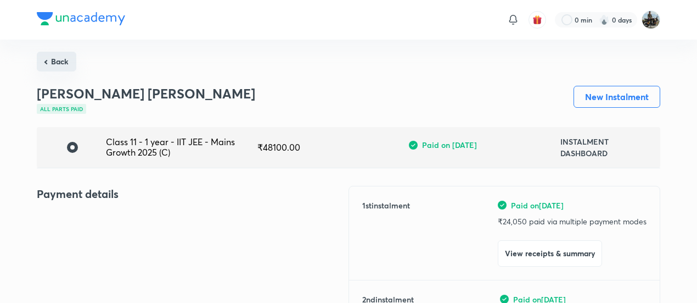
click at [58, 58] on button "Back" at bounding box center [57, 62] width 40 height 20
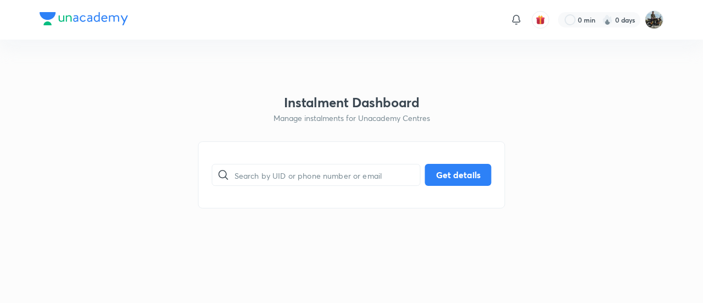
click at [58, 40] on html "0 min 0 days Instalment Dashboard Manage instalments for Unacademy Centres ​ Ge…" at bounding box center [351, 20] width 703 height 40
click at [279, 173] on input "text" at bounding box center [327, 175] width 186 height 28
paste input "QREU9QGHUG"
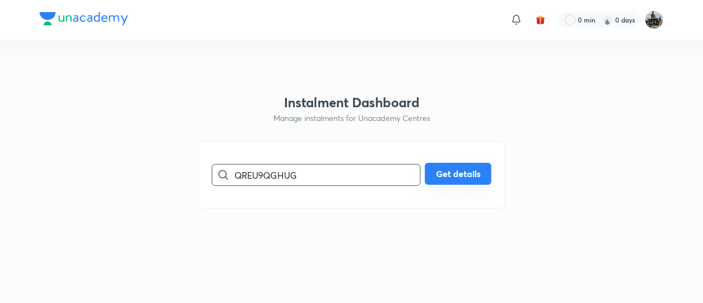
type input "QREU9QGHUG"
click at [458, 182] on button "Get details" at bounding box center [458, 174] width 66 height 22
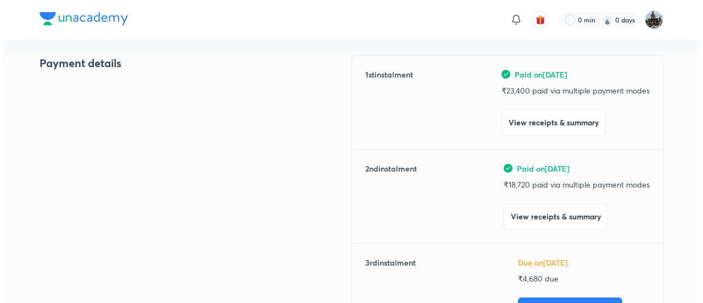
scroll to position [132, 0]
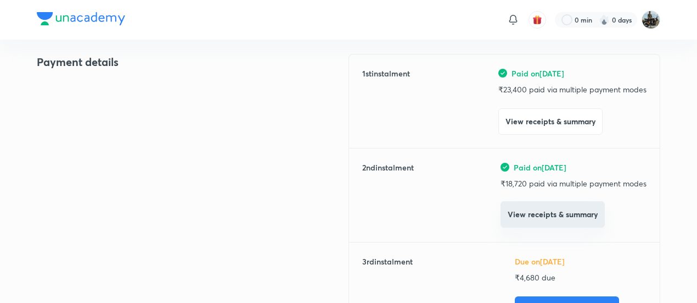
click at [513, 227] on button "View receipts & summary" at bounding box center [553, 214] width 104 height 26
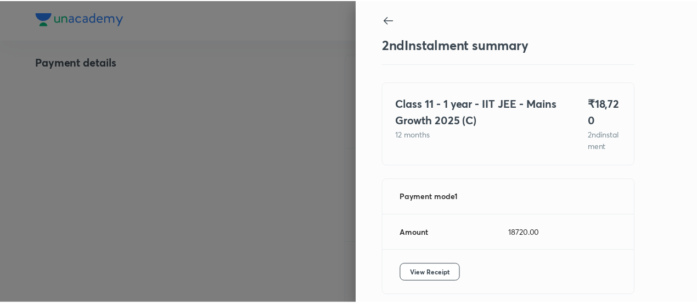
scroll to position [60, 0]
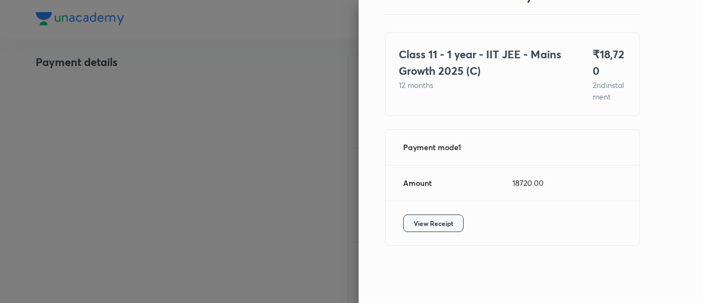
click at [429, 215] on button "View Receipt" at bounding box center [433, 223] width 60 height 18
click at [167, 102] on div at bounding box center [351, 151] width 703 height 303
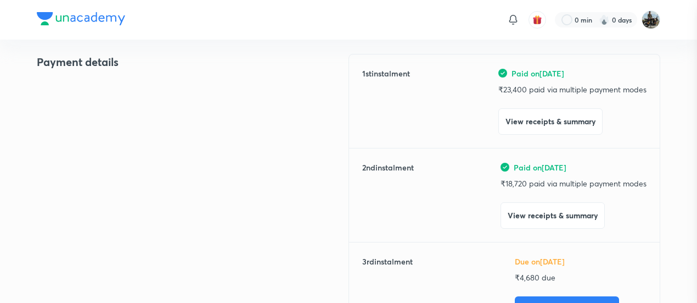
click at [167, 102] on div at bounding box center [348, 151] width 697 height 303
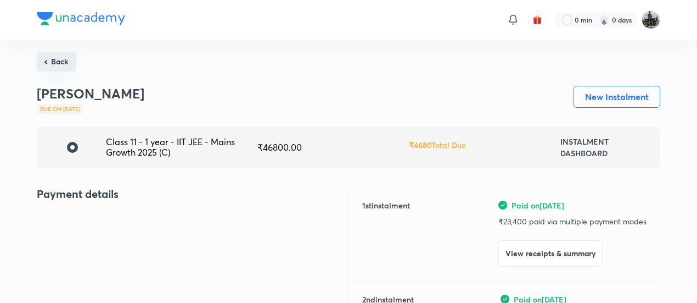
click at [57, 70] on button "Back" at bounding box center [57, 62] width 40 height 20
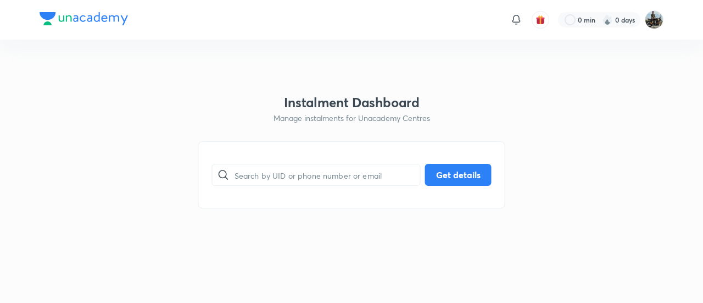
click at [264, 158] on div "​ Get details" at bounding box center [351, 174] width 307 height 67
paste input "ASLUA2KFMP"
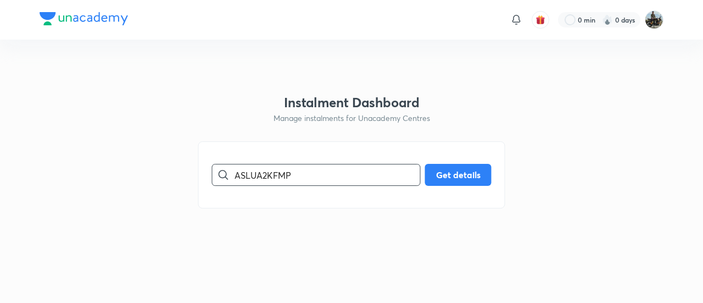
click at [264, 170] on input "ASLUA2KFMP" at bounding box center [327, 175] width 186 height 28
type input "ASLUA2KFMP"
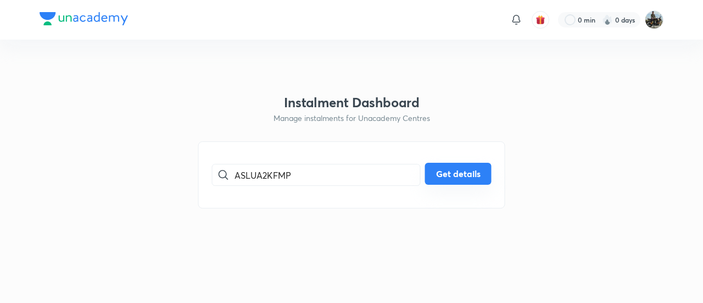
click at [443, 181] on button "Get details" at bounding box center [458, 174] width 66 height 22
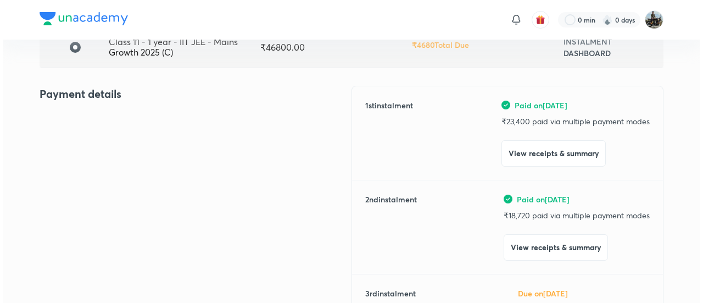
scroll to position [100, 0]
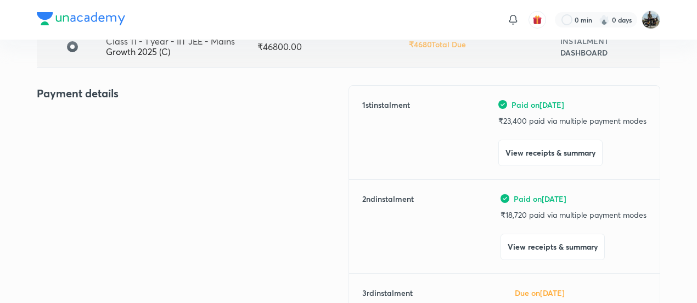
click at [519, 262] on div "1 st instalment Paid on [DATE] ₹ 23,400 paid via multiple payment modes View re…" at bounding box center [505, 245] width 312 height 321
click at [515, 254] on button "View receipts & summary" at bounding box center [553, 245] width 104 height 26
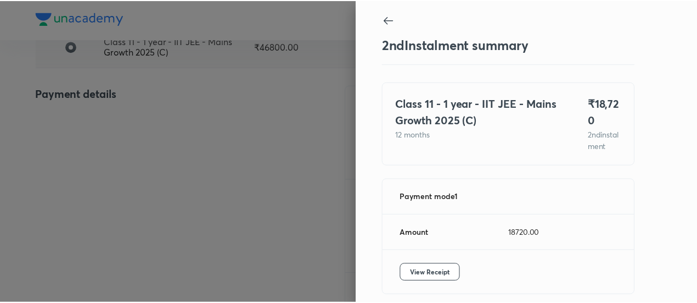
scroll to position [60, 0]
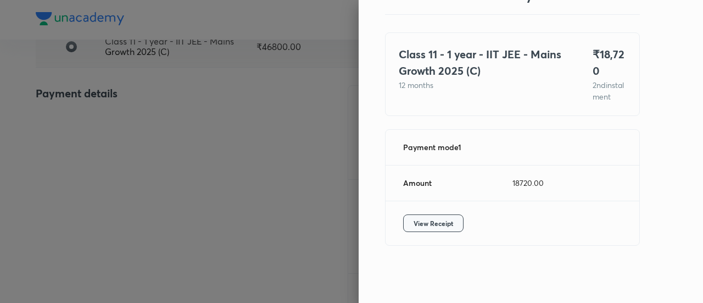
click at [433, 216] on button "View Receipt" at bounding box center [433, 223] width 60 height 18
click at [135, 118] on div at bounding box center [351, 151] width 703 height 303
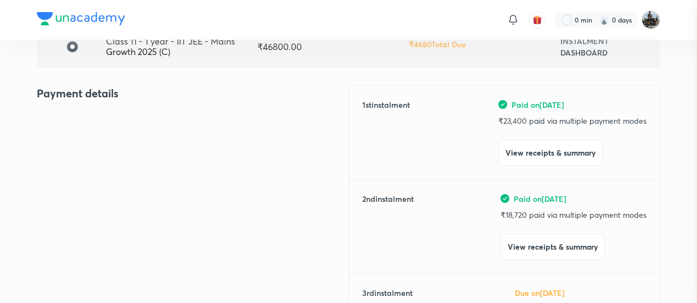
click at [135, 118] on div at bounding box center [348, 151] width 697 height 303
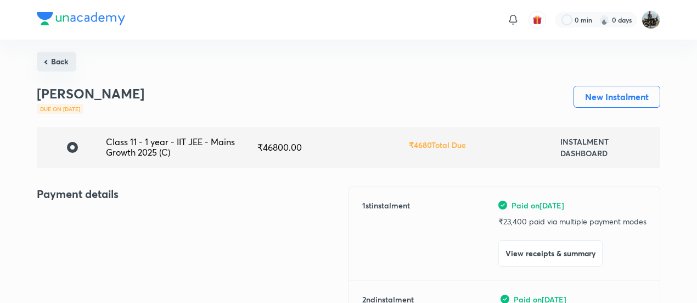
click at [63, 61] on button "Back" at bounding box center [57, 62] width 40 height 20
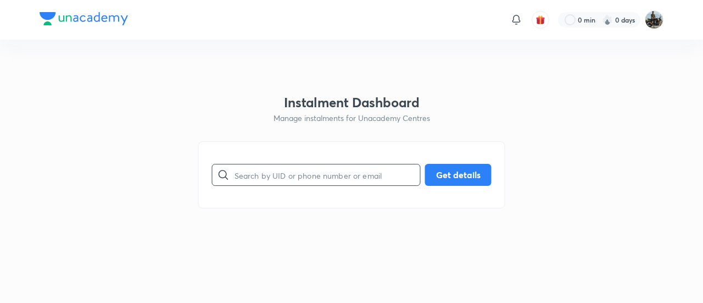
click at [301, 179] on input "text" at bounding box center [327, 175] width 186 height 28
paste input "QCIGSX0CZV"
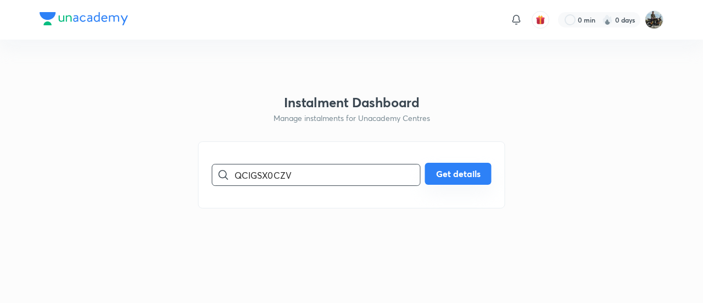
type input "QCIGSX0CZV"
click at [443, 174] on button "Get details" at bounding box center [458, 174] width 66 height 22
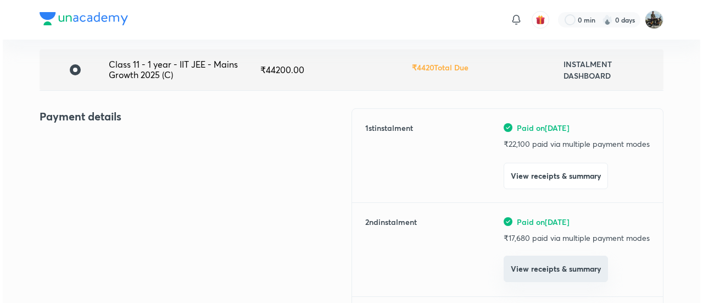
scroll to position [78, 0]
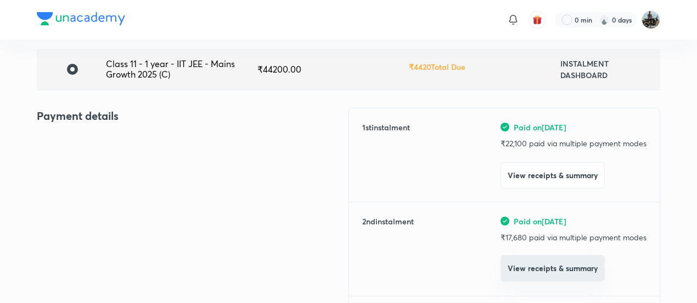
click at [524, 272] on button "View receipts & summary" at bounding box center [553, 268] width 104 height 26
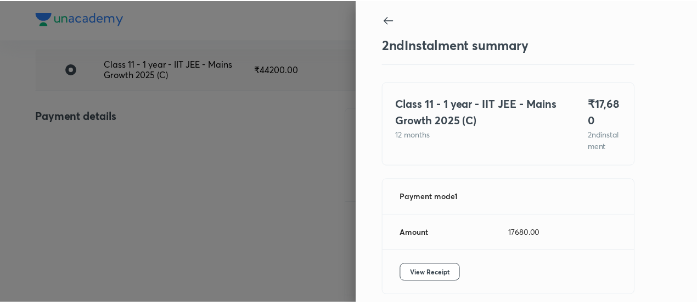
scroll to position [60, 0]
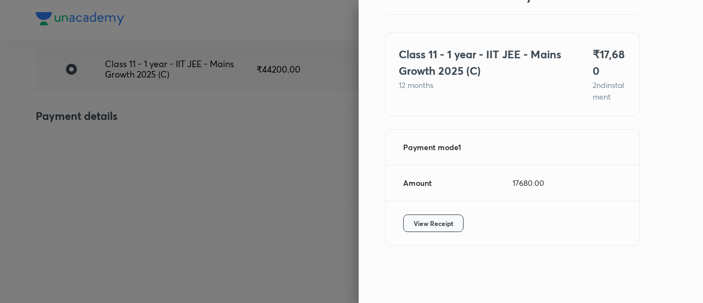
click at [449, 231] on button "View Receipt" at bounding box center [433, 223] width 60 height 18
click at [144, 110] on div at bounding box center [351, 151] width 703 height 303
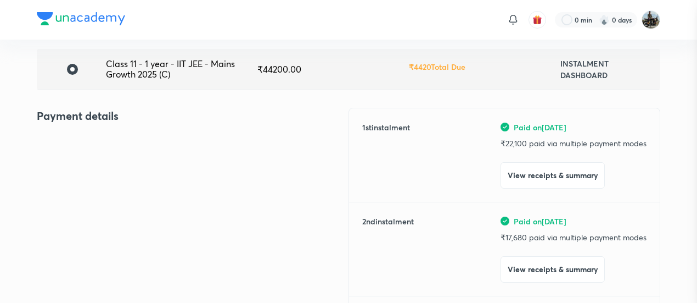
click at [144, 110] on div at bounding box center [348, 151] width 697 height 303
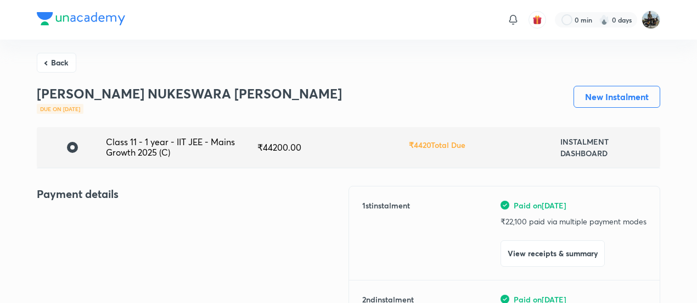
click at [61, 62] on button "Back" at bounding box center [57, 62] width 40 height 20
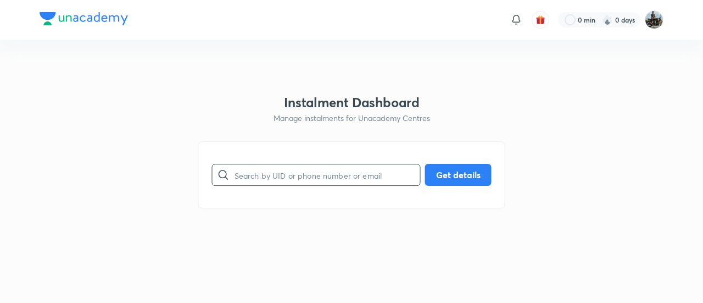
click at [295, 177] on input "text" at bounding box center [327, 175] width 186 height 28
paste input "C024AW1F3S"
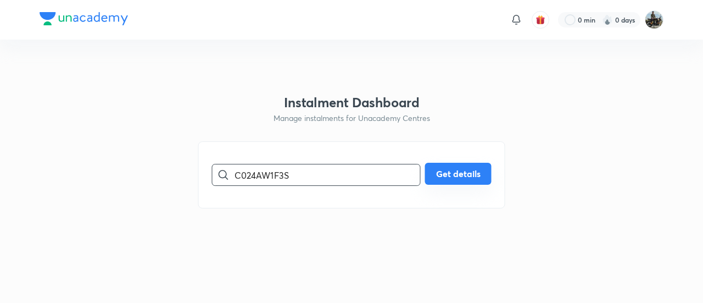
type input "C024AW1F3S"
click at [459, 172] on button "Get details" at bounding box center [458, 174] width 66 height 22
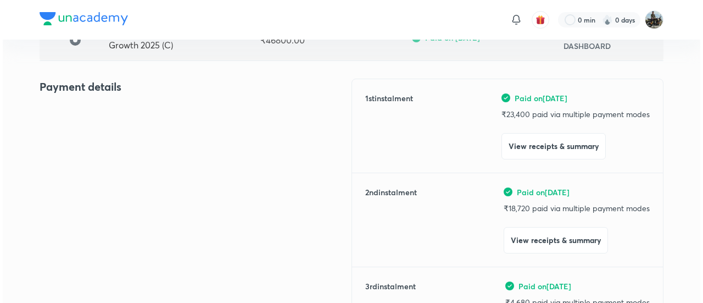
scroll to position [113, 0]
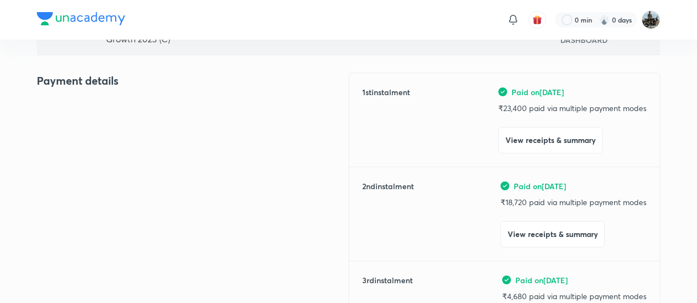
click at [522, 219] on div "Paid on [DATE] ₹ 18,720 paid via multiple payment modes View receipts & summary" at bounding box center [574, 213] width 146 height 67
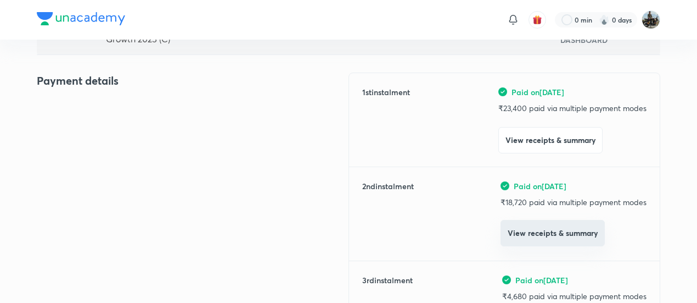
click at [512, 226] on button "View receipts & summary" at bounding box center [553, 233] width 104 height 26
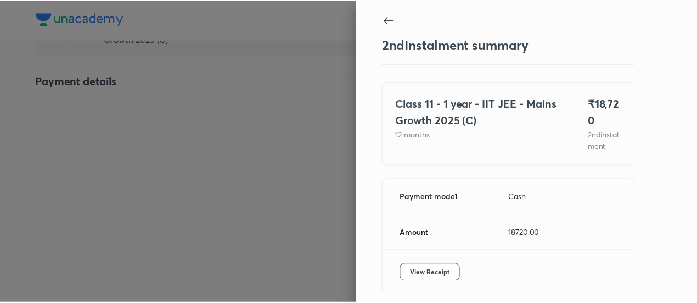
scroll to position [60, 0]
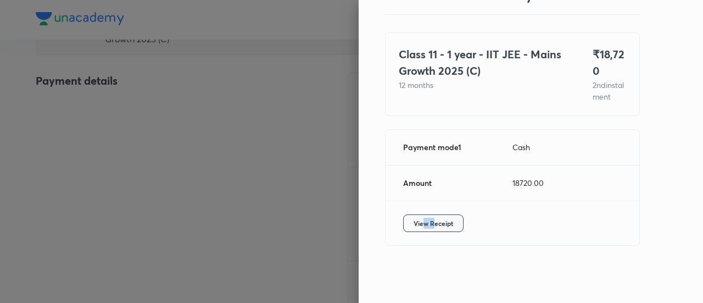
drag, startPoint x: 424, startPoint y: 211, endPoint x: 413, endPoint y: 221, distance: 14.8
click at [413, 221] on div "View Receipt" at bounding box center [512, 223] width 254 height 44
click at [413, 221] on span "View Receipt" at bounding box center [433, 222] width 40 height 11
click at [189, 102] on div at bounding box center [351, 151] width 703 height 303
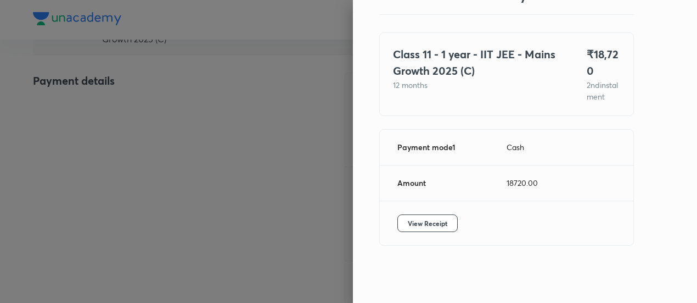
click at [189, 102] on div at bounding box center [348, 151] width 697 height 303
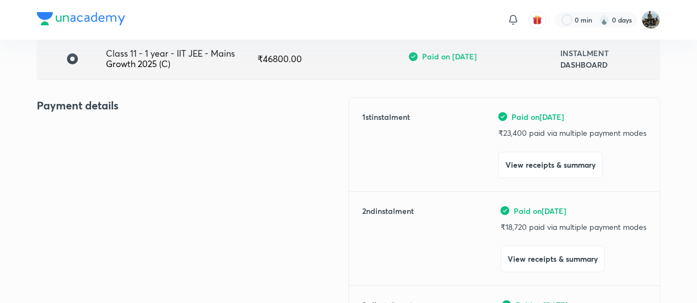
scroll to position [89, 0]
click at [141, 144] on div "Payment details" at bounding box center [193, 264] width 312 height 334
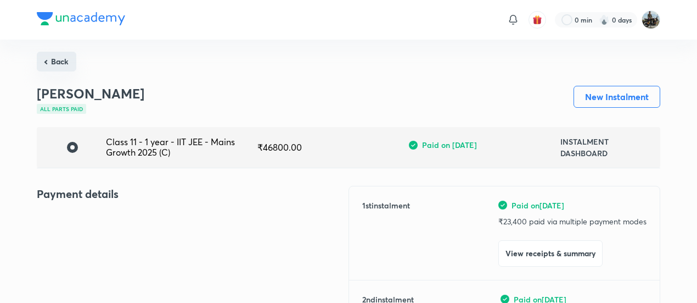
click at [60, 62] on button "Back" at bounding box center [57, 62] width 40 height 20
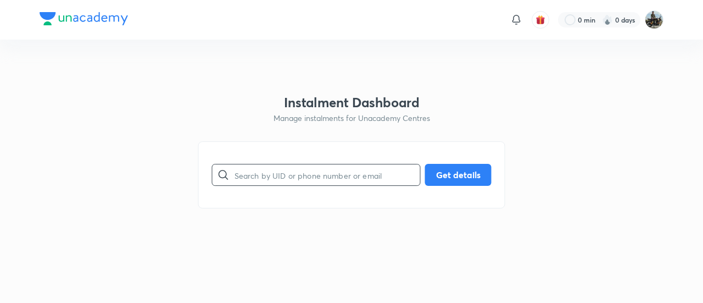
click at [372, 166] on input "text" at bounding box center [327, 175] width 186 height 28
paste input "HVTTSH5301"
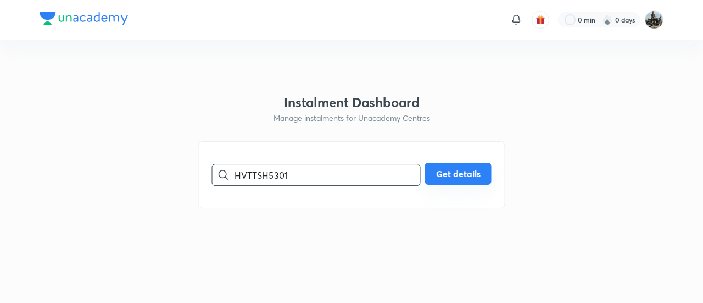
type input "HVTTSH5301"
click at [469, 173] on button "Get details" at bounding box center [458, 174] width 66 height 22
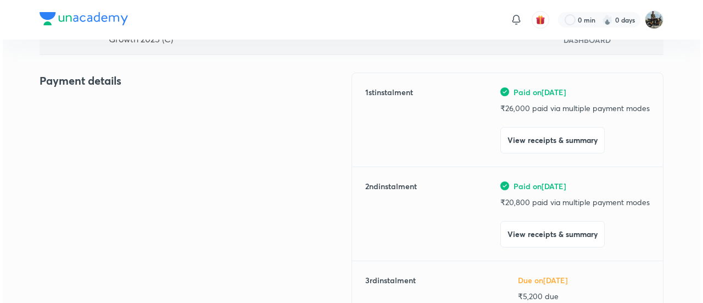
scroll to position [116, 0]
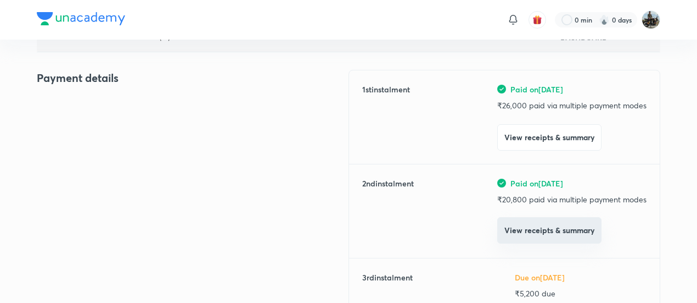
click at [521, 229] on button "View receipts & summary" at bounding box center [549, 230] width 104 height 26
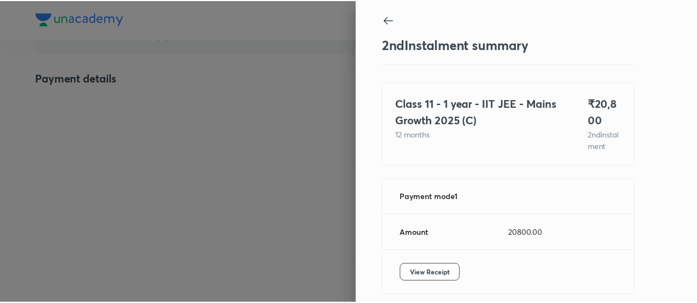
scroll to position [60, 0]
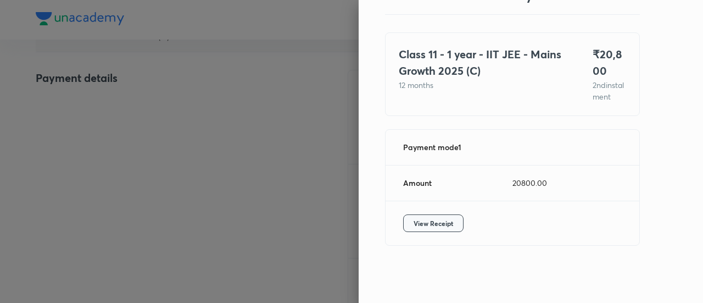
click at [412, 217] on button "View Receipt" at bounding box center [433, 223] width 60 height 18
click at [146, 60] on div at bounding box center [351, 151] width 703 height 303
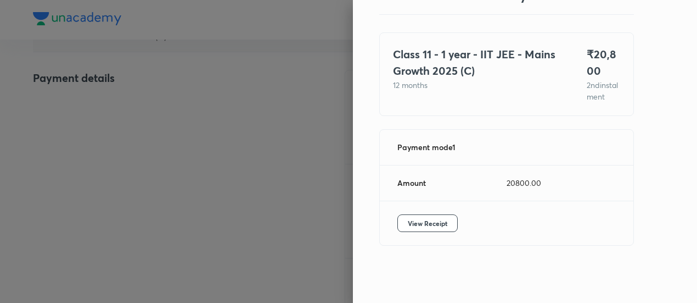
click at [146, 60] on div at bounding box center [348, 151] width 697 height 303
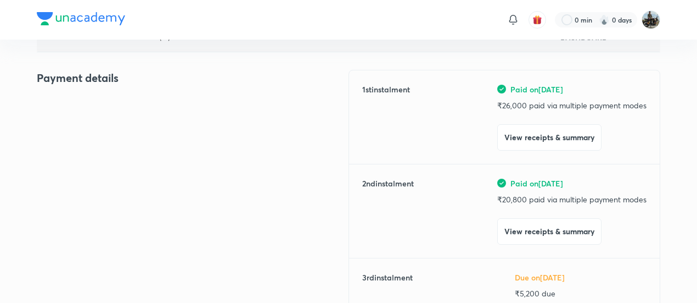
scroll to position [0, 0]
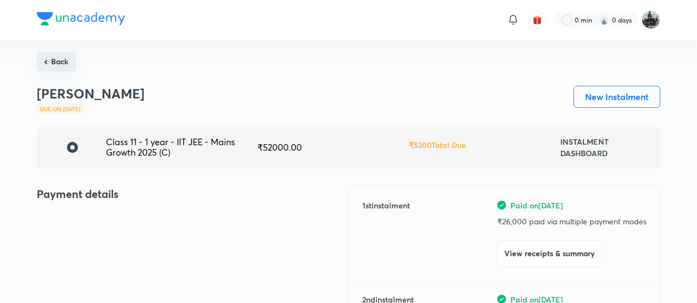
click at [54, 58] on button "Back" at bounding box center [57, 62] width 40 height 20
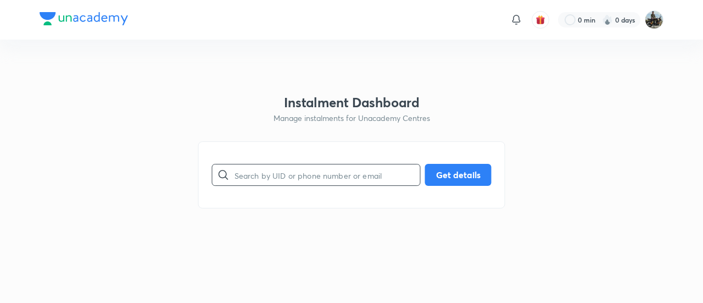
drag, startPoint x: 288, startPoint y: 156, endPoint x: 267, endPoint y: 170, distance: 24.7
click at [267, 170] on div "​ Get details" at bounding box center [351, 174] width 307 height 67
click at [267, 170] on input "text" at bounding box center [327, 175] width 186 height 28
paste input "DCV5Y0NVYB"
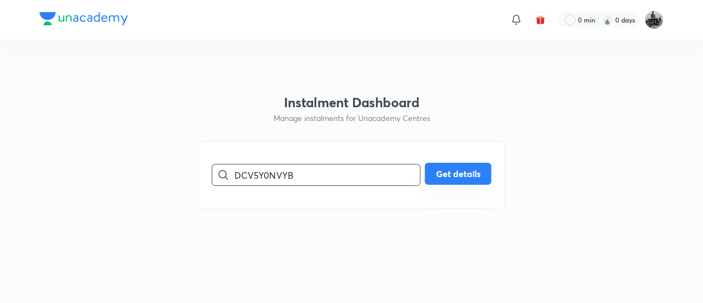
type input "DCV5Y0NVYB"
click at [433, 177] on button "Get details" at bounding box center [458, 174] width 66 height 22
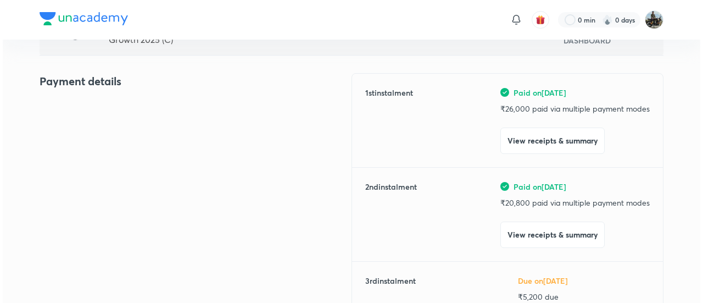
scroll to position [113, 0]
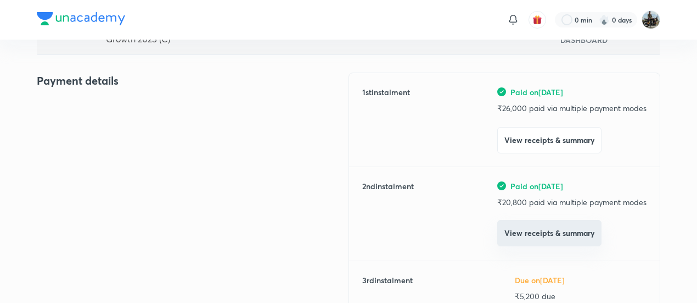
click at [523, 234] on button "View receipts & summary" at bounding box center [549, 233] width 104 height 26
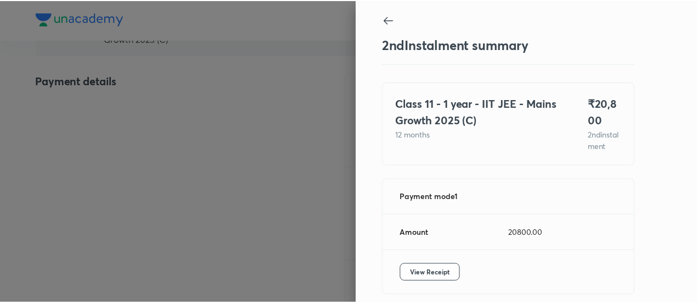
scroll to position [60, 0]
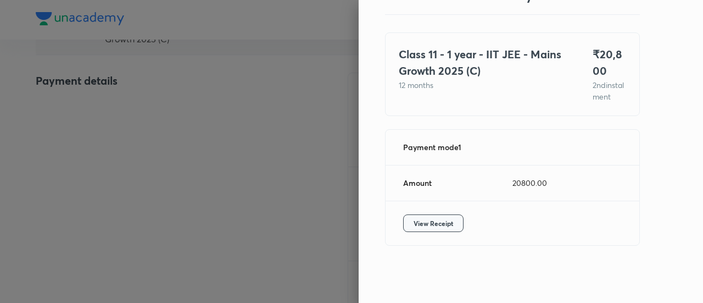
click at [428, 228] on span "View Receipt" at bounding box center [433, 222] width 40 height 11
click at [115, 148] on div at bounding box center [351, 151] width 703 height 303
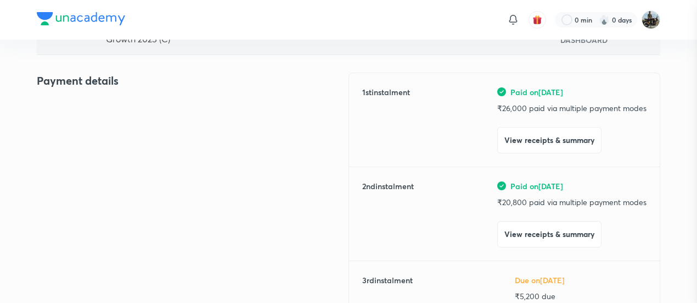
click at [115, 148] on div at bounding box center [348, 151] width 697 height 303
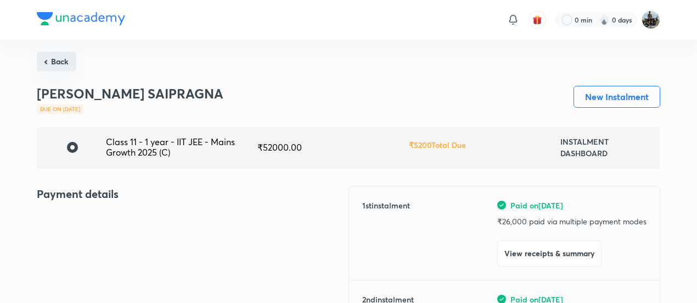
drag, startPoint x: 48, startPoint y: 52, endPoint x: 55, endPoint y: 59, distance: 9.7
click at [55, 59] on button "Back" at bounding box center [57, 62] width 40 height 20
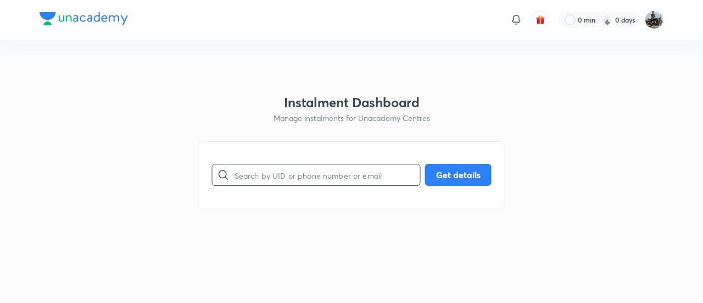
click at [293, 183] on input "text" at bounding box center [327, 175] width 186 height 28
paste input "XZ7NVSWH9J"
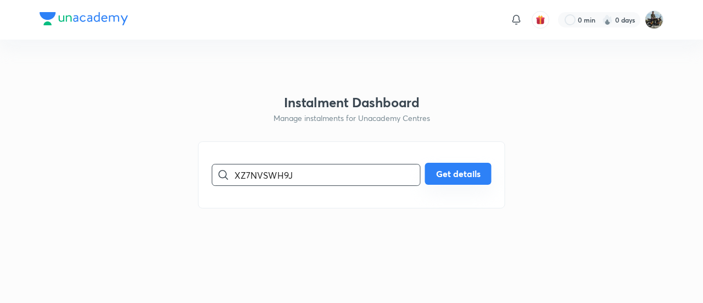
type input "XZ7NVSWH9J"
click at [456, 167] on button "Get details" at bounding box center [458, 174] width 66 height 22
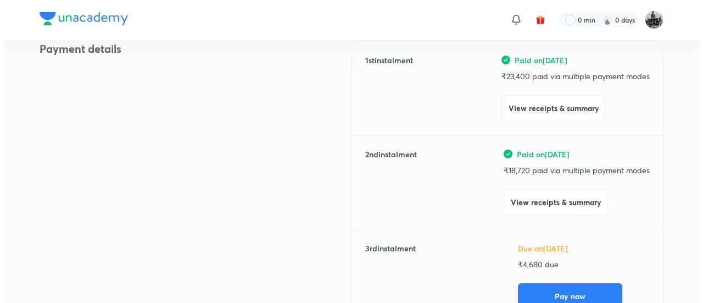
scroll to position [165, 0]
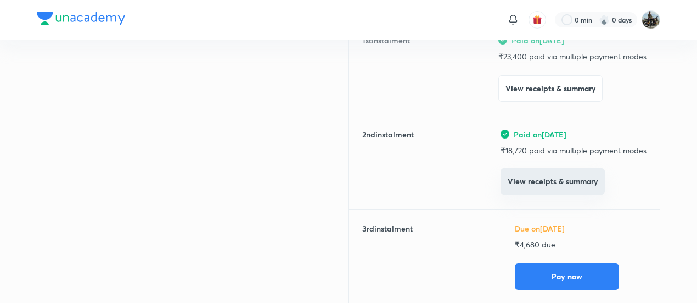
drag, startPoint x: 526, startPoint y: 197, endPoint x: 518, endPoint y: 183, distance: 15.7
click at [518, 183] on div "1 st instalment Paid on [DATE] ₹ 23,400 paid via multiple payment modes View re…" at bounding box center [505, 181] width 312 height 321
click at [518, 183] on button "View receipts & summary" at bounding box center [553, 181] width 104 height 26
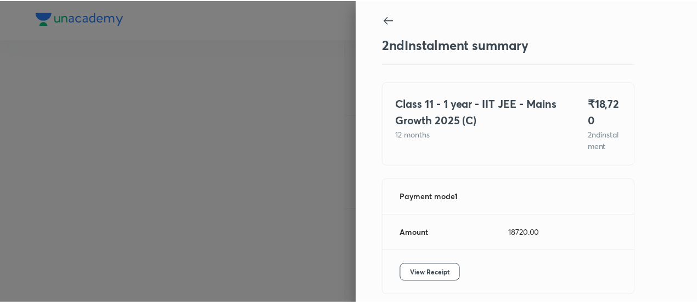
scroll to position [60, 0]
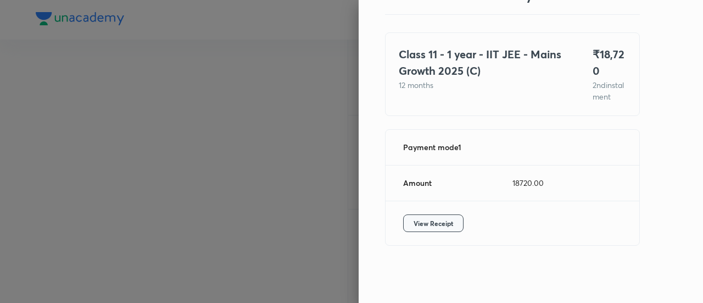
click at [415, 216] on button "View Receipt" at bounding box center [433, 223] width 60 height 18
click at [141, 63] on div at bounding box center [351, 151] width 703 height 303
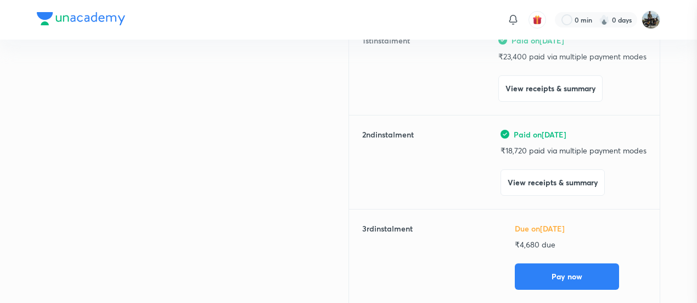
click at [141, 63] on div at bounding box center [348, 151] width 697 height 303
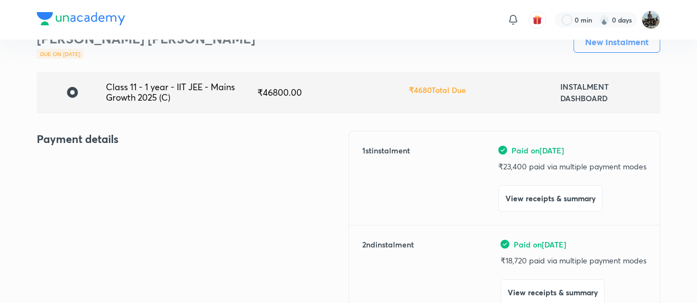
scroll to position [0, 0]
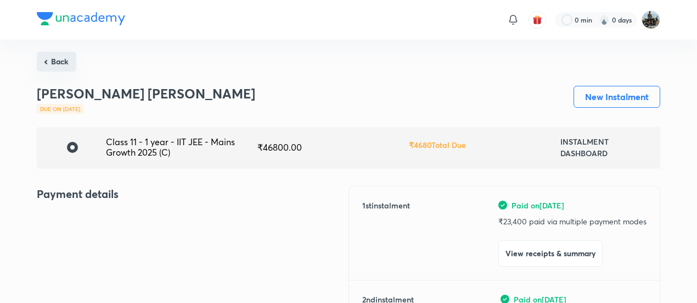
click at [53, 58] on button "Back" at bounding box center [57, 62] width 40 height 20
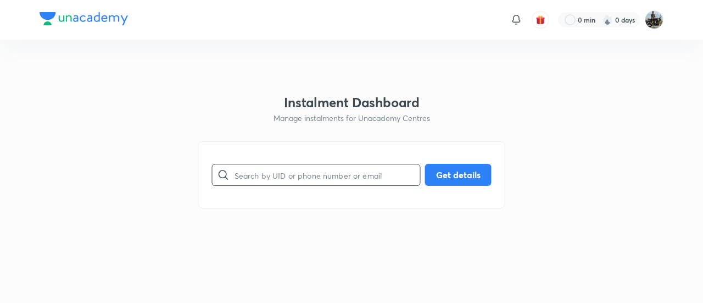
click at [290, 176] on input "text" at bounding box center [327, 175] width 186 height 28
paste input "YK9W9OTGMQ"
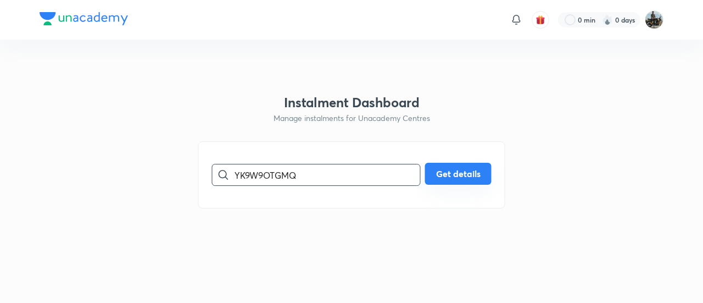
type input "YK9W9OTGMQ"
click at [428, 173] on button "Get details" at bounding box center [458, 174] width 66 height 22
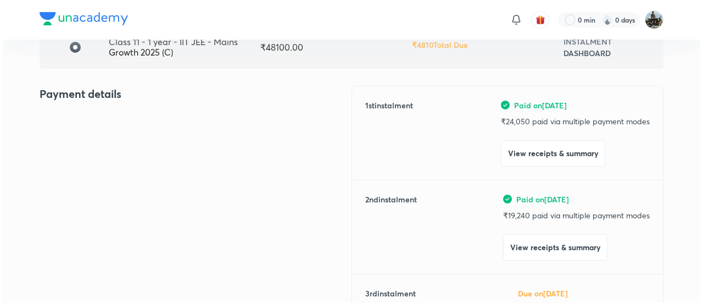
scroll to position [101, 0]
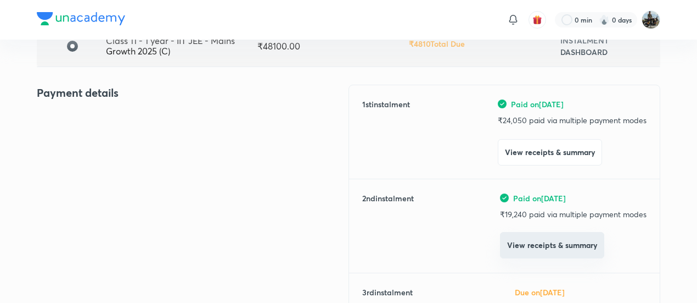
click at [527, 245] on button "View receipts & summary" at bounding box center [552, 245] width 104 height 26
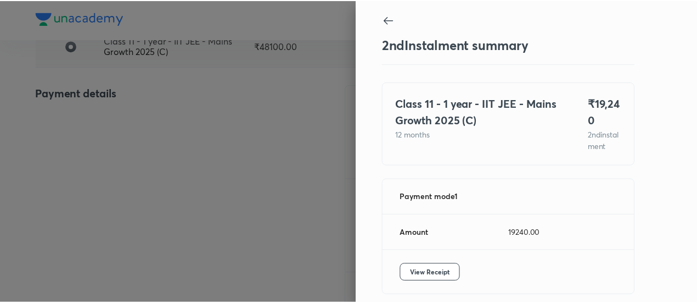
scroll to position [60, 0]
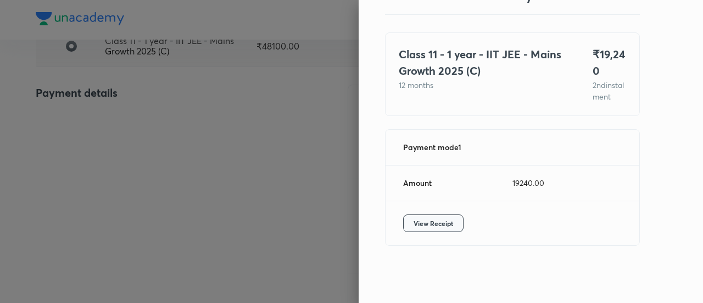
click at [446, 225] on button "View Receipt" at bounding box center [433, 223] width 60 height 18
click at [126, 131] on div at bounding box center [351, 151] width 703 height 303
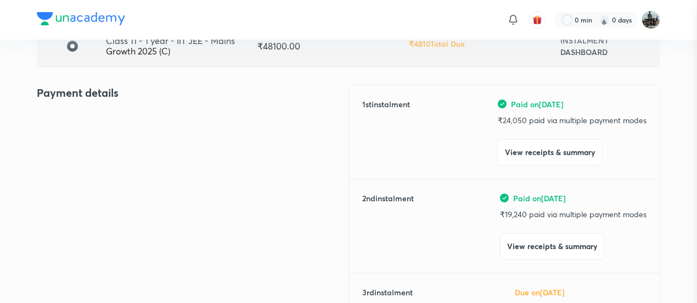
click at [126, 131] on div at bounding box center [348, 151] width 697 height 303
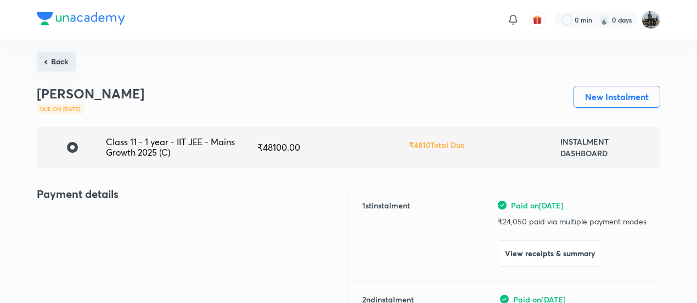
click at [58, 57] on button "Back" at bounding box center [57, 62] width 40 height 20
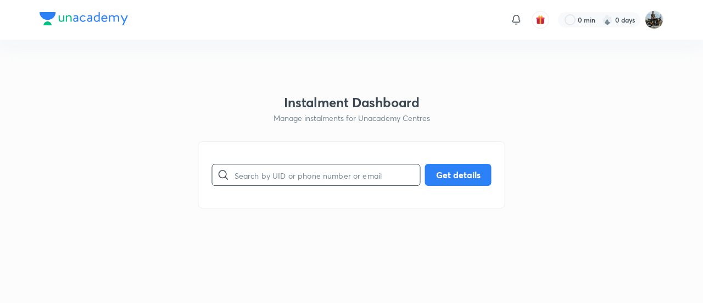
click at [276, 176] on input "text" at bounding box center [327, 175] width 186 height 28
paste input "5NR7YVTYNY"
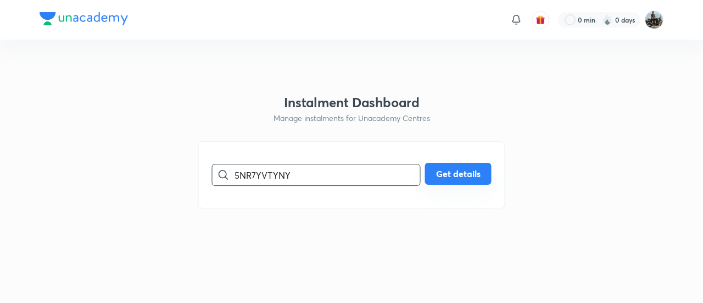
type input "5NR7YVTYNY"
click at [457, 173] on button "Get details" at bounding box center [458, 174] width 66 height 22
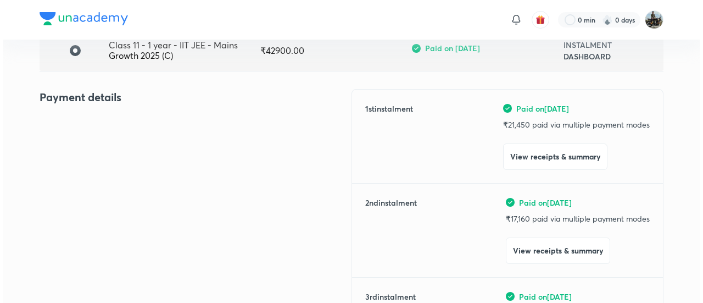
scroll to position [98, 0]
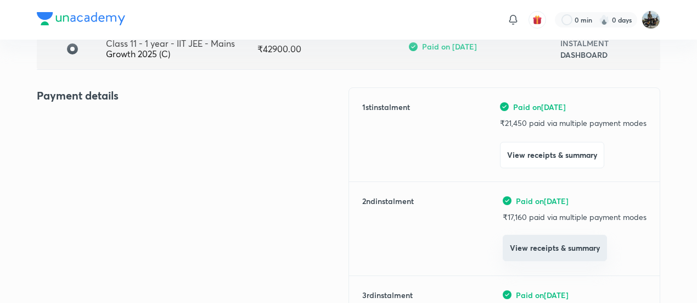
click at [530, 247] on button "View receipts & summary" at bounding box center [555, 247] width 104 height 26
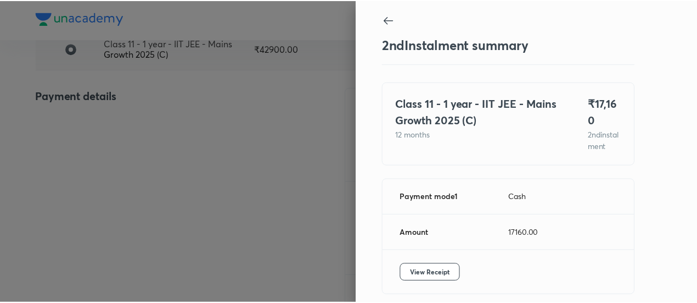
scroll to position [60, 0]
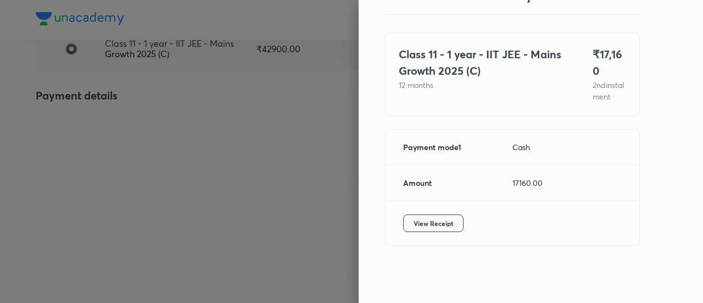
click at [433, 224] on span "View Receipt" at bounding box center [433, 222] width 40 height 11
click at [181, 99] on div at bounding box center [351, 151] width 703 height 303
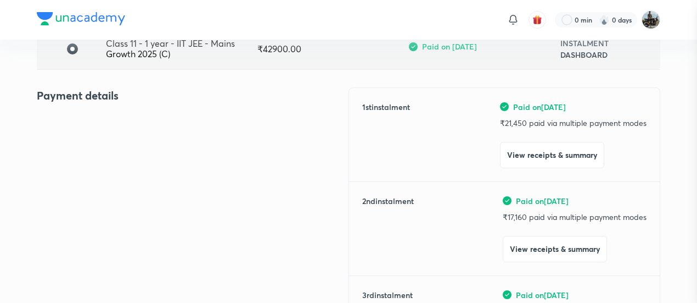
click at [181, 99] on div at bounding box center [348, 151] width 697 height 303
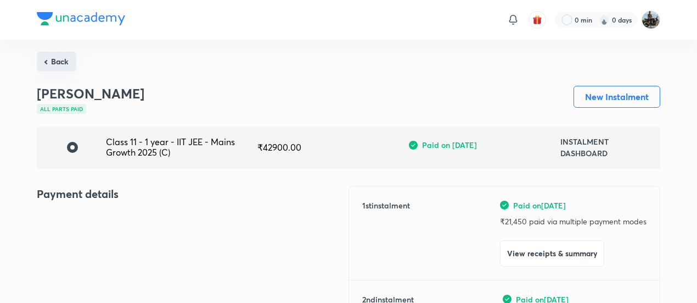
click at [54, 59] on button "Back" at bounding box center [57, 62] width 40 height 20
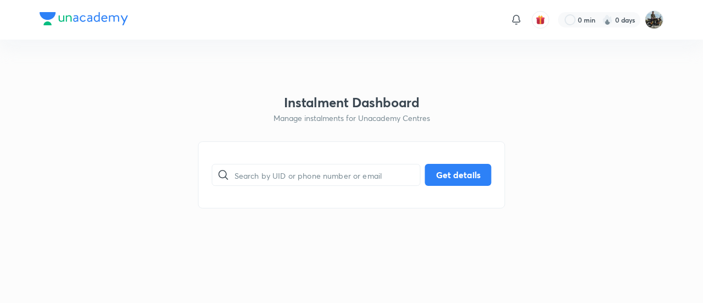
click at [285, 159] on div "​ Get details" at bounding box center [351, 174] width 307 height 67
paste input "R8HBYIBOMO"
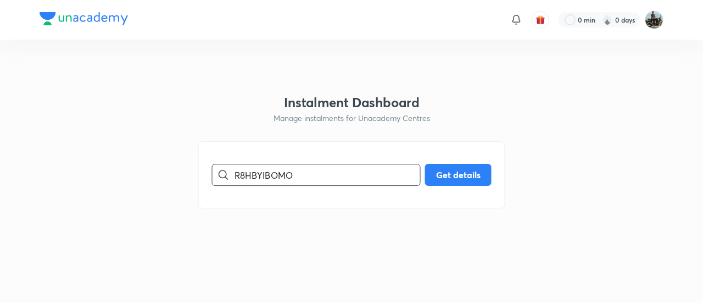
click at [272, 167] on input "R8HBYIBOMO" at bounding box center [327, 175] width 186 height 28
type input "R8HBYIBOMO"
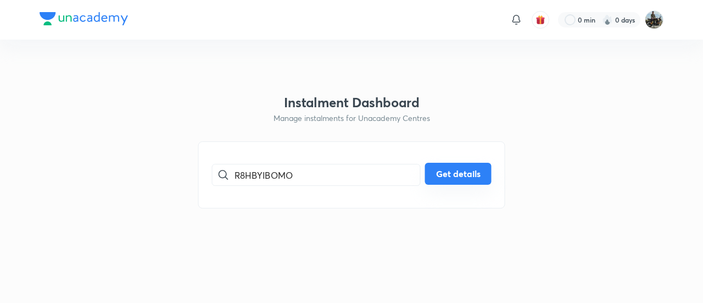
click at [453, 176] on button "Get details" at bounding box center [458, 174] width 66 height 22
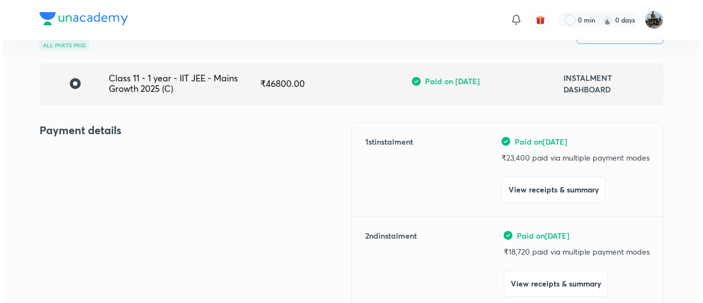
scroll to position [98, 0]
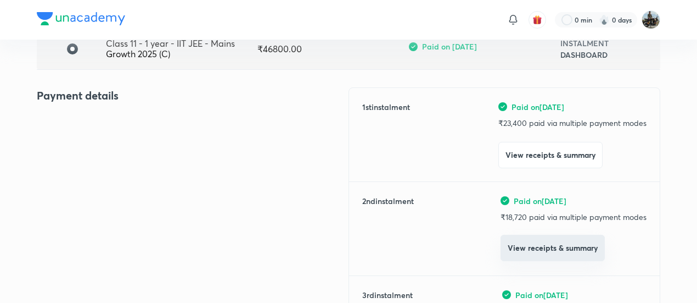
click at [534, 245] on button "View receipts & summary" at bounding box center [553, 247] width 104 height 26
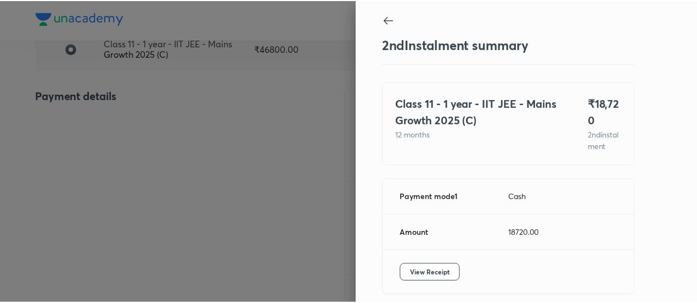
scroll to position [60, 0]
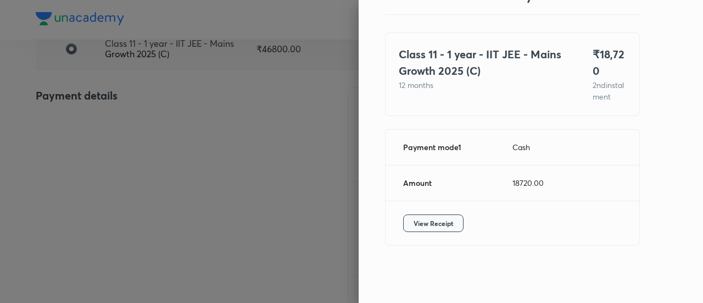
click at [416, 219] on span "View Receipt" at bounding box center [433, 222] width 40 height 11
click at [150, 131] on div at bounding box center [351, 151] width 703 height 303
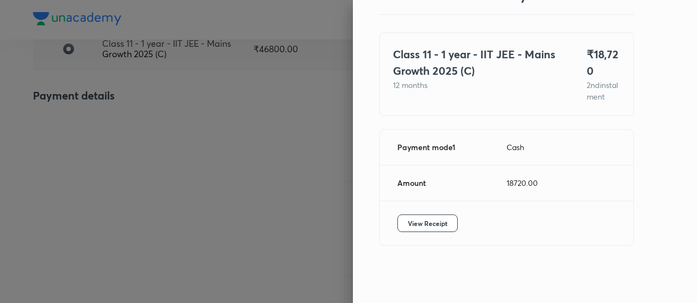
click at [150, 131] on div at bounding box center [348, 151] width 697 height 303
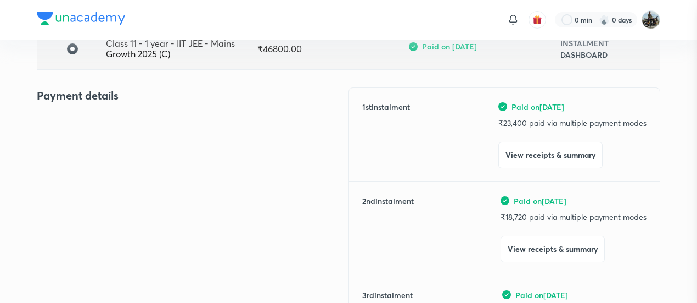
scroll to position [0, 0]
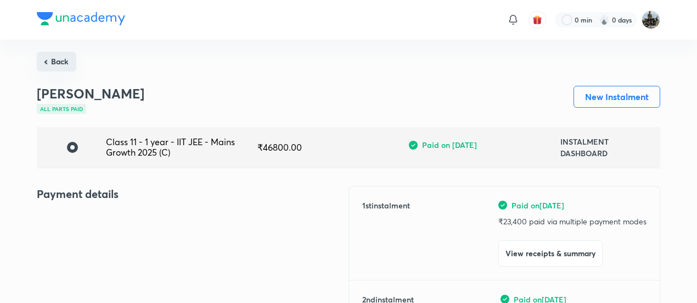
click at [72, 68] on button "Back" at bounding box center [57, 62] width 40 height 20
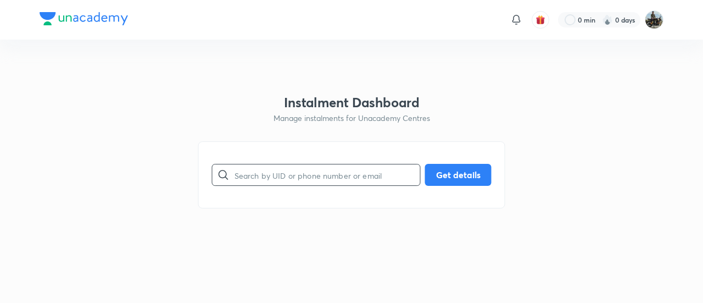
click at [326, 183] on input "text" at bounding box center [327, 175] width 186 height 28
paste input "DQB9NOWJSH"
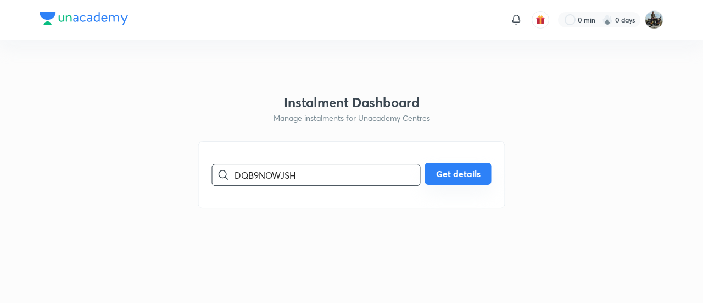
type input "DQB9NOWJSH"
click at [471, 177] on button "Get details" at bounding box center [458, 174] width 66 height 22
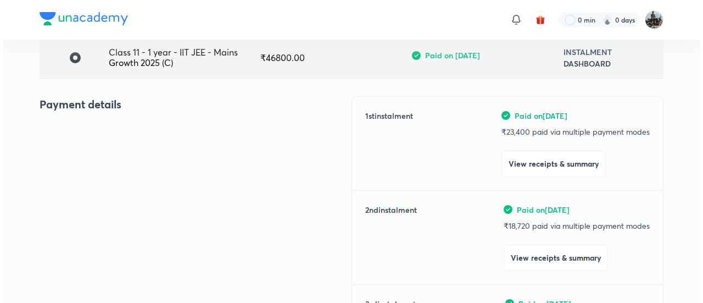
scroll to position [92, 0]
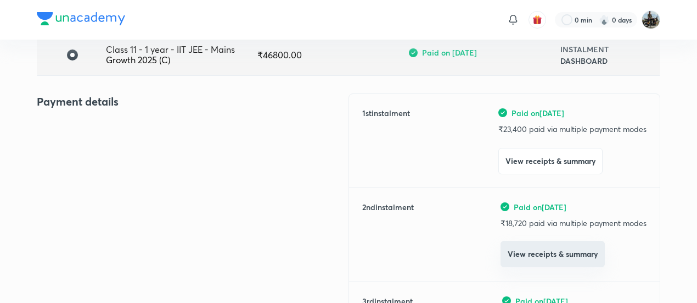
click at [539, 261] on button "View receipts & summary" at bounding box center [553, 253] width 104 height 26
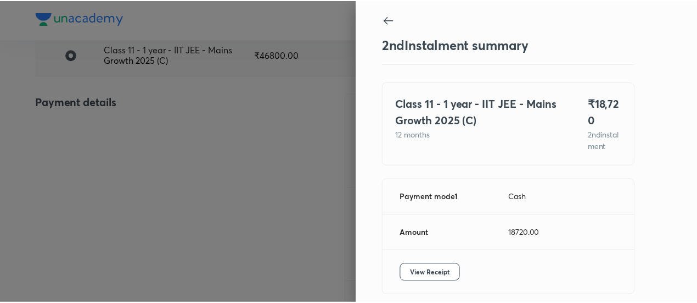
scroll to position [60, 0]
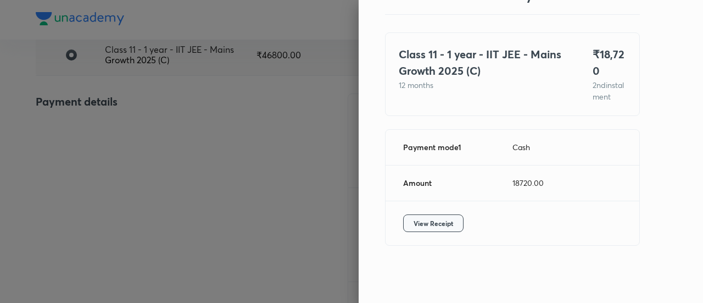
click at [429, 226] on span "View Receipt" at bounding box center [433, 222] width 40 height 11
click at [194, 78] on div at bounding box center [351, 151] width 703 height 303
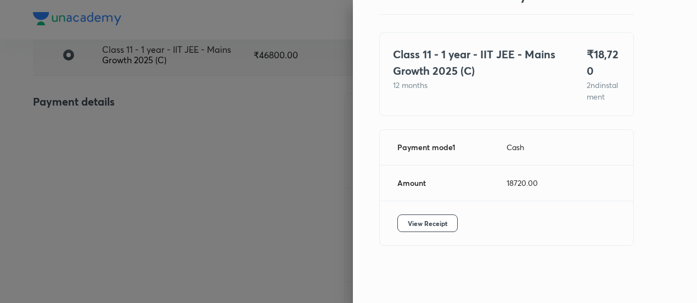
click at [194, 78] on div at bounding box center [348, 151] width 697 height 303
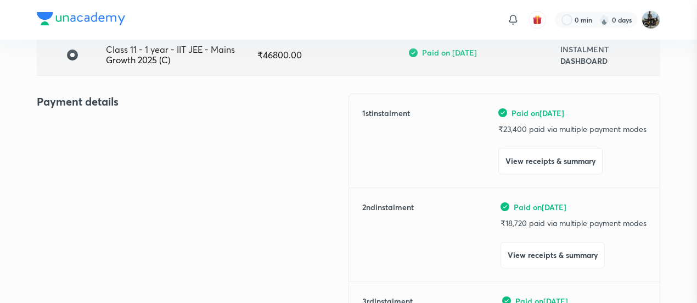
scroll to position [0, 0]
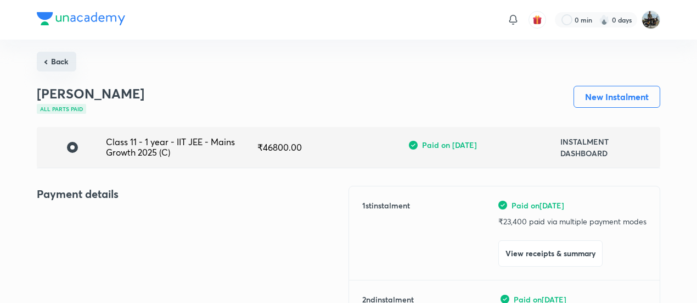
click at [61, 55] on button "Back" at bounding box center [57, 62] width 40 height 20
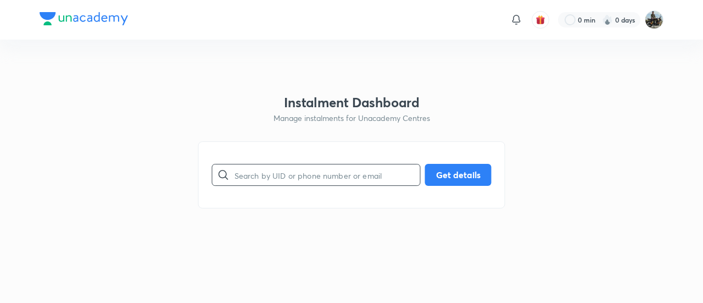
click at [329, 186] on input "text" at bounding box center [327, 175] width 186 height 28
paste input "NPI0MUEZBS"
type input "NPI0MUEZBS"
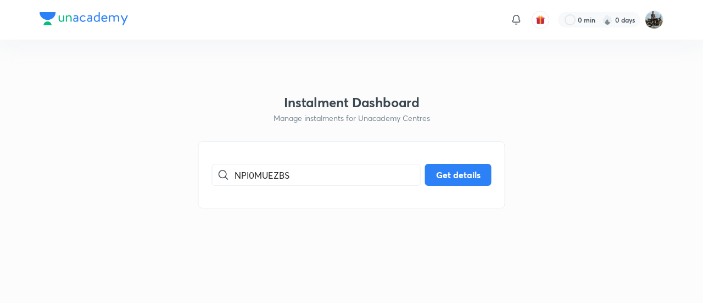
click at [491, 172] on div "NPI0MUEZBS ​ Get details" at bounding box center [351, 174] width 307 height 67
click at [441, 176] on button "Get details" at bounding box center [458, 174] width 66 height 22
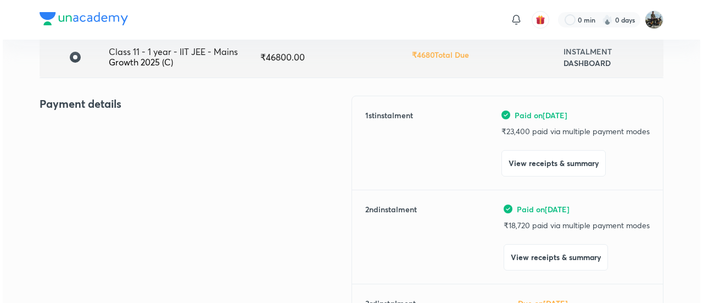
scroll to position [103, 0]
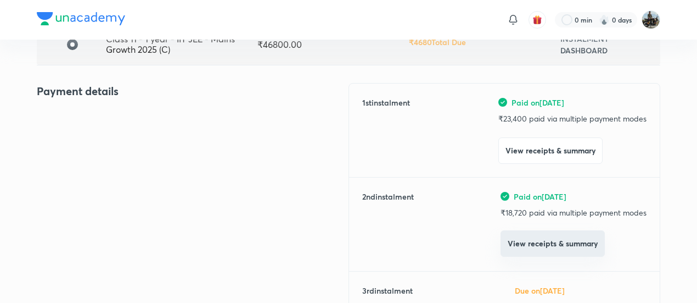
click at [512, 242] on button "View receipts & summary" at bounding box center [553, 243] width 104 height 26
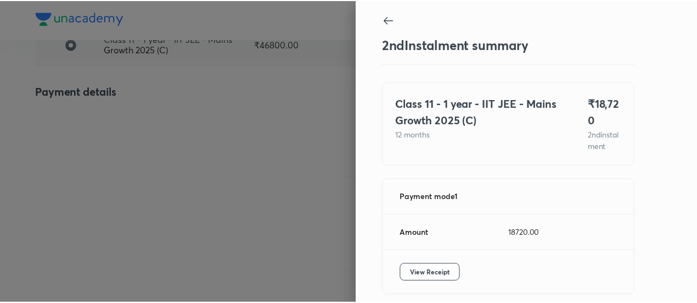
scroll to position [60, 0]
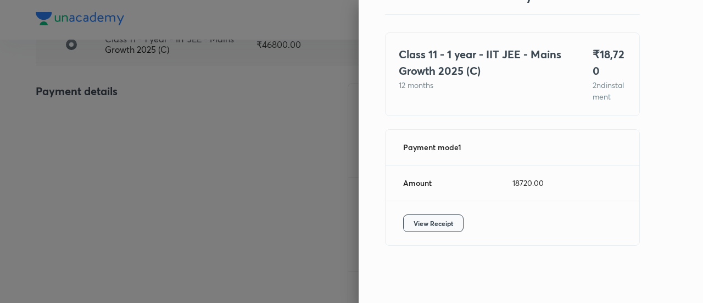
click at [421, 225] on span "View Receipt" at bounding box center [433, 222] width 40 height 11
click at [116, 167] on div at bounding box center [351, 151] width 703 height 303
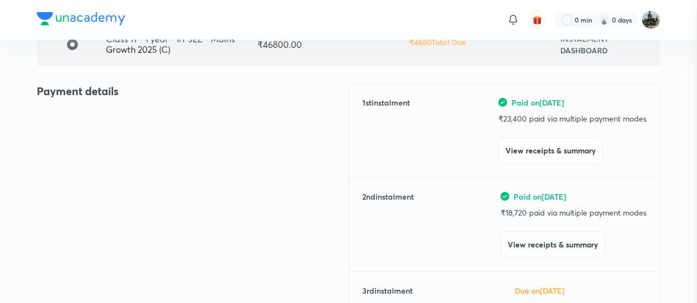
click at [116, 167] on div at bounding box center [348, 151] width 697 height 303
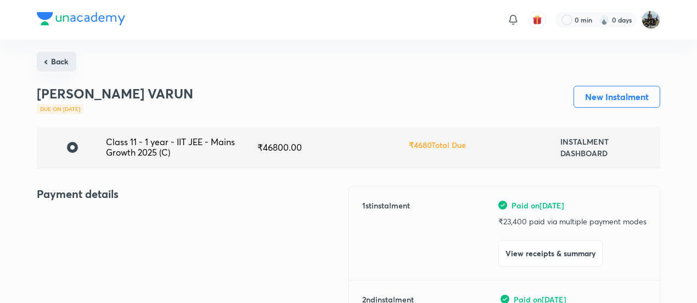
click at [59, 69] on button "Back" at bounding box center [57, 62] width 40 height 20
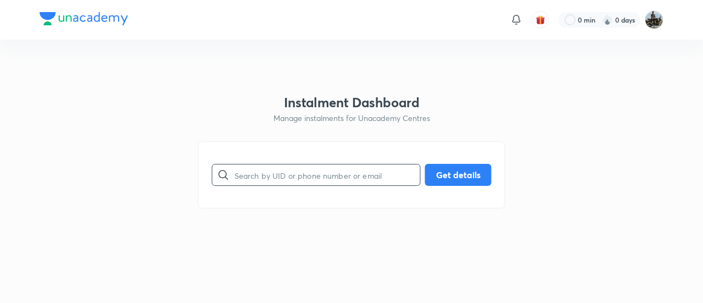
click at [311, 169] on input "text" at bounding box center [327, 175] width 186 height 28
paste input "AOQXMFVNZ2"
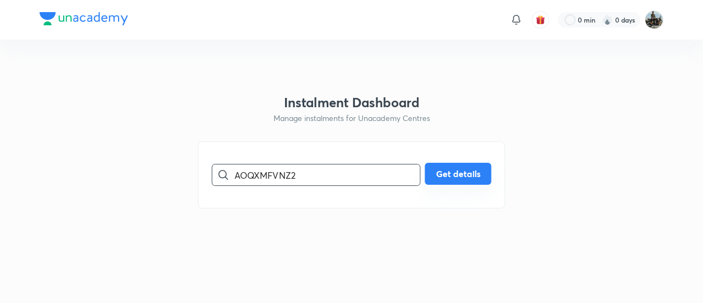
type input "AOQXMFVNZ2"
click at [476, 172] on button "Get details" at bounding box center [458, 174] width 66 height 22
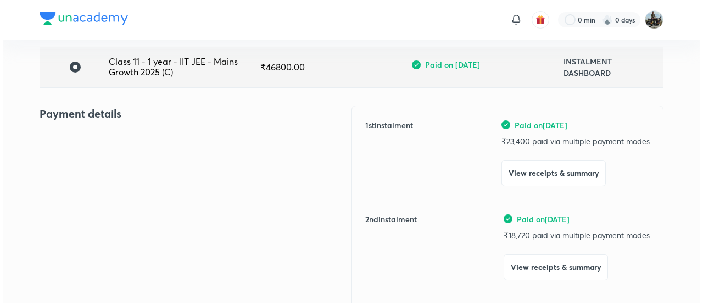
scroll to position [81, 0]
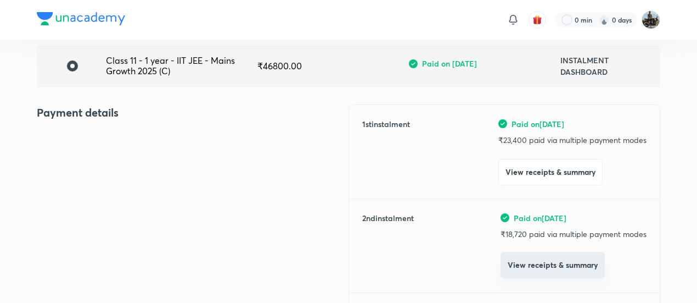
click at [525, 271] on button "View receipts & summary" at bounding box center [553, 264] width 104 height 26
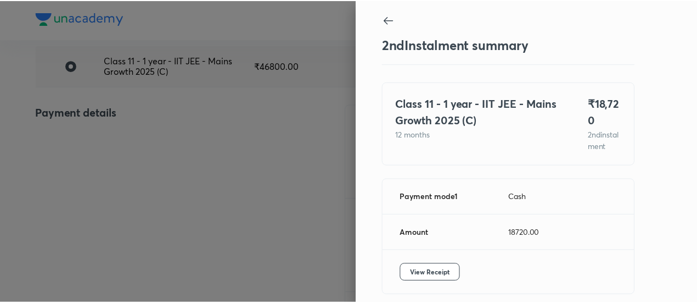
scroll to position [60, 0]
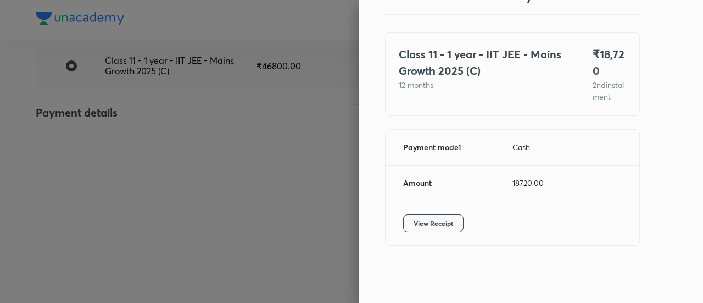
click at [426, 216] on button "View Receipt" at bounding box center [433, 223] width 60 height 18
click at [108, 93] on div at bounding box center [351, 151] width 703 height 303
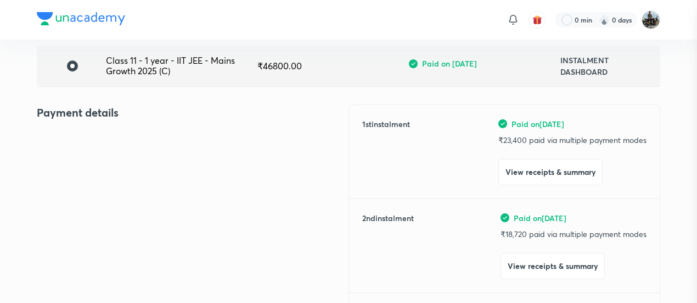
click at [108, 93] on div at bounding box center [348, 151] width 697 height 303
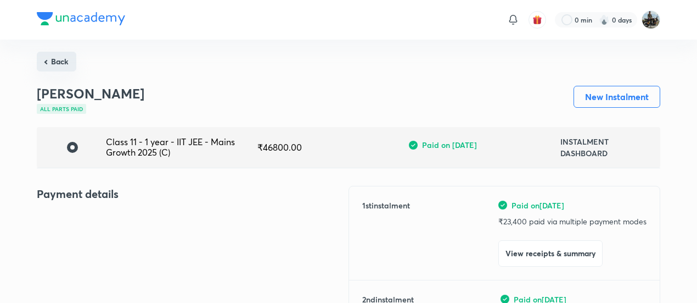
click at [52, 68] on button "Back" at bounding box center [57, 62] width 40 height 20
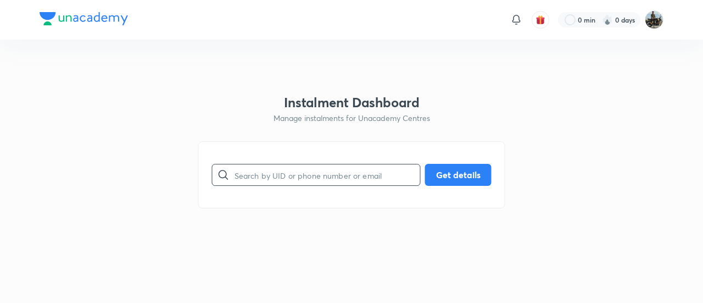
click at [298, 180] on input "text" at bounding box center [327, 175] width 186 height 28
paste input "EEPBLL24YI"
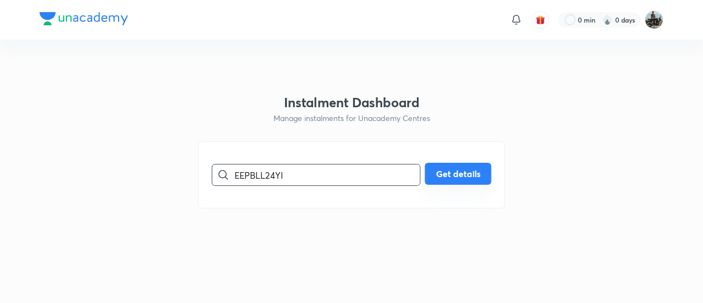
type input "EEPBLL24YI"
click at [430, 177] on button "Get details" at bounding box center [458, 174] width 66 height 22
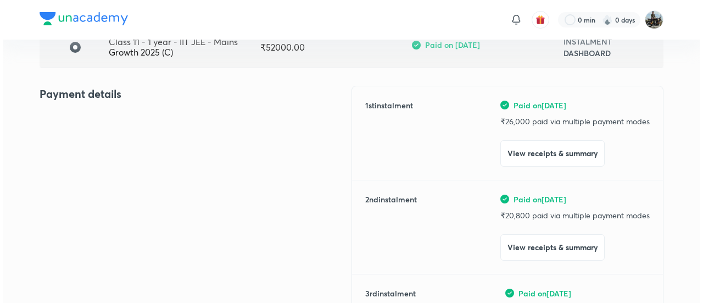
scroll to position [100, 0]
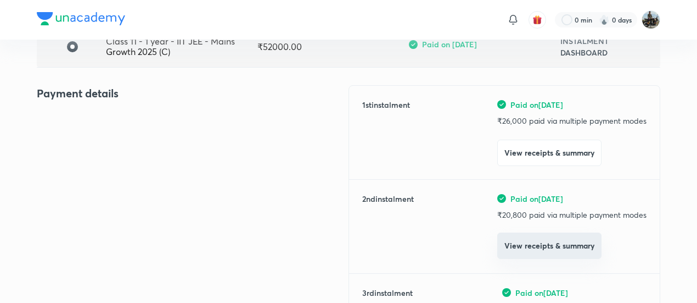
click at [517, 254] on button "View receipts & summary" at bounding box center [549, 245] width 104 height 26
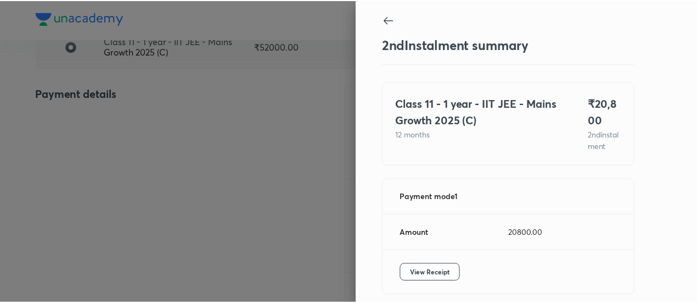
scroll to position [60, 0]
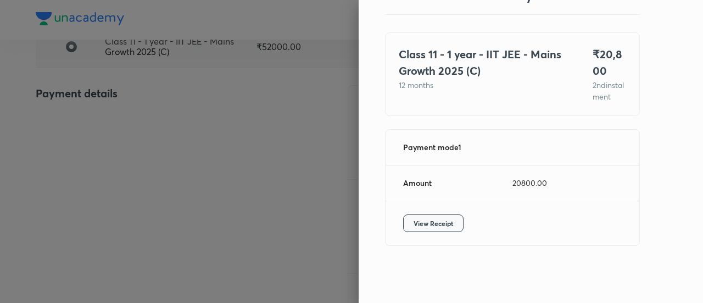
click at [416, 219] on span "View Receipt" at bounding box center [433, 222] width 40 height 11
click at [132, 108] on div at bounding box center [351, 151] width 703 height 303
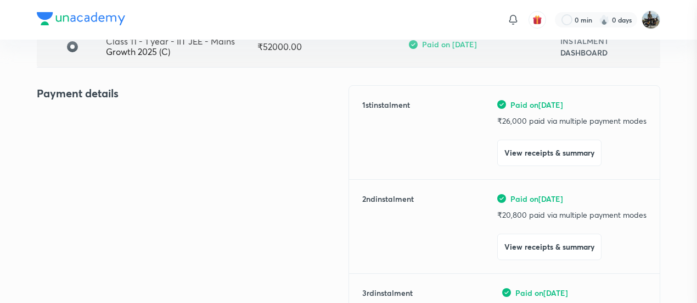
click at [132, 108] on div at bounding box center [348, 151] width 697 height 303
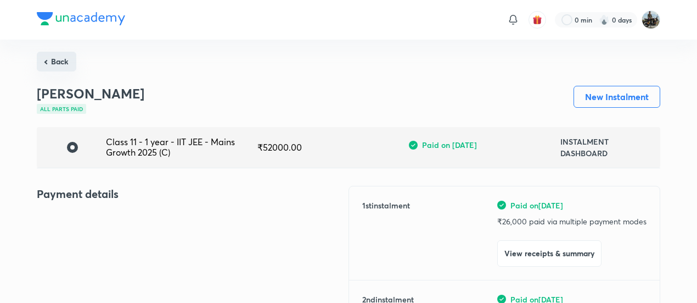
click at [65, 59] on button "Back" at bounding box center [57, 62] width 40 height 20
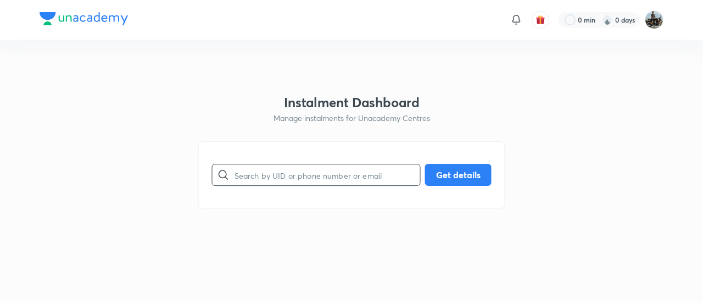
click at [277, 178] on input "text" at bounding box center [327, 175] width 186 height 28
paste input "EEPBLL24YI"
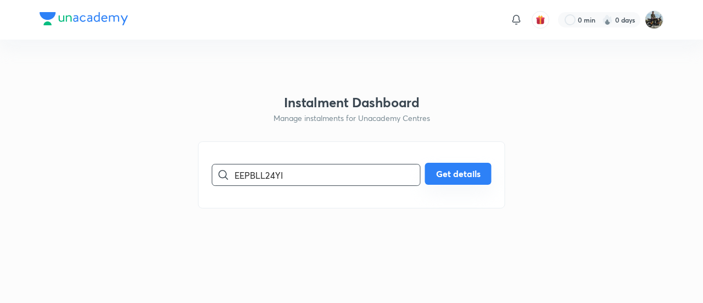
type input "EEPBLL24YI"
click at [437, 176] on button "Get details" at bounding box center [458, 174] width 66 height 22
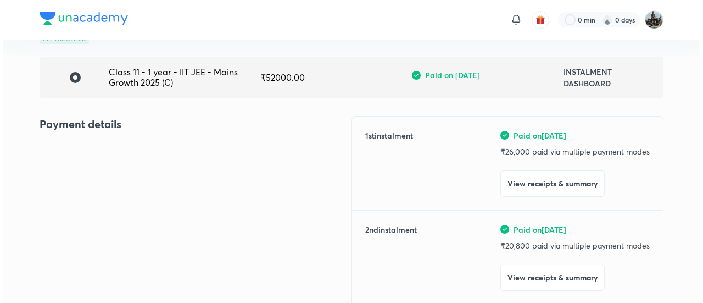
scroll to position [70, 0]
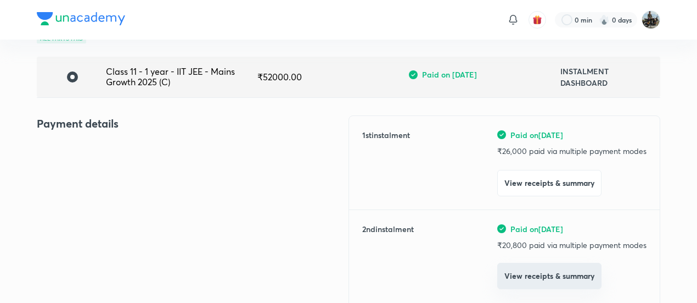
click at [529, 288] on button "View receipts & summary" at bounding box center [549, 275] width 104 height 26
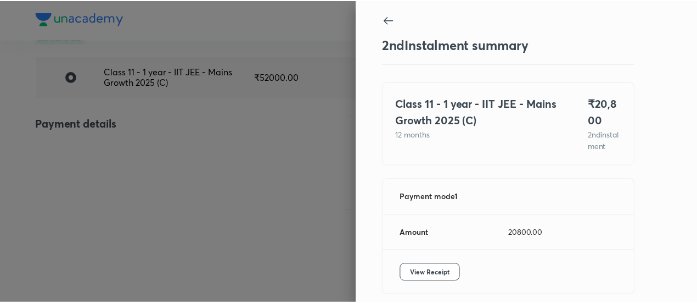
scroll to position [60, 0]
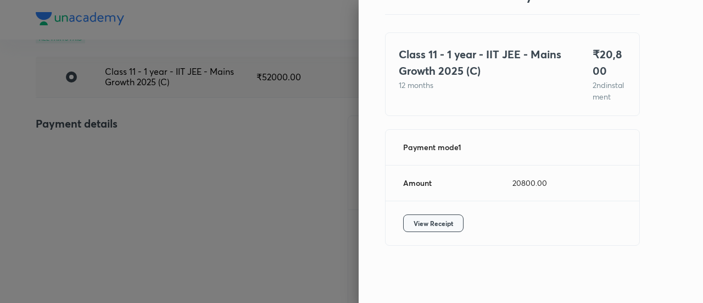
click at [417, 223] on span "View Receipt" at bounding box center [433, 222] width 40 height 11
click at [108, 126] on div at bounding box center [351, 151] width 703 height 303
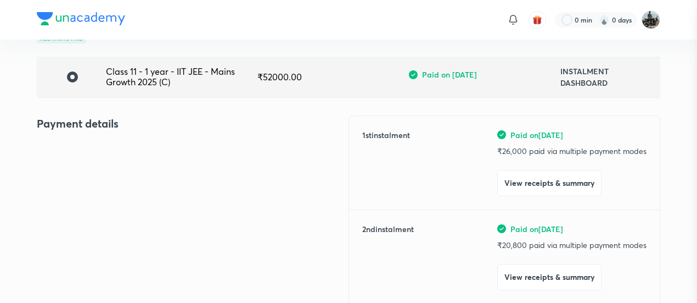
click at [108, 126] on div at bounding box center [348, 151] width 697 height 303
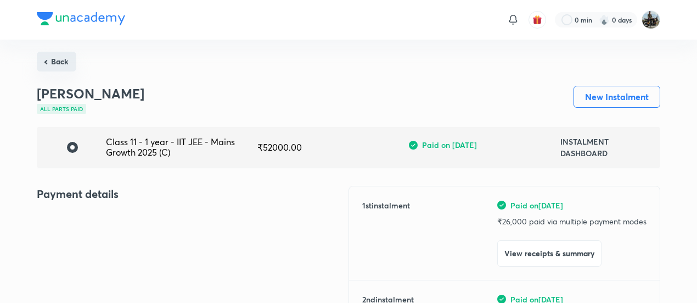
click at [59, 65] on button "Back" at bounding box center [57, 62] width 40 height 20
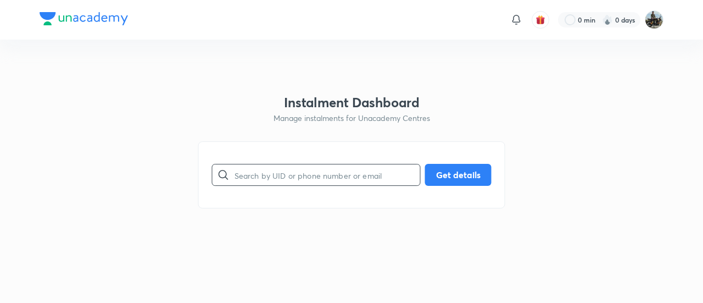
click at [297, 186] on input "text" at bounding box center [327, 175] width 186 height 28
paste input "H4RAJ2EIPY"
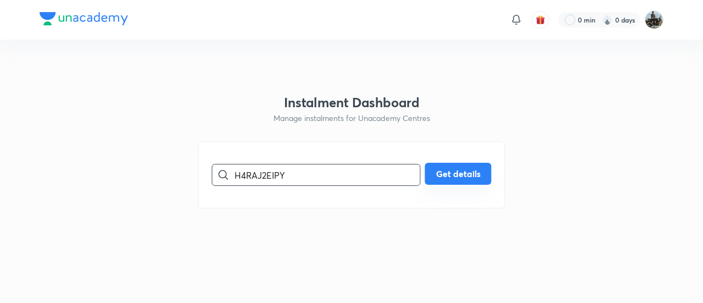
type input "H4RAJ2EIPY"
click at [455, 181] on button "Get details" at bounding box center [458, 174] width 66 height 22
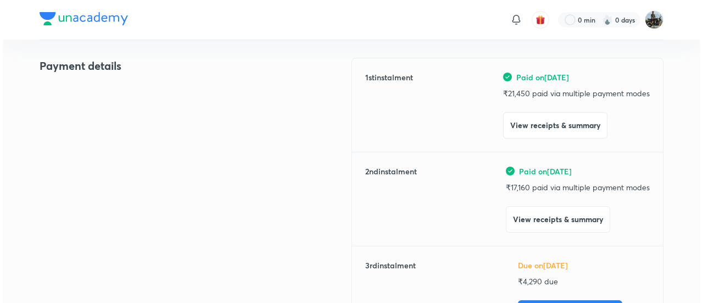
scroll to position [128, 0]
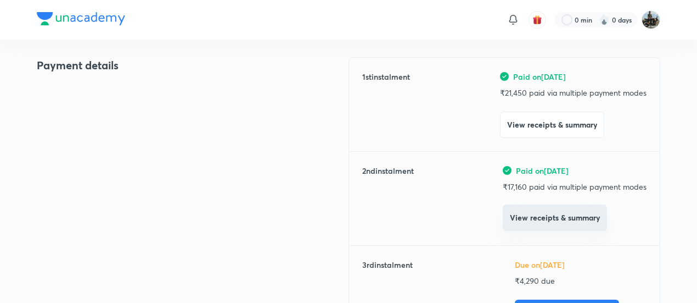
click at [545, 217] on button "View receipts & summary" at bounding box center [555, 217] width 104 height 26
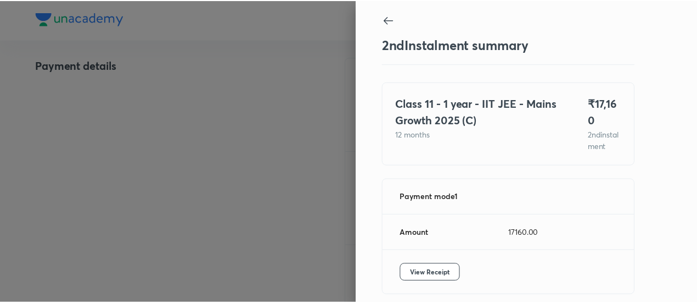
scroll to position [60, 0]
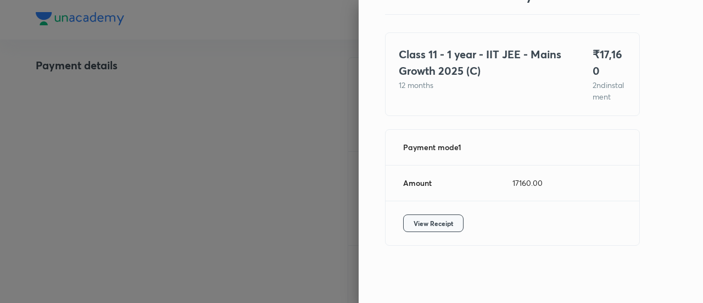
click at [430, 217] on span "View Receipt" at bounding box center [433, 222] width 40 height 11
click at [150, 127] on div at bounding box center [351, 151] width 703 height 303
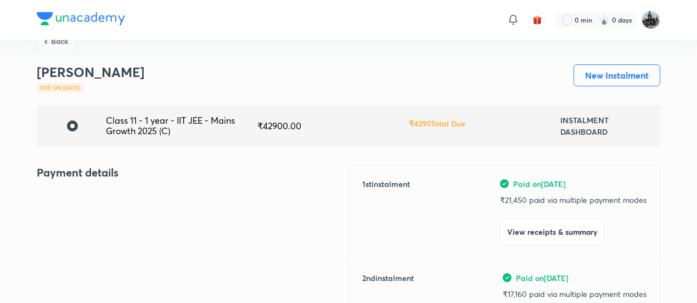
scroll to position [0, 0]
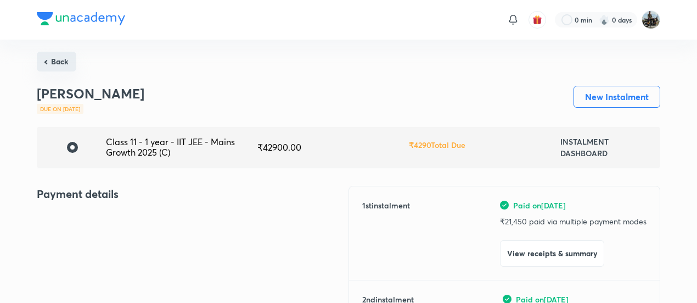
click at [67, 58] on button "Back" at bounding box center [57, 62] width 40 height 20
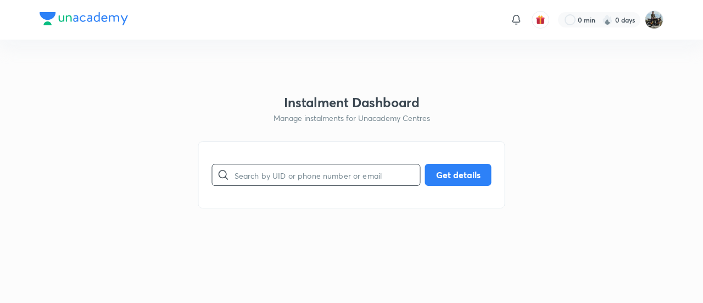
click at [312, 185] on input "text" at bounding box center [327, 175] width 186 height 28
paste input "GAIXKRR477"
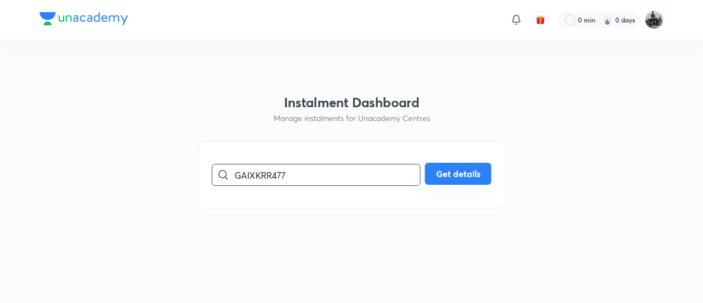
type input "GAIXKRR477"
click at [457, 172] on button "Get details" at bounding box center [458, 174] width 66 height 22
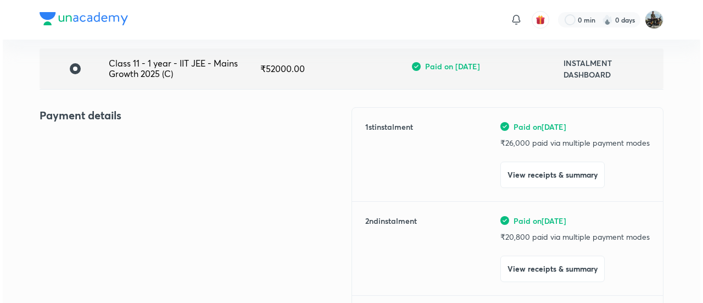
scroll to position [79, 0]
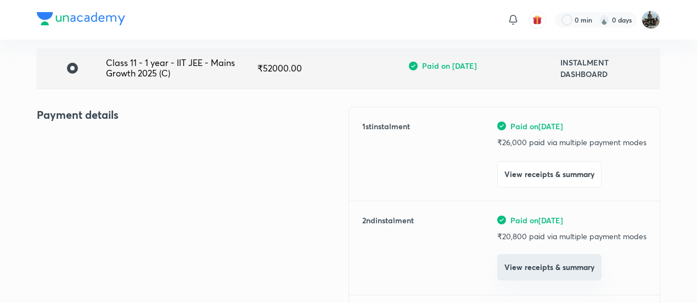
click at [517, 271] on button "View receipts & summary" at bounding box center [549, 267] width 104 height 26
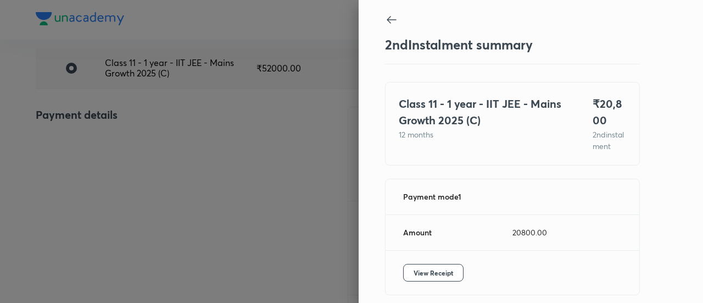
scroll to position [60, 0]
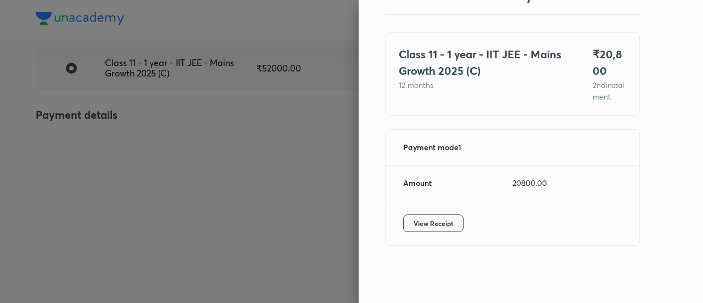
click at [425, 227] on span "View Receipt" at bounding box center [433, 222] width 40 height 11
